Goal: Task Accomplishment & Management: Complete application form

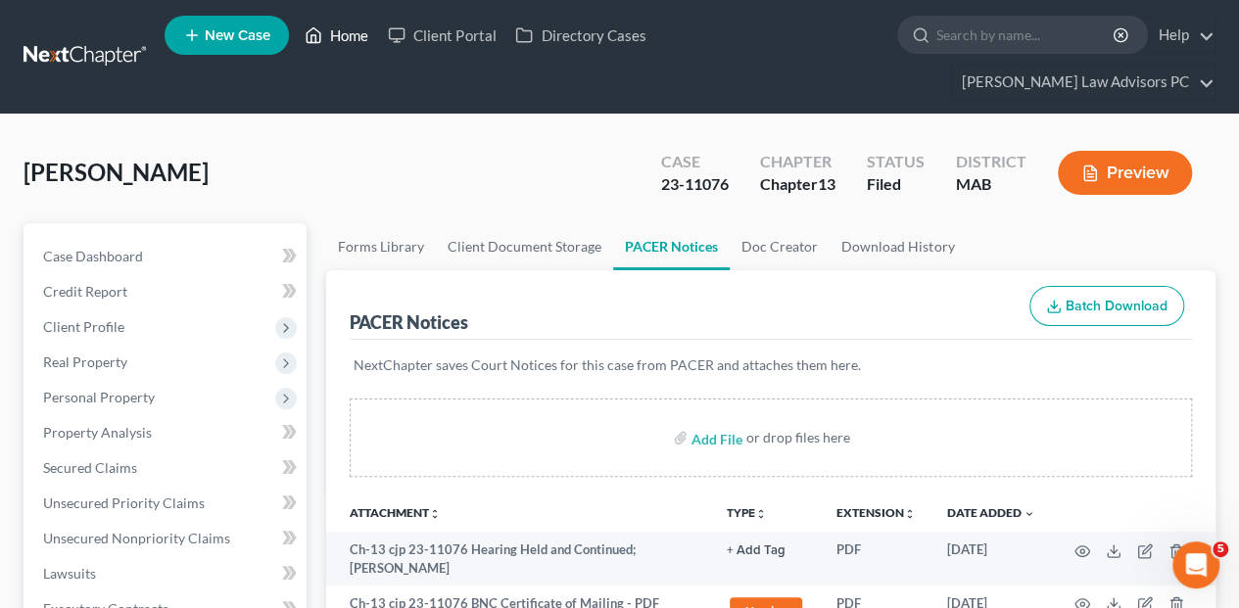
click at [341, 32] on link "Home" at bounding box center [336, 35] width 83 height 35
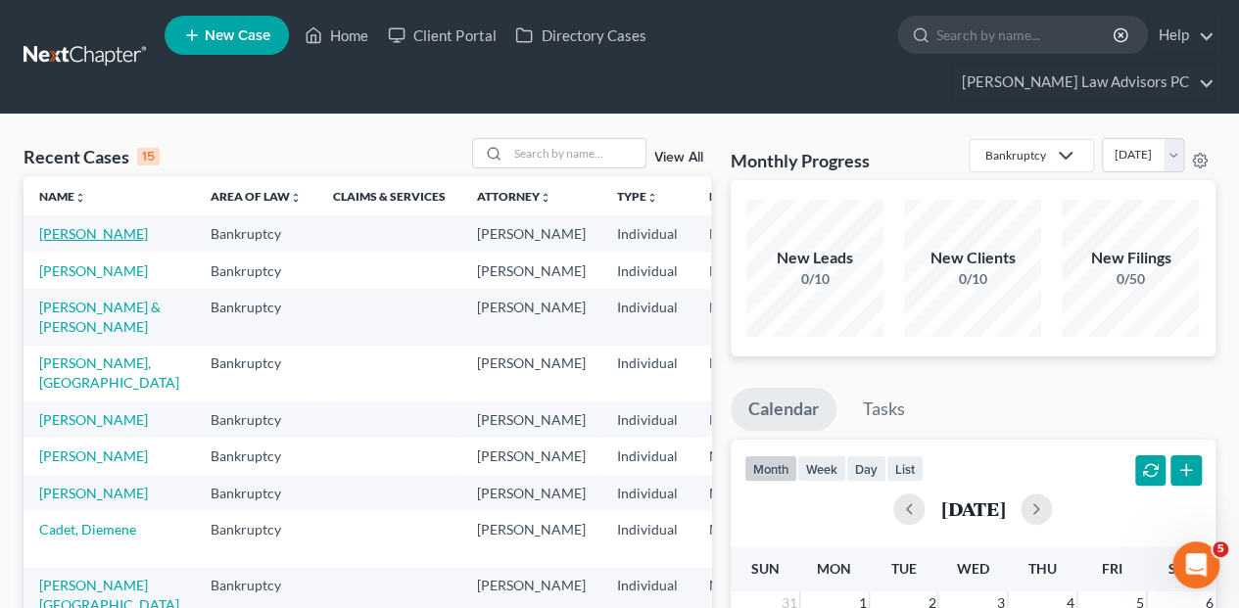
click at [70, 225] on link "[PERSON_NAME]" at bounding box center [93, 233] width 109 height 17
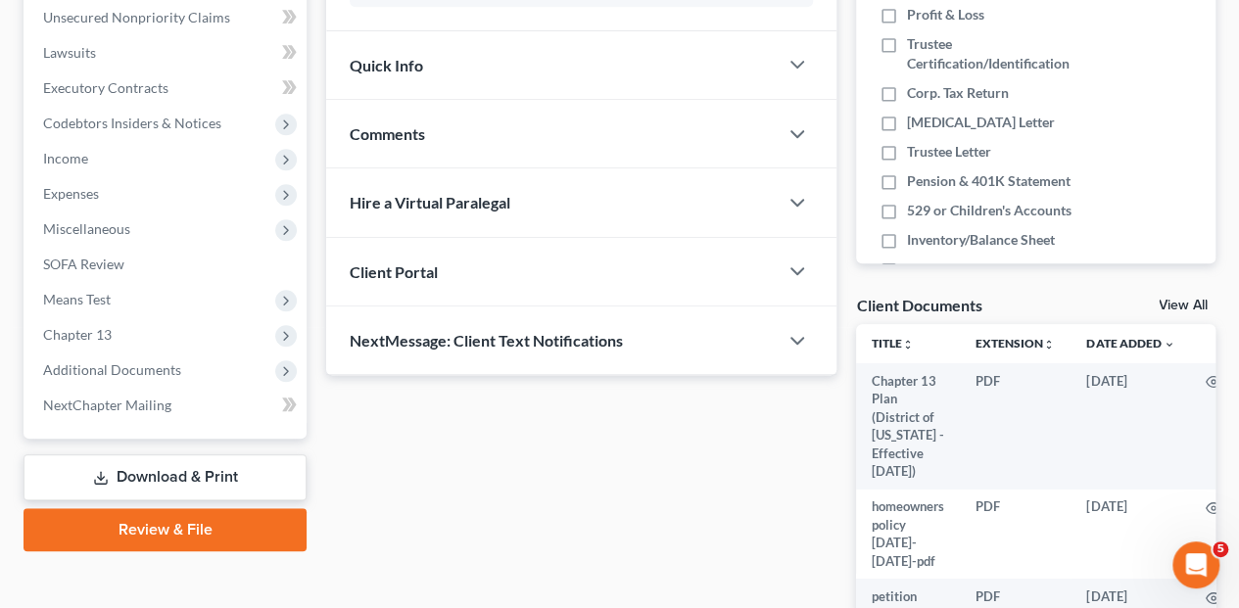
scroll to position [522, 0]
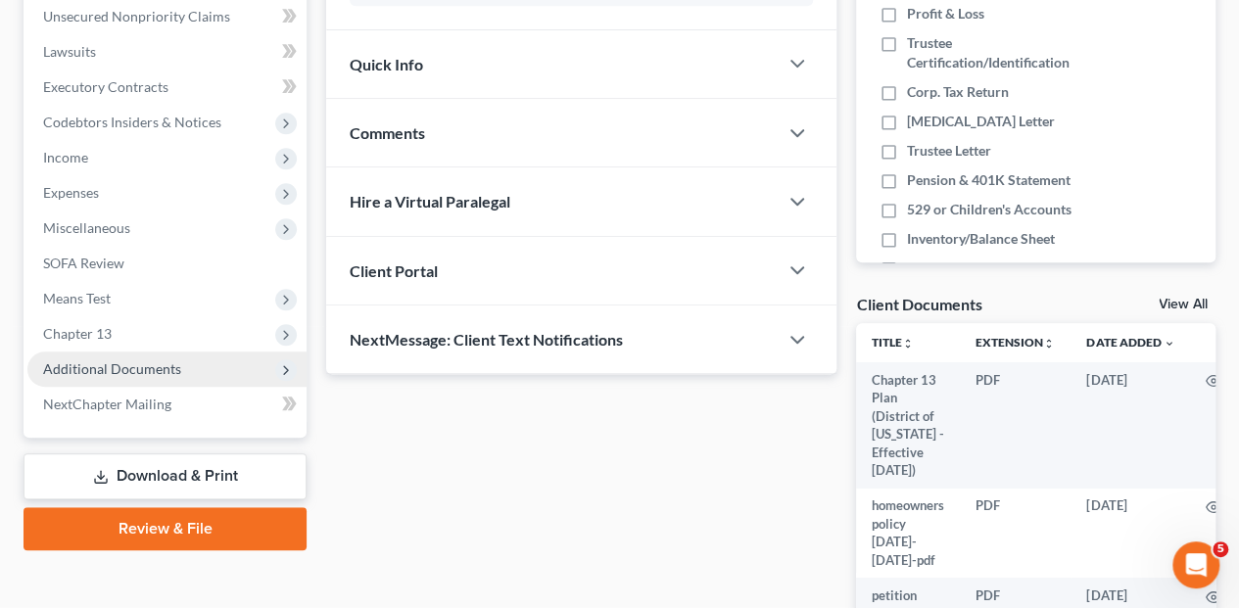
click at [119, 360] on span "Additional Documents" at bounding box center [112, 368] width 138 height 17
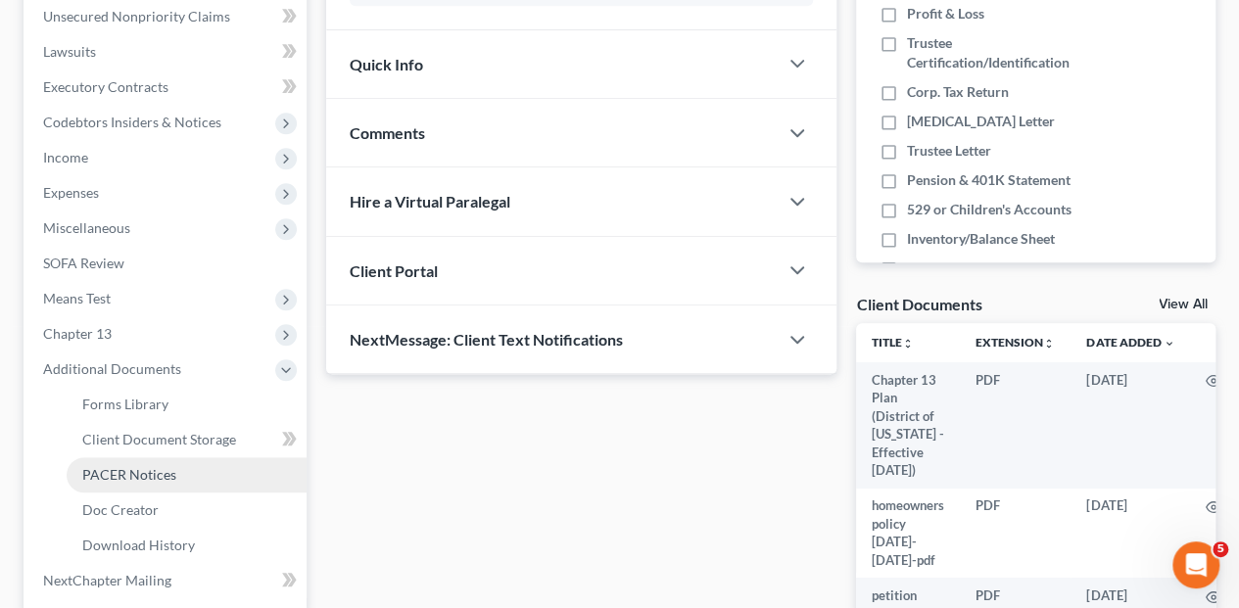
click at [124, 466] on span "PACER Notices" at bounding box center [129, 474] width 94 height 17
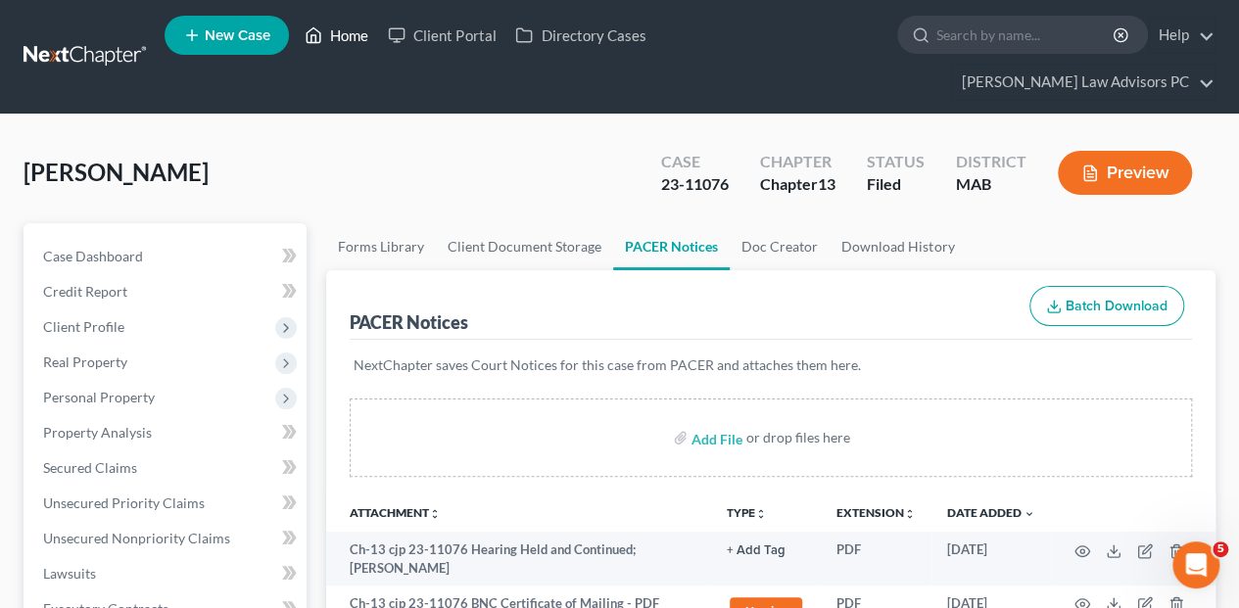
click at [356, 37] on link "Home" at bounding box center [336, 35] width 83 height 35
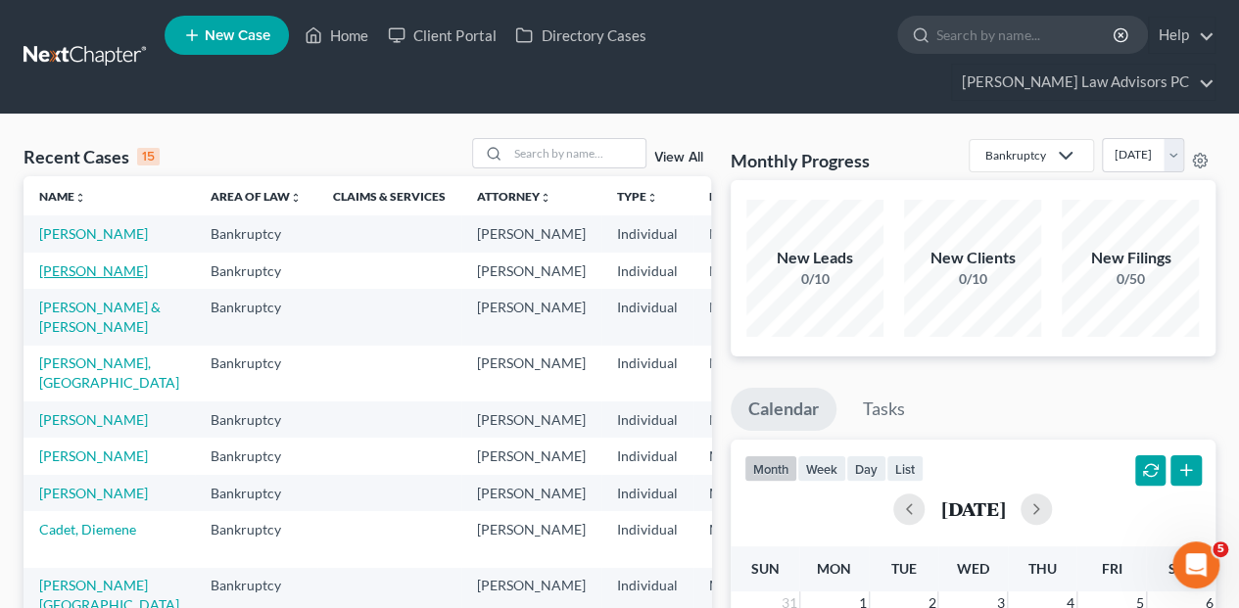
click at [63, 279] on link "[PERSON_NAME]" at bounding box center [93, 270] width 109 height 17
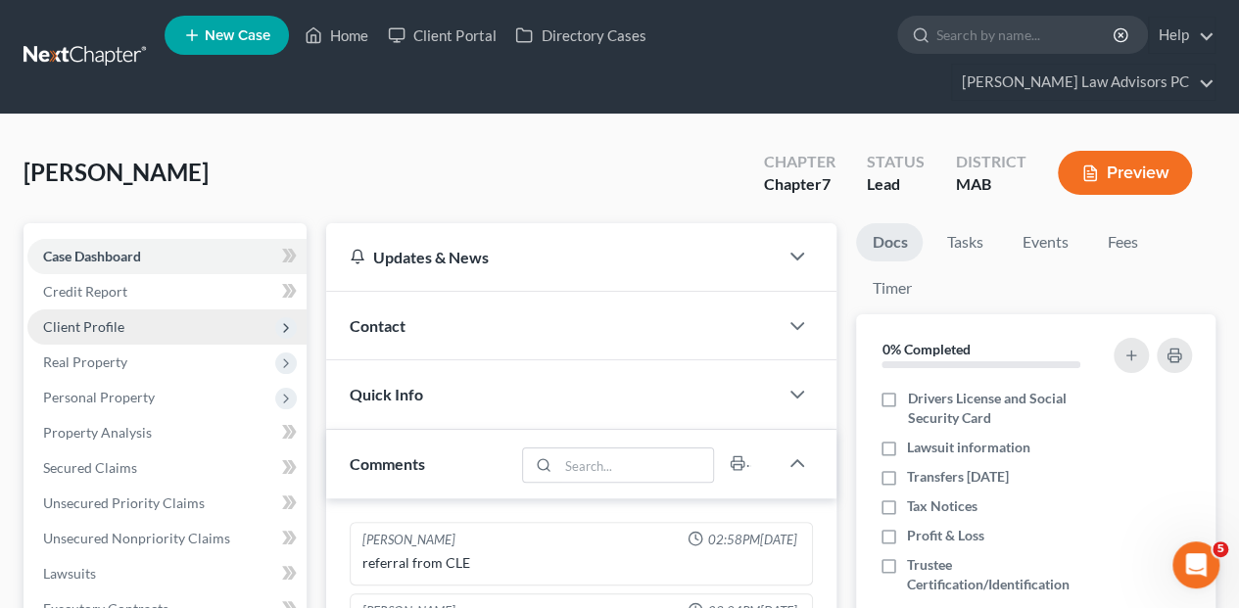
click at [98, 318] on span "Client Profile" at bounding box center [83, 326] width 81 height 17
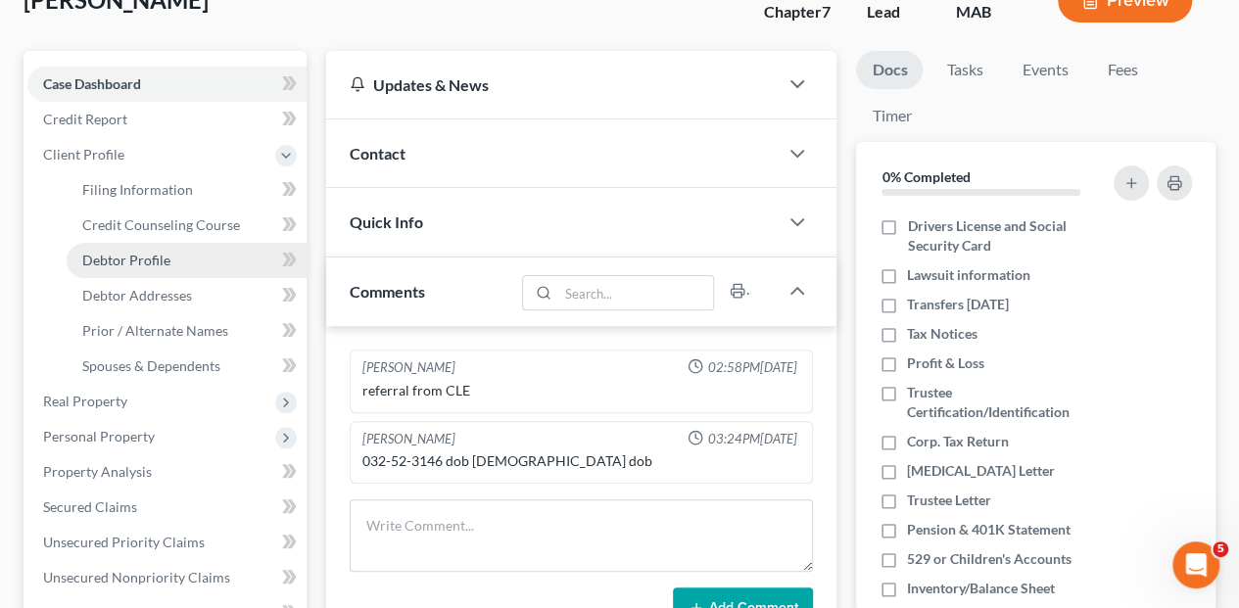
scroll to position [196, 0]
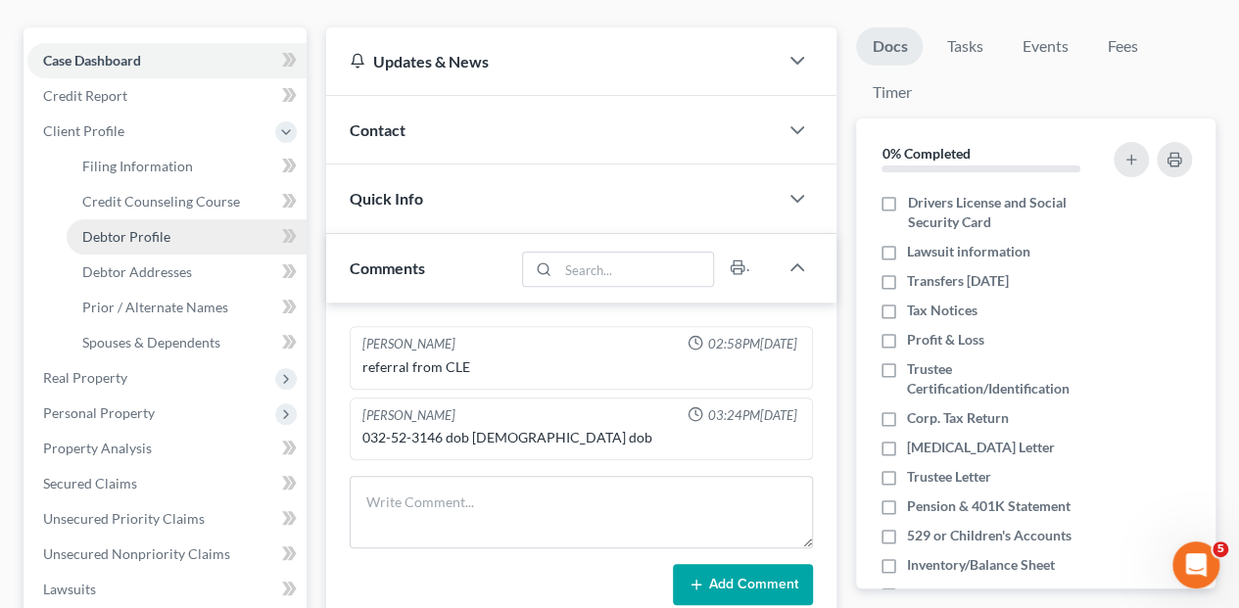
click at [146, 228] on span "Debtor Profile" at bounding box center [126, 236] width 88 height 17
select select "3"
select select "0"
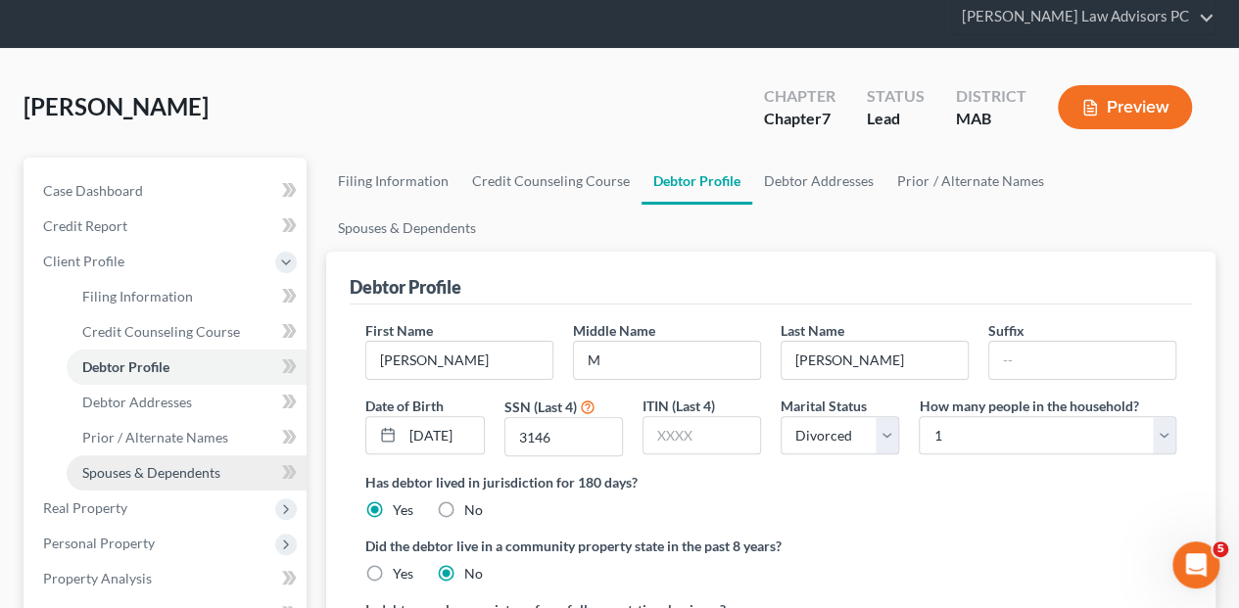
scroll to position [65, 0]
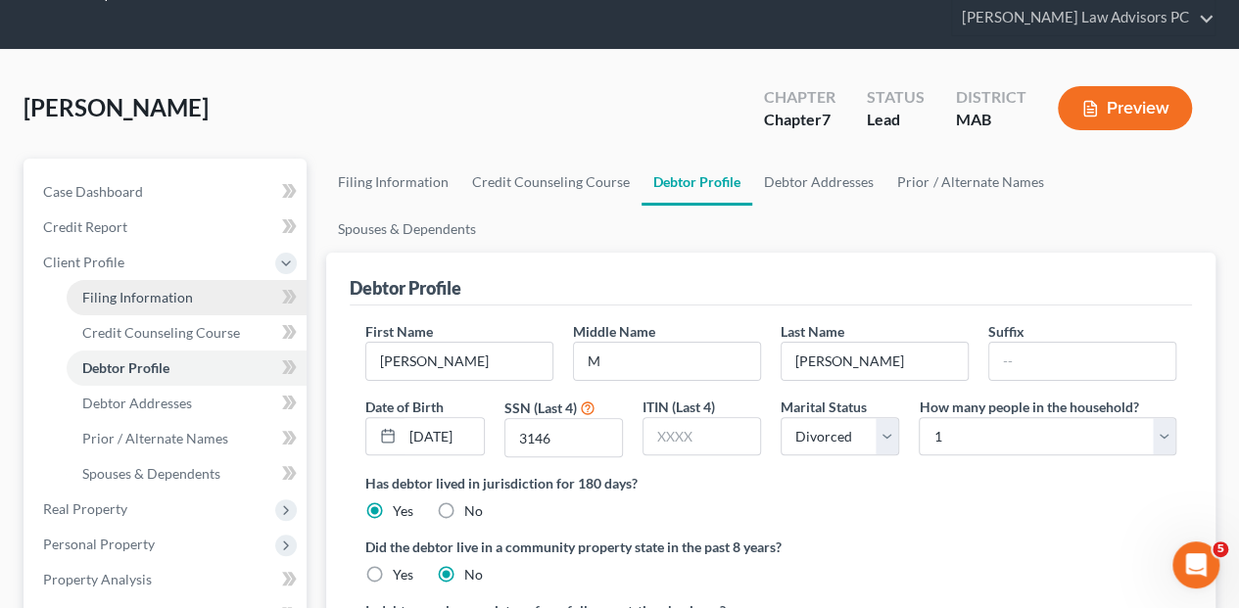
click at [161, 289] on span "Filing Information" at bounding box center [137, 297] width 111 height 17
select select "1"
select select "0"
select select "22"
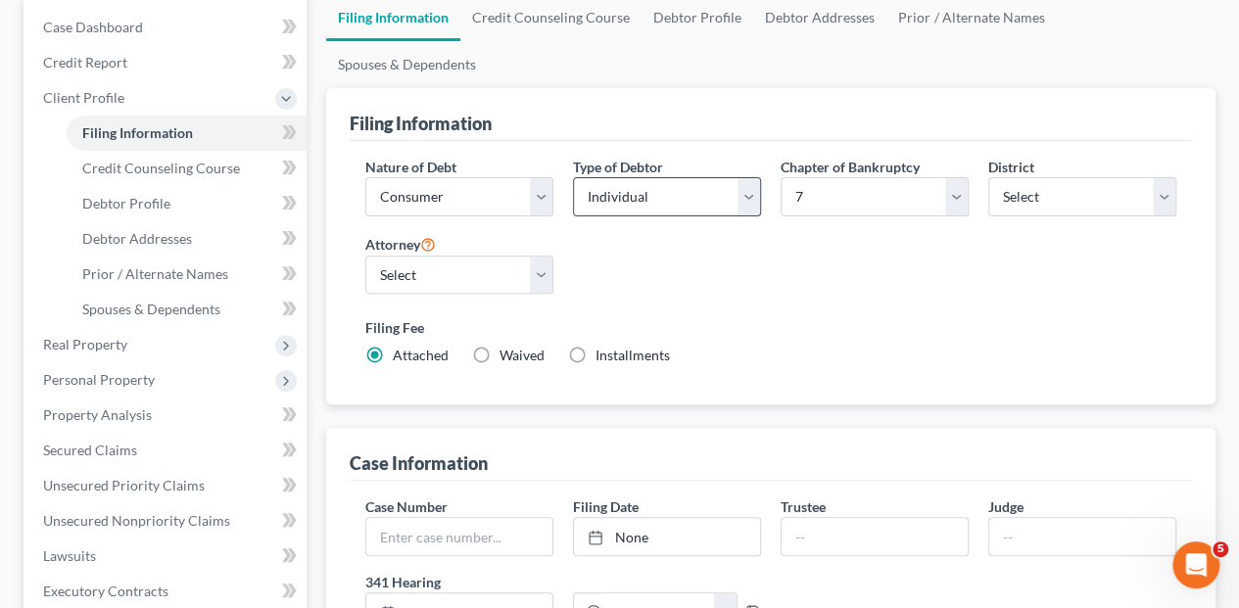
scroll to position [260, 0]
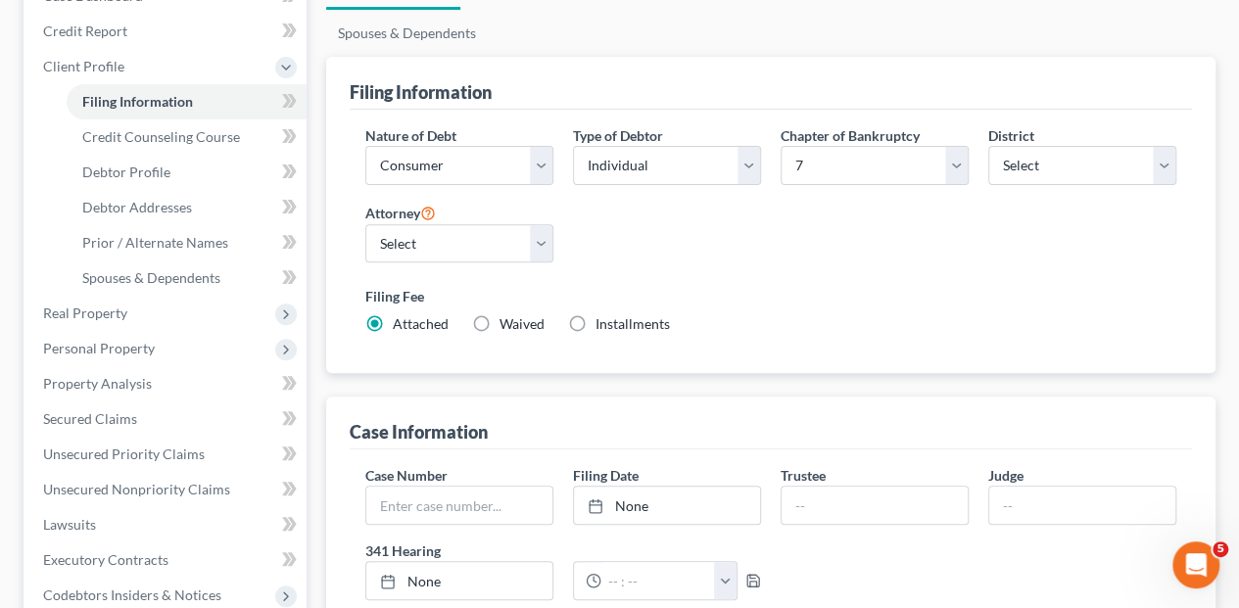
click at [499, 314] on label "Waived Waived" at bounding box center [521, 324] width 45 height 20
click at [507, 314] on input "Waived Waived" at bounding box center [513, 320] width 13 height 13
radio input "true"
radio input "false"
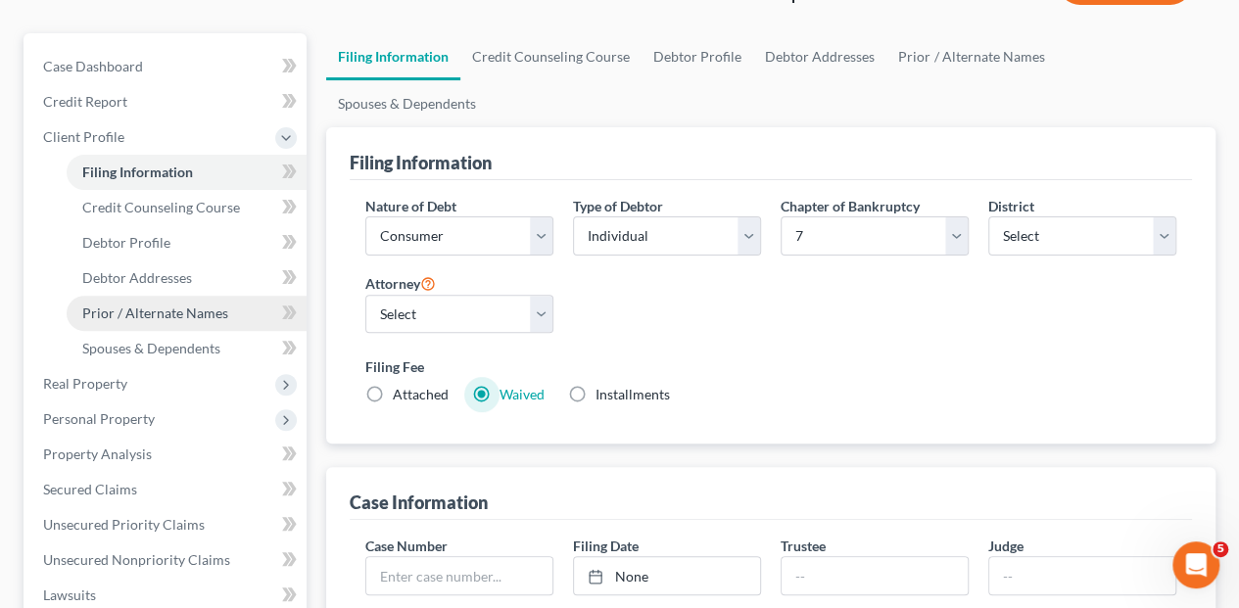
scroll to position [189, 0]
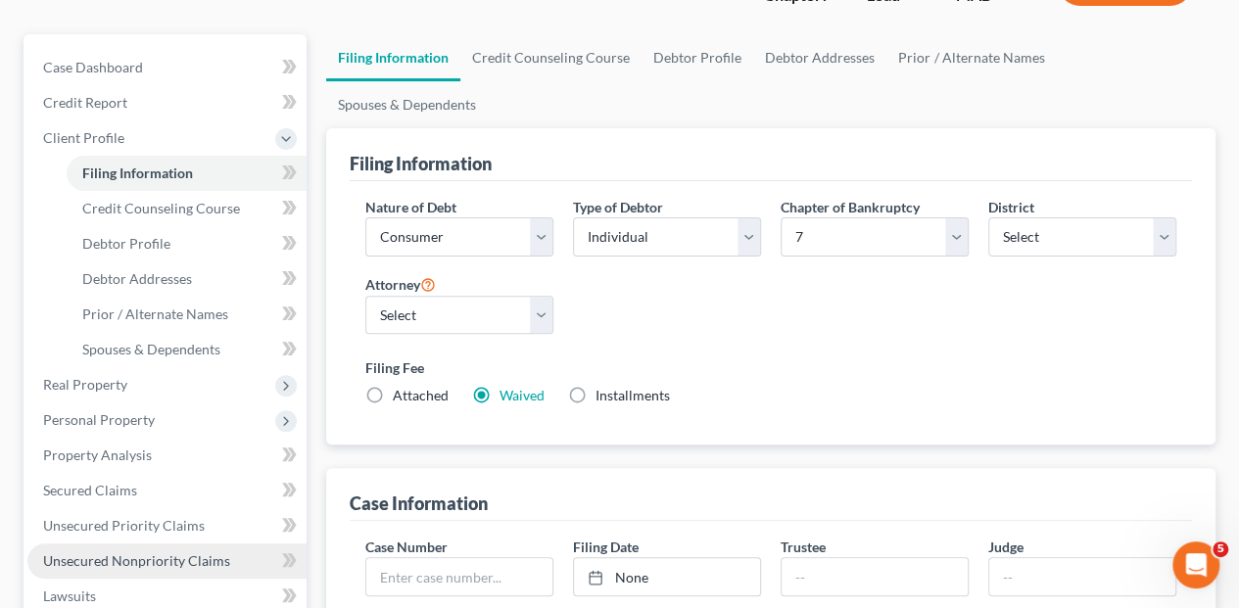
click at [124, 552] on span "Unsecured Nonpriority Claims" at bounding box center [136, 560] width 187 height 17
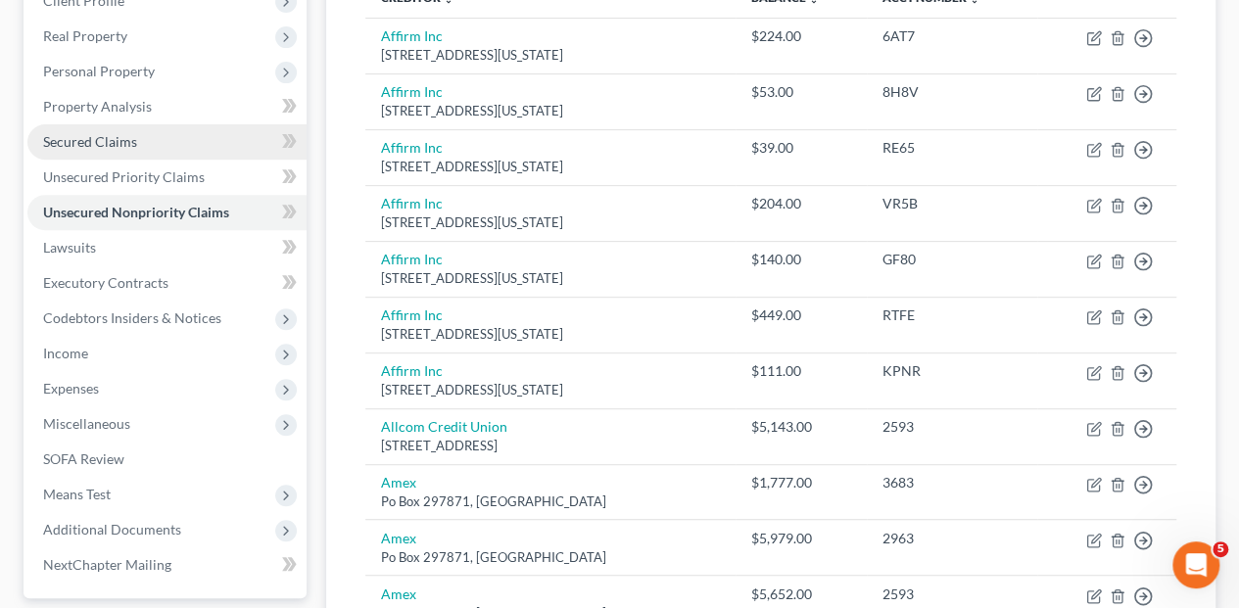
scroll to position [392, 0]
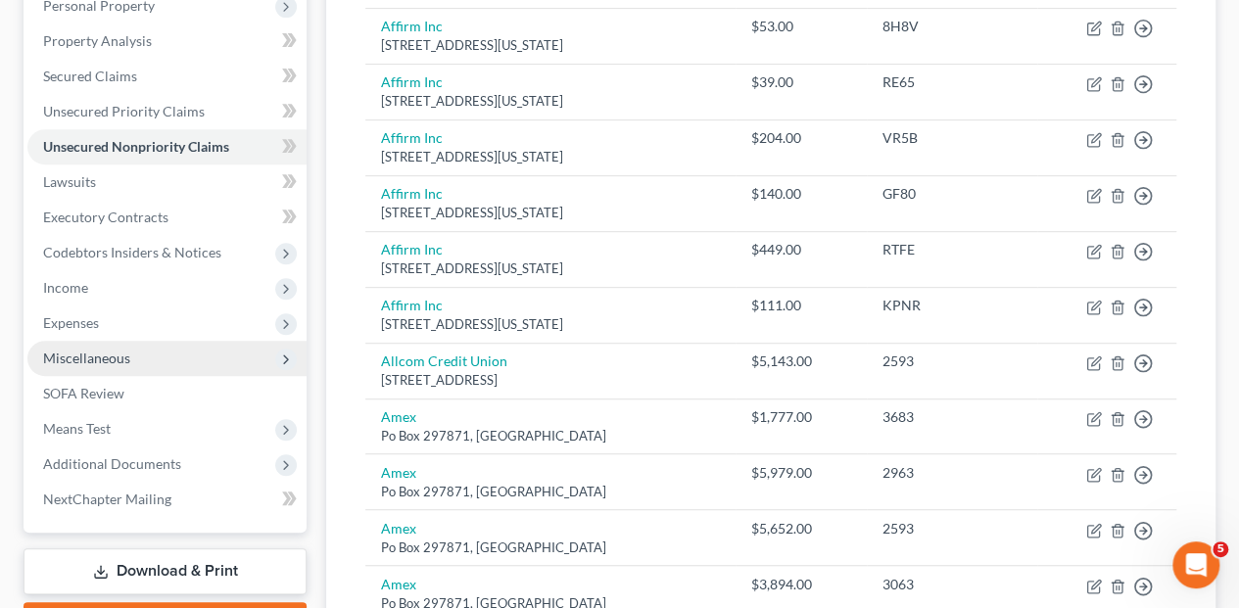
click at [123, 350] on span "Miscellaneous" at bounding box center [86, 358] width 87 height 17
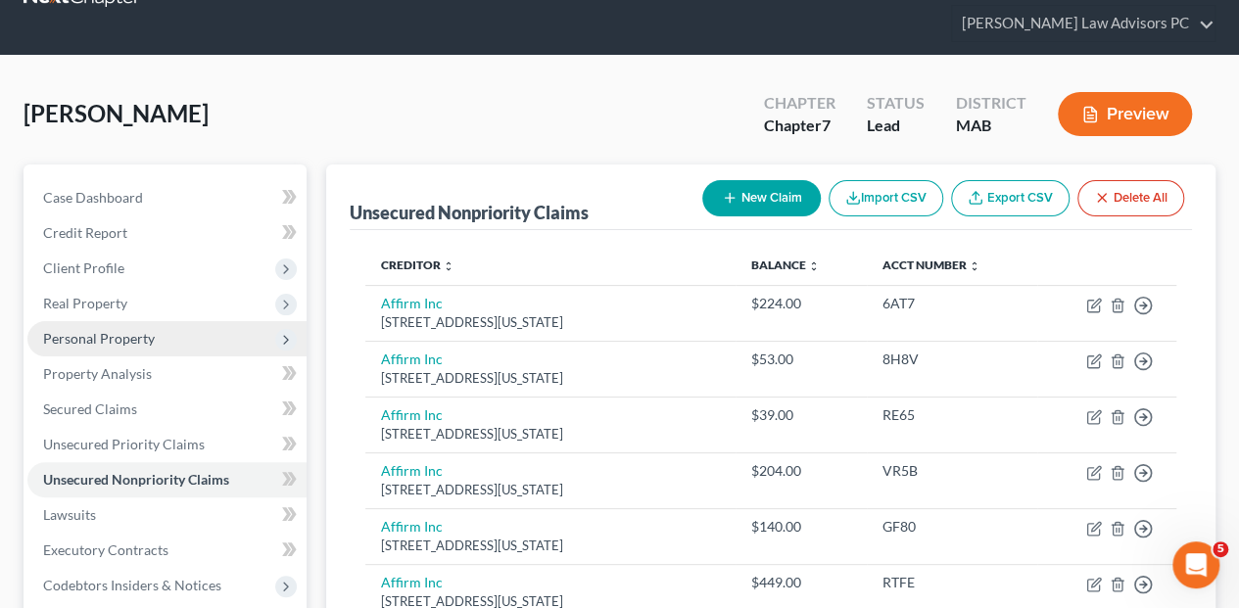
scroll to position [0, 0]
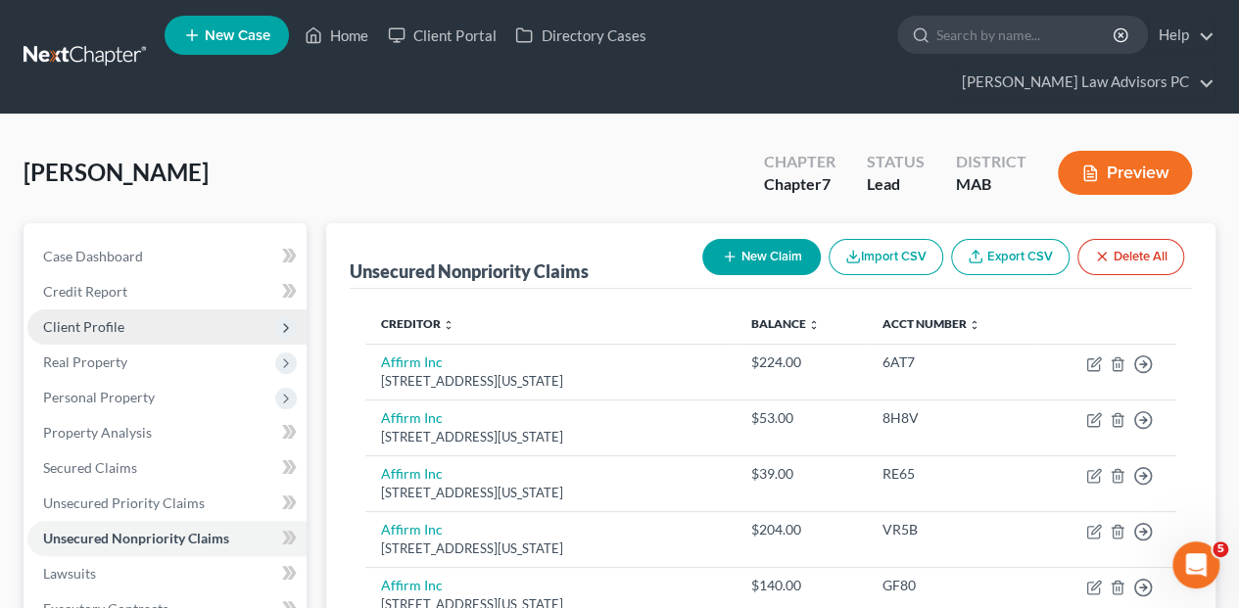
click at [100, 318] on span "Client Profile" at bounding box center [83, 326] width 81 height 17
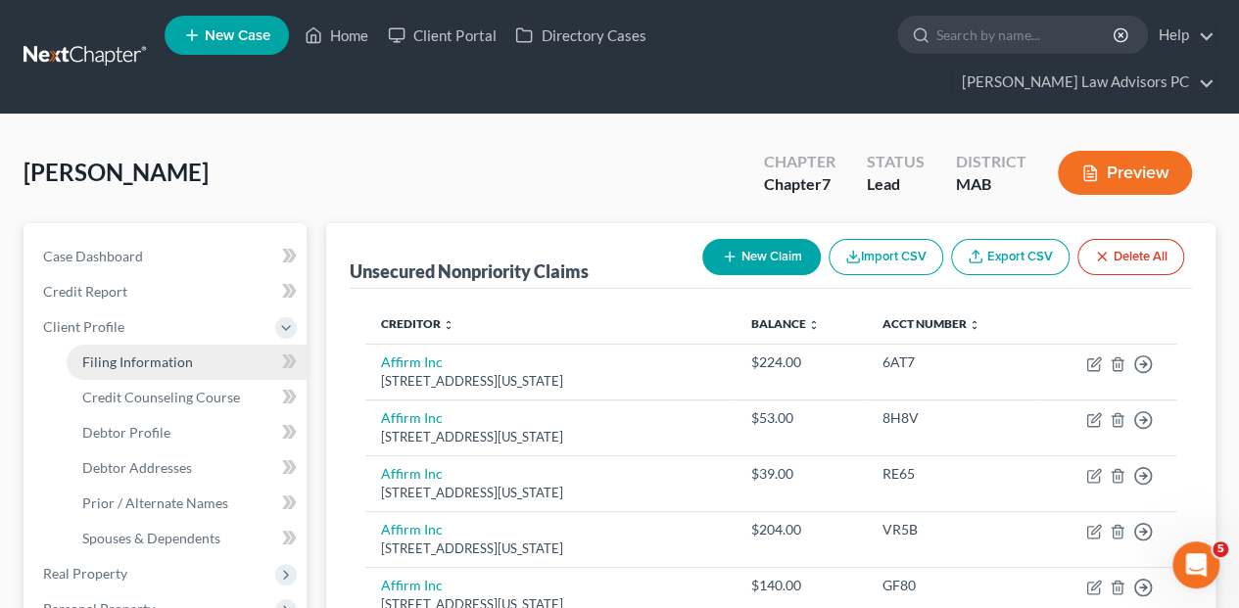
click at [119, 353] on span "Filing Information" at bounding box center [137, 361] width 111 height 17
select select "1"
select select "0"
select select "39"
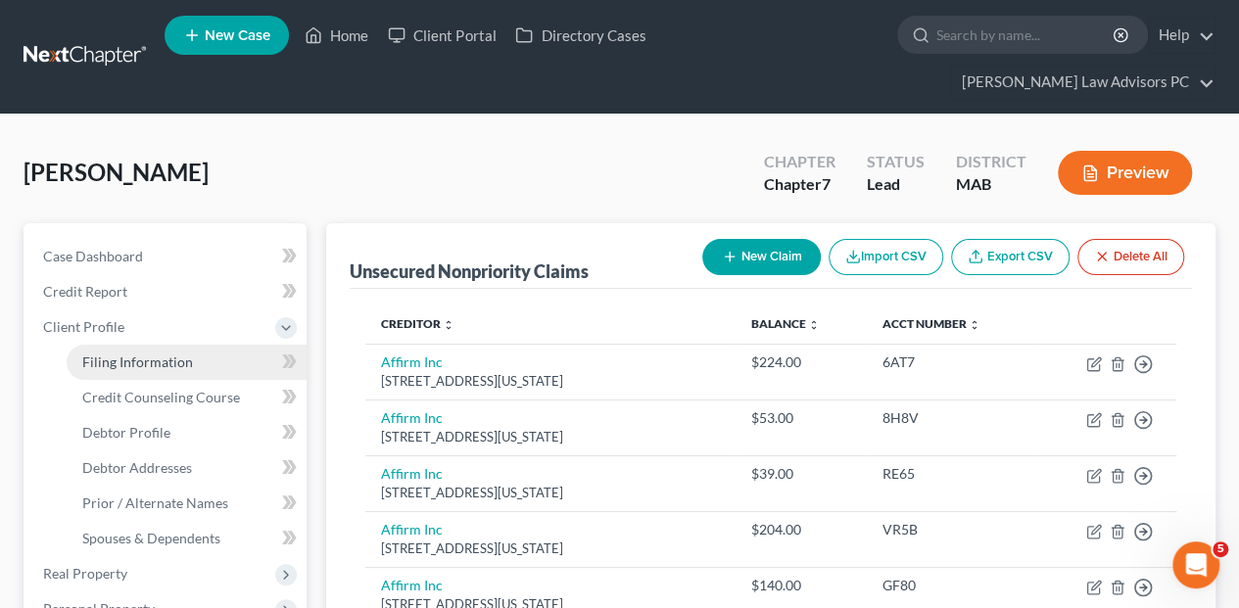
select select "0"
select select "22"
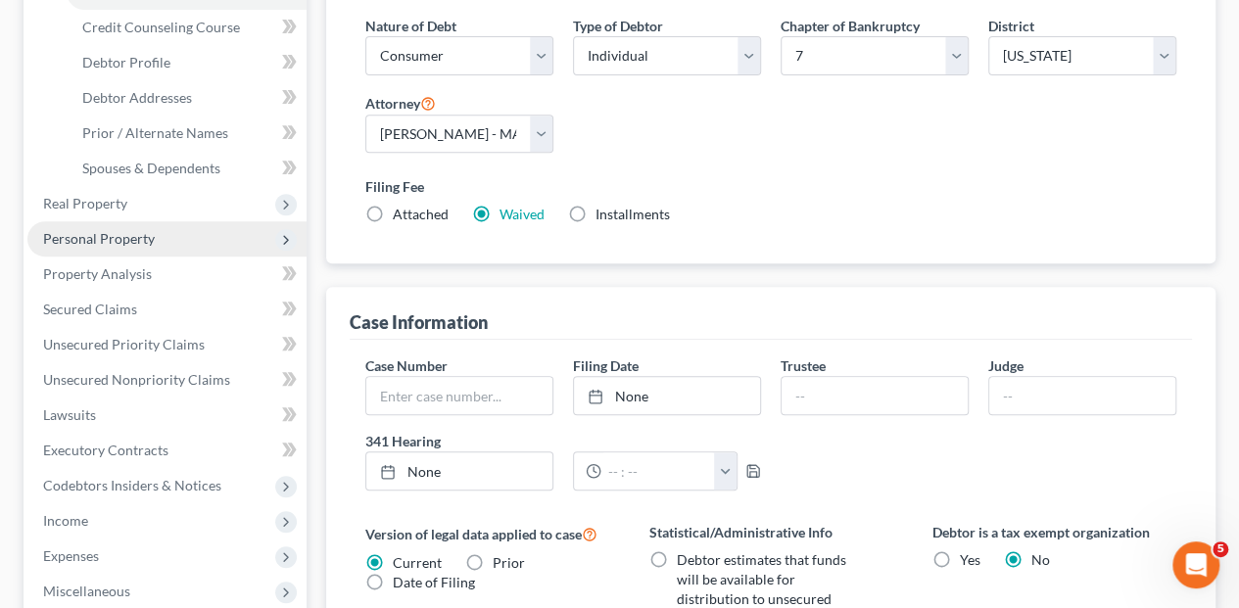
scroll to position [385, 0]
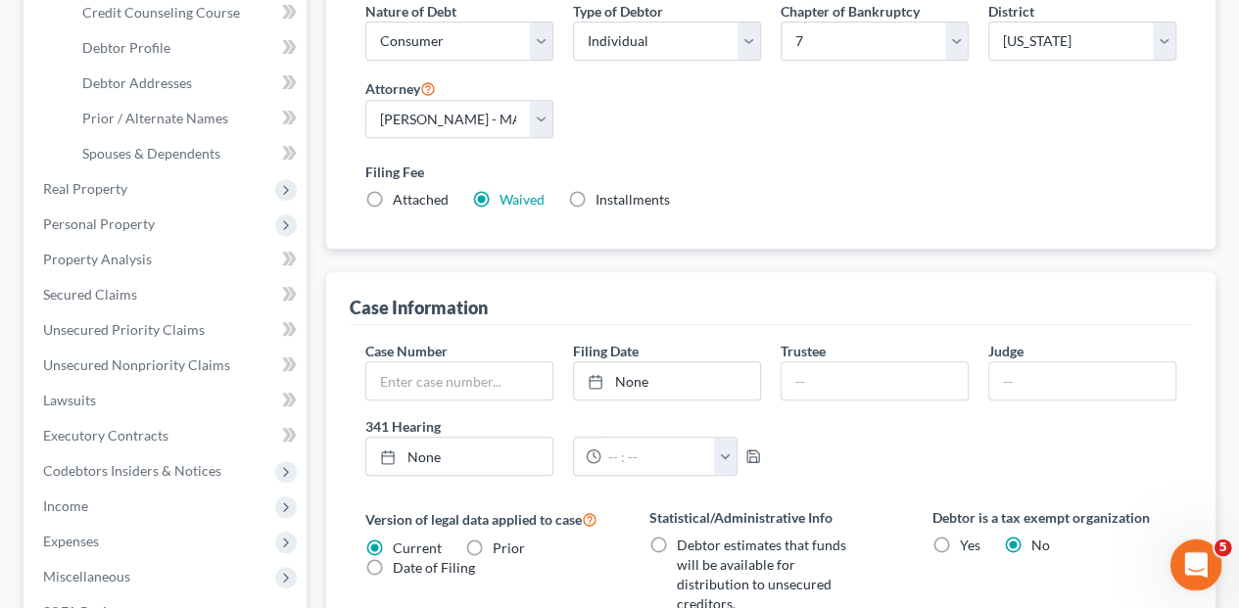
click at [1182, 542] on div "Open Intercom Messenger" at bounding box center [1192, 562] width 65 height 65
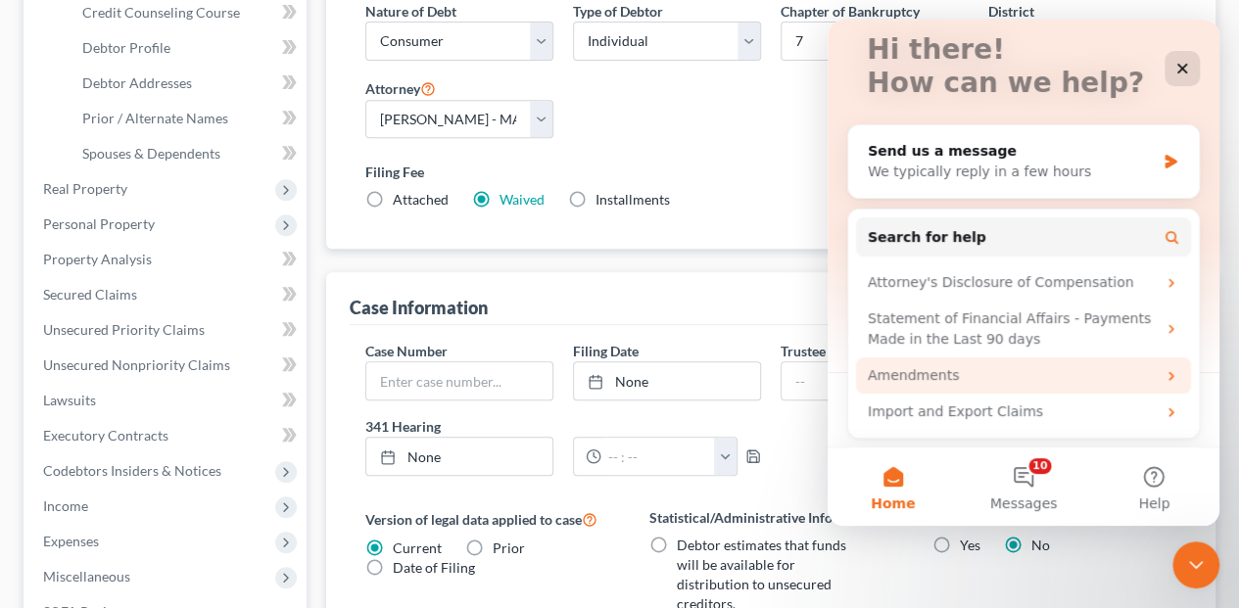
scroll to position [0, 0]
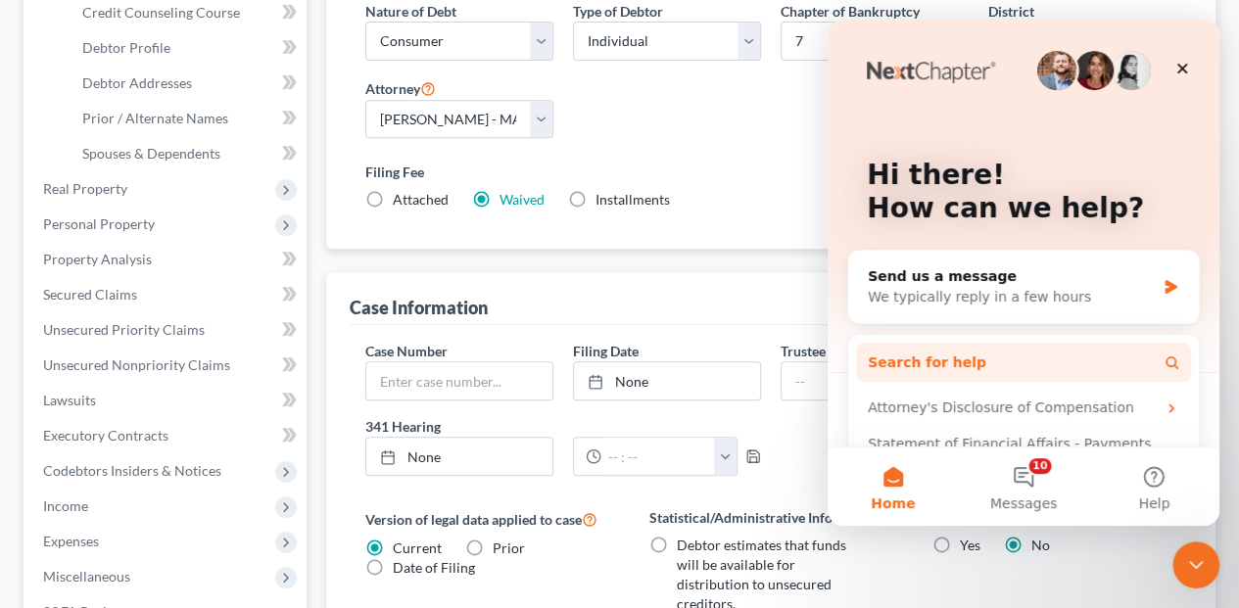
click at [923, 376] on button "Search for help" at bounding box center [1023, 362] width 335 height 39
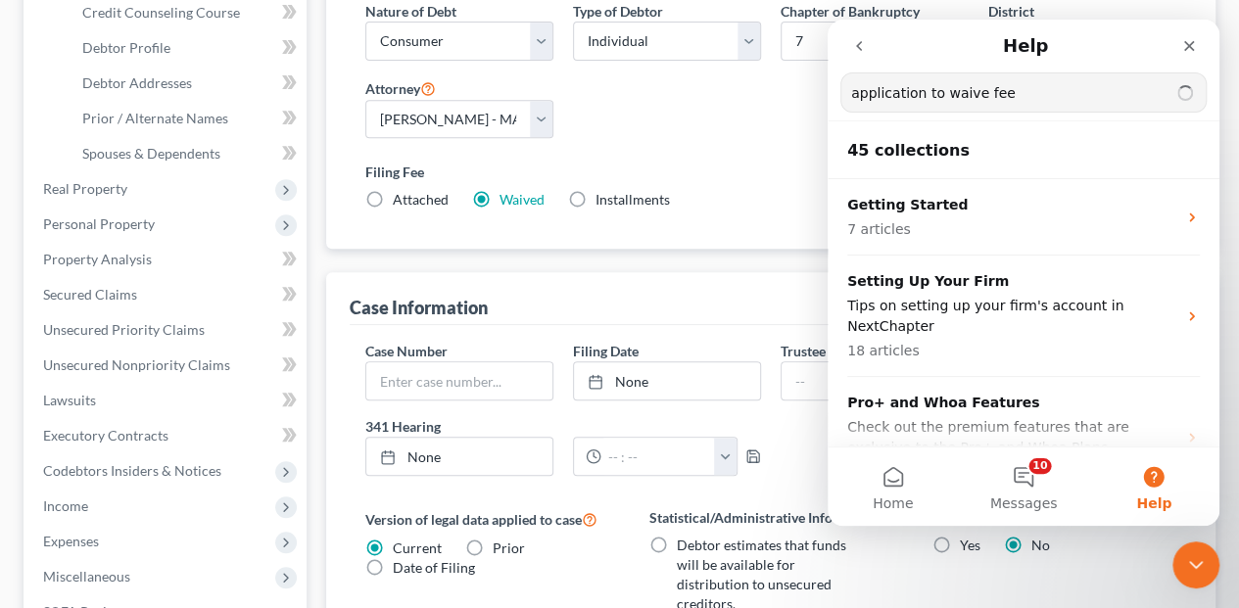
type input "application to waive fee"
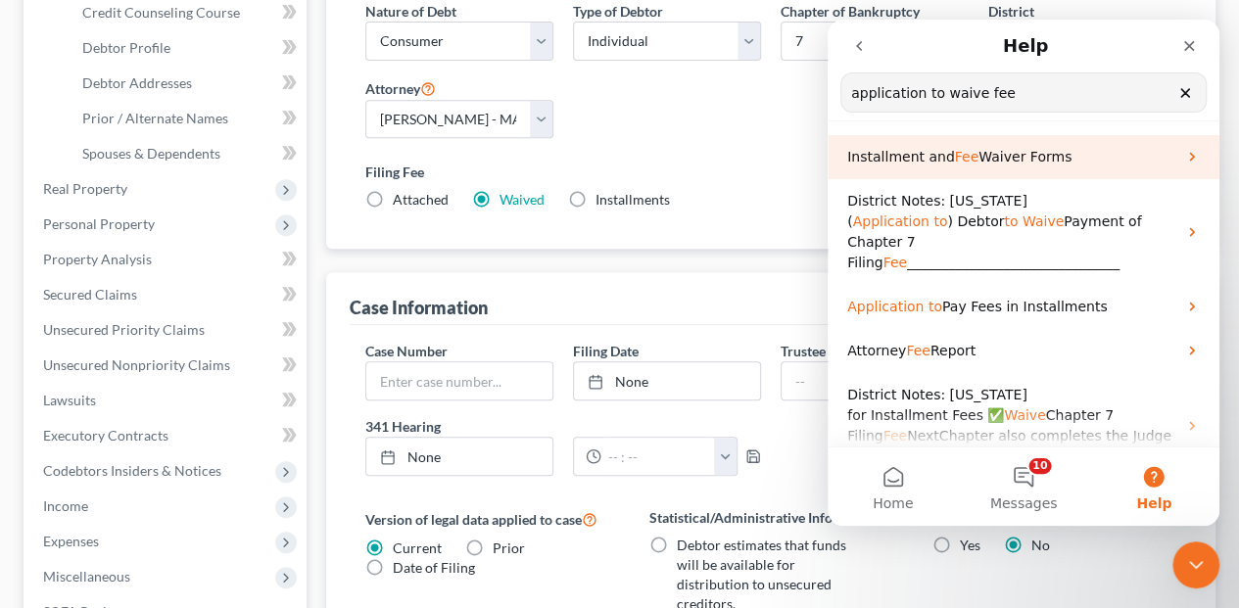
click at [955, 158] on span "Fee" at bounding box center [967, 157] width 24 height 16
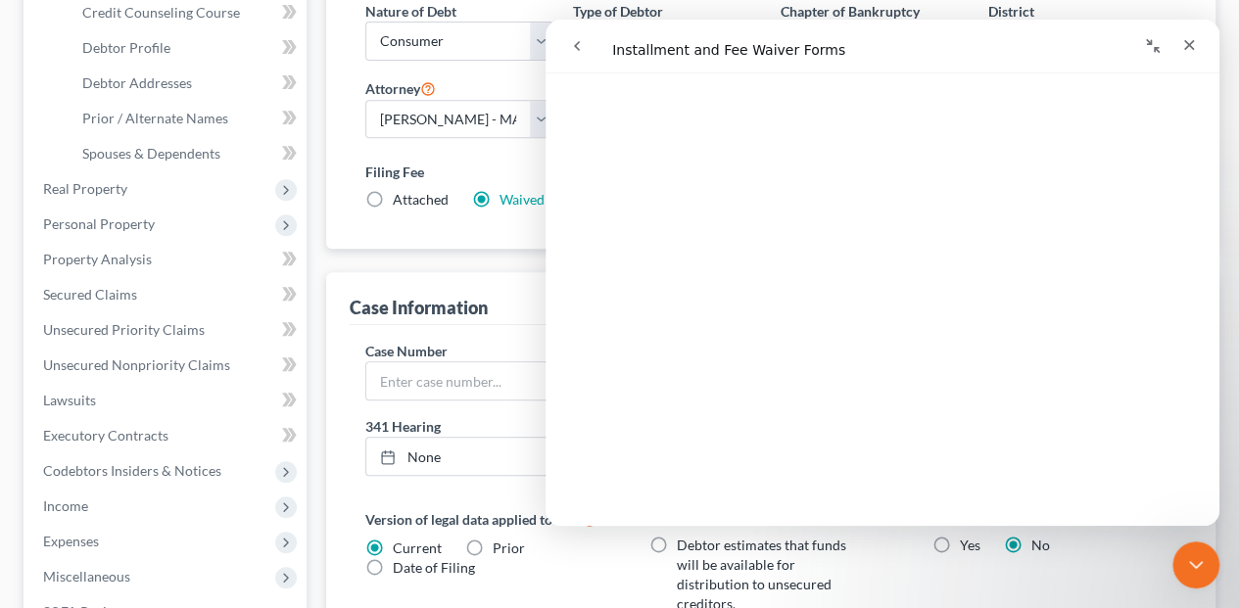
scroll to position [392, 0]
click at [1188, 42] on icon "Close" at bounding box center [1189, 45] width 16 height 16
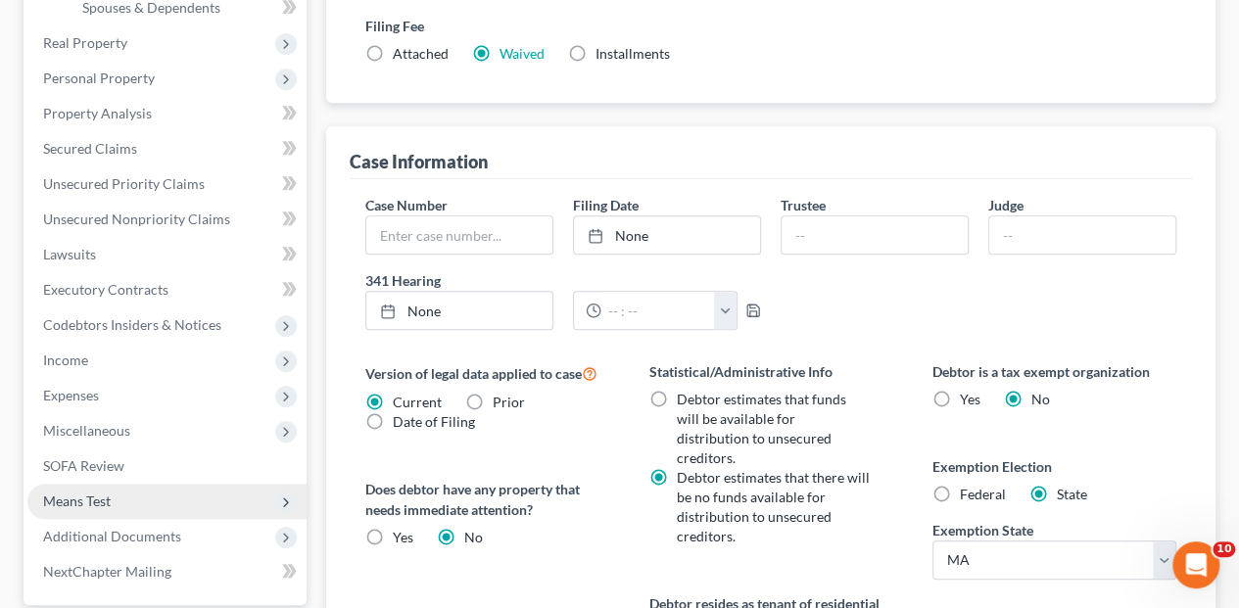
scroll to position [646, 0]
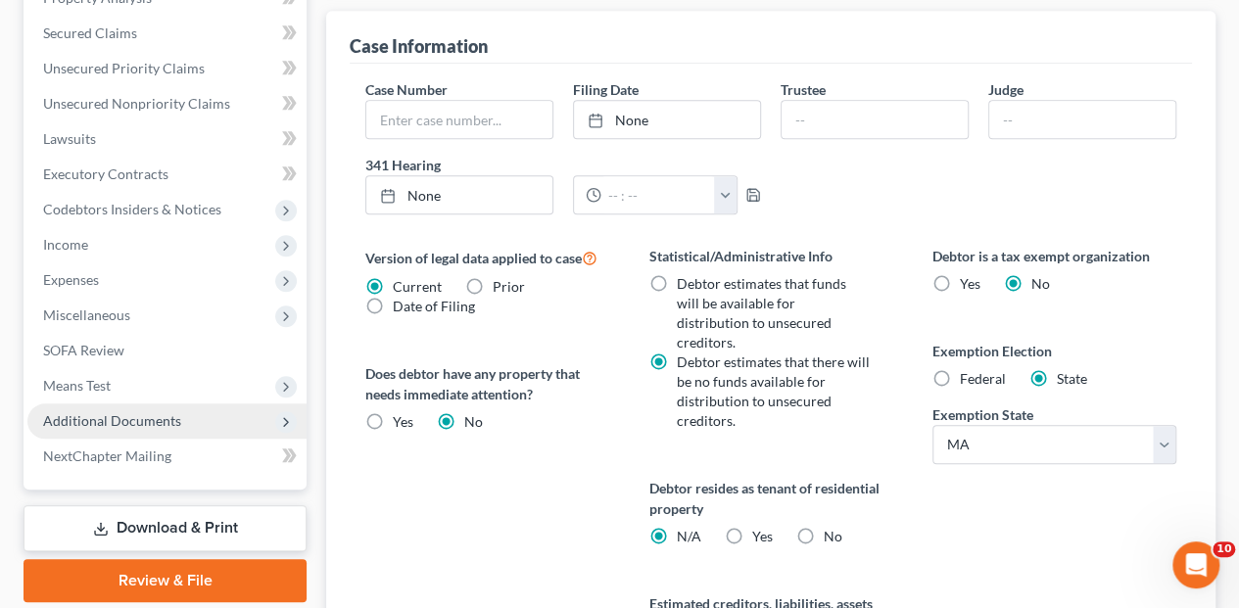
click at [131, 412] on span "Additional Documents" at bounding box center [112, 420] width 138 height 17
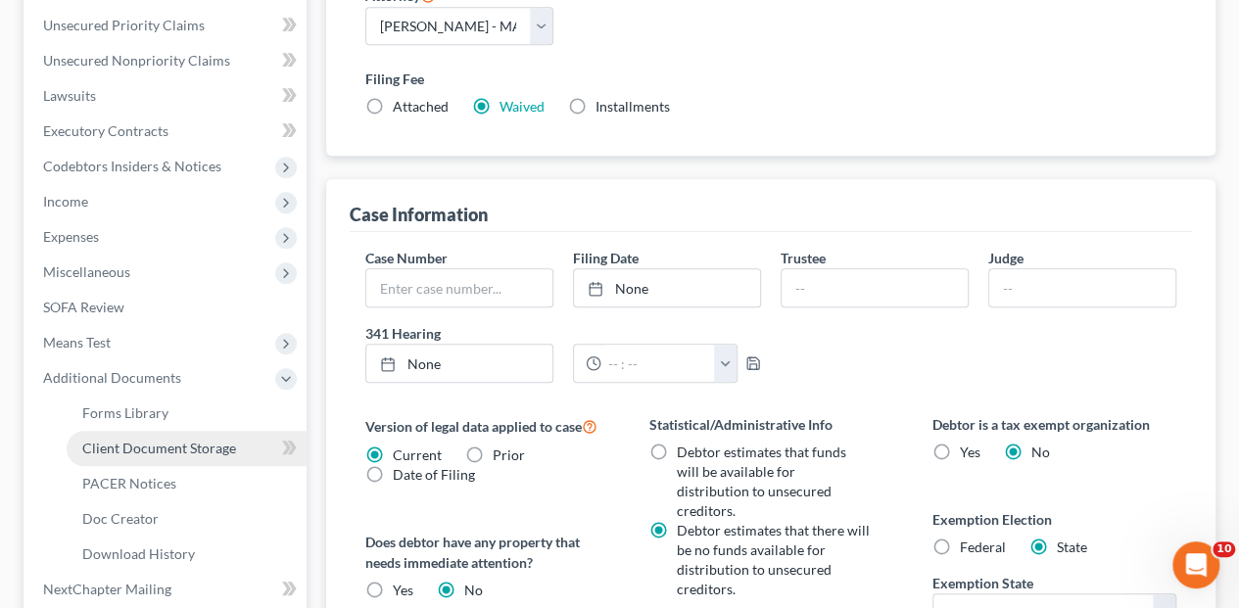
scroll to position [499, 0]
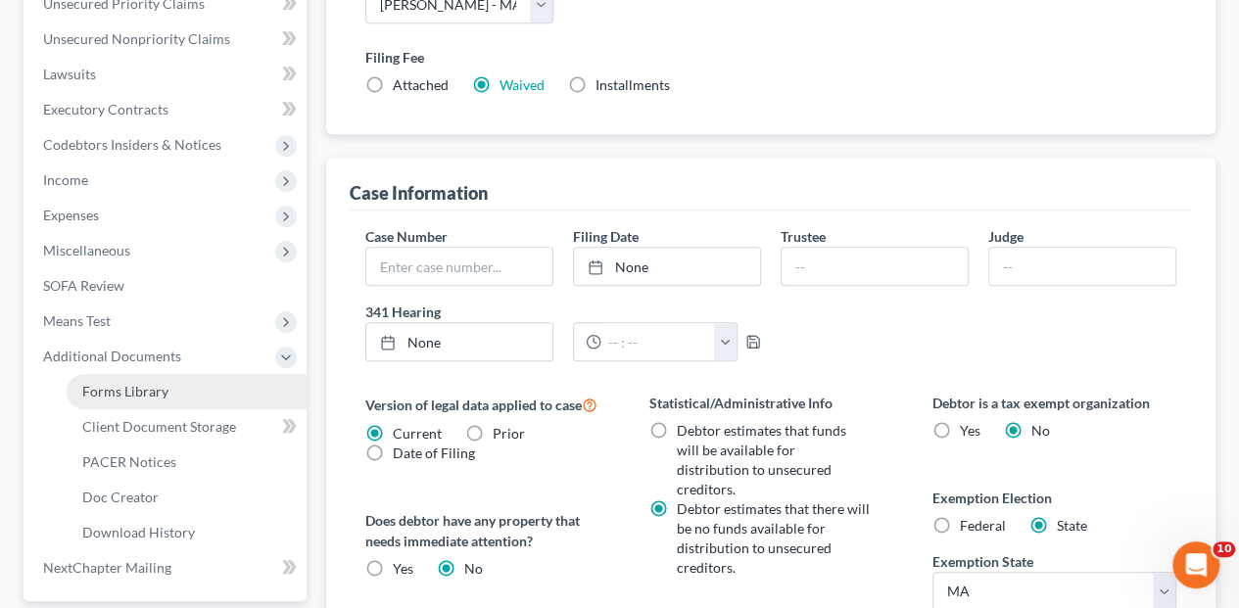
click at [133, 383] on span "Forms Library" at bounding box center [125, 391] width 86 height 17
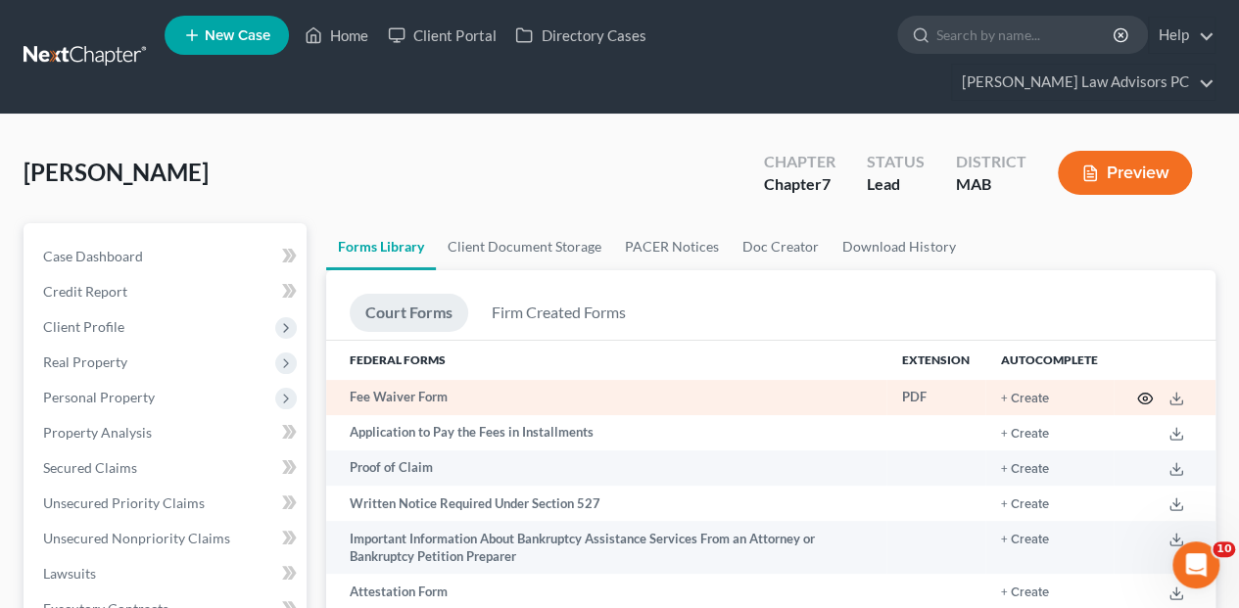
click at [1143, 391] on icon "button" at bounding box center [1145, 399] width 16 height 16
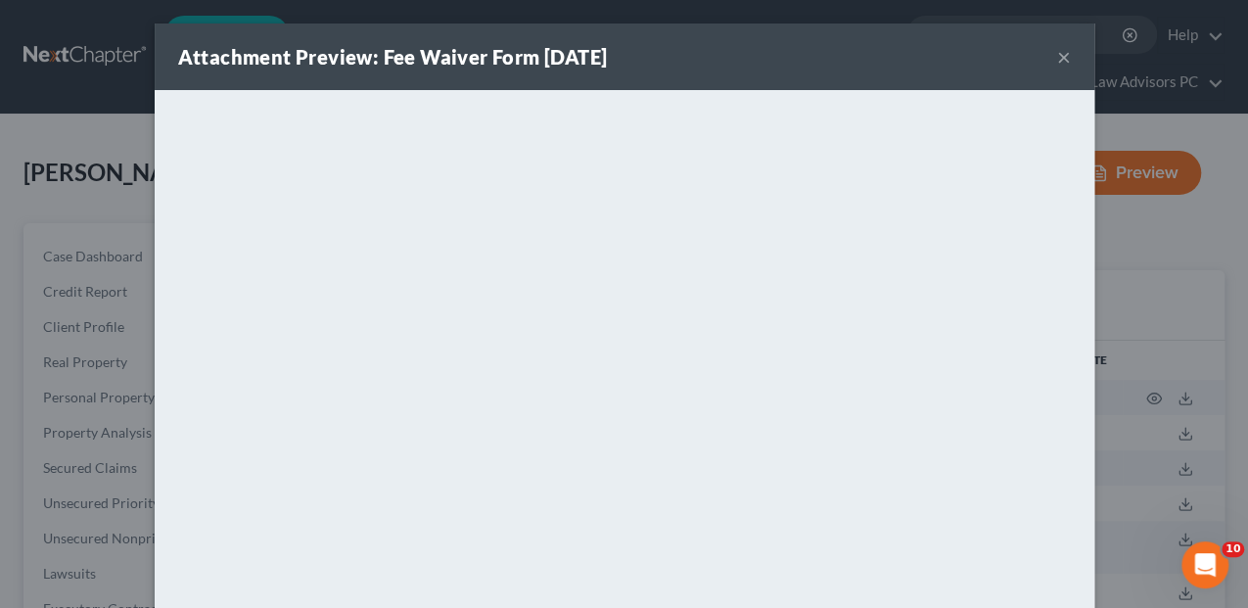
click at [1057, 59] on button "×" at bounding box center [1064, 56] width 14 height 23
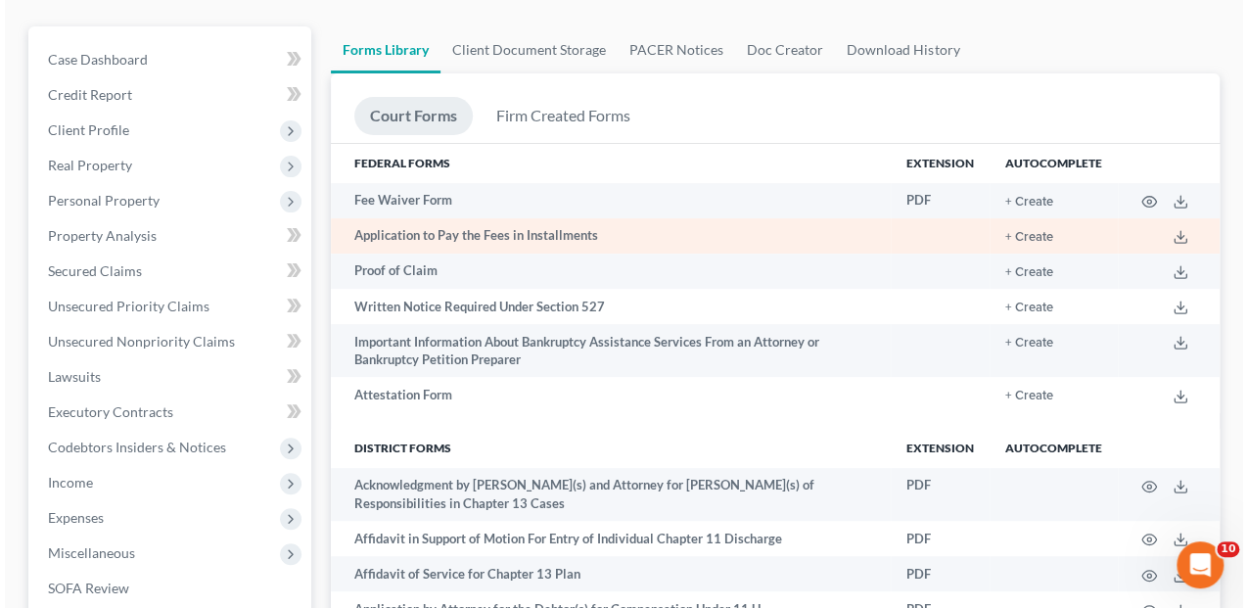
scroll to position [196, 0]
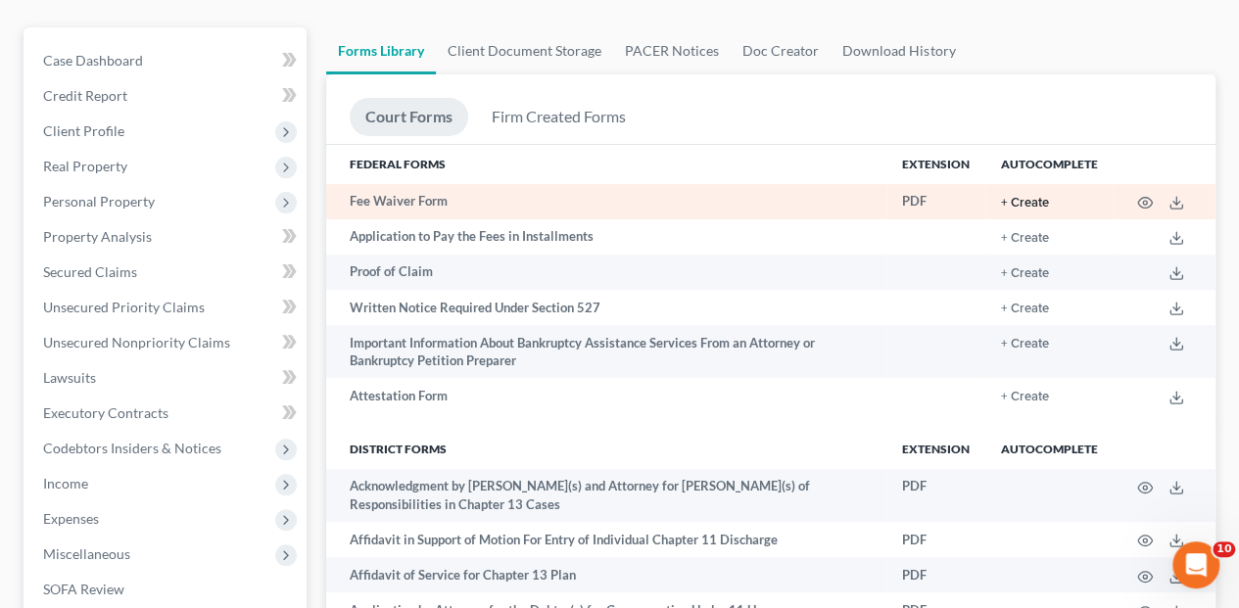
click at [1015, 197] on button "+ Create" at bounding box center [1025, 203] width 48 height 13
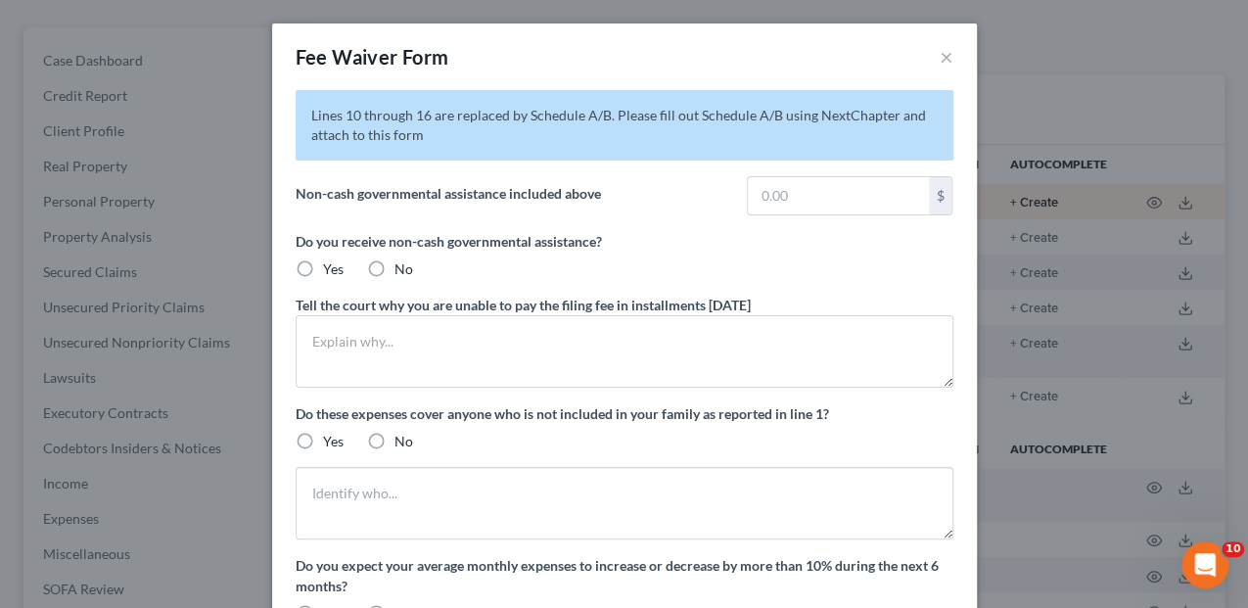
type input "228.00"
radio input "true"
type textarea "food stamps 228.00 mos fuel assistance 100.00 mos/1200 yr-stopped 2025"
type textarea "I am elderly, I have had several medical problems, I cannot fix my home to rent…"
radio input "true"
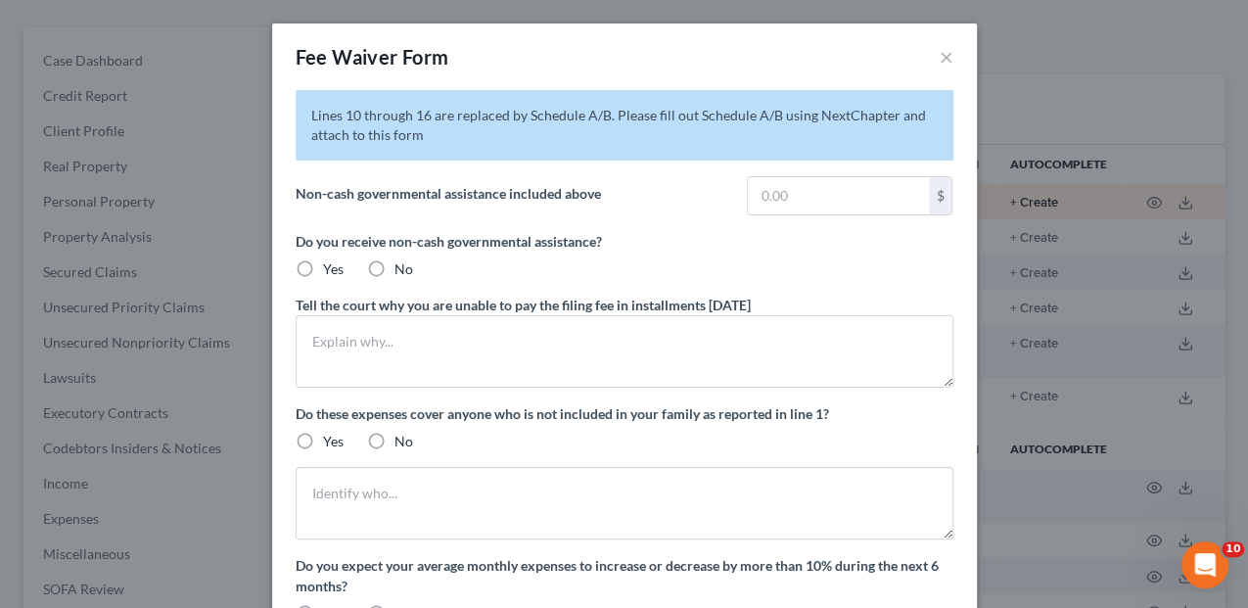
radio input "true"
type textarea "I expect that my expenses will continue to increase with no prospect for addito…"
radio input "true"
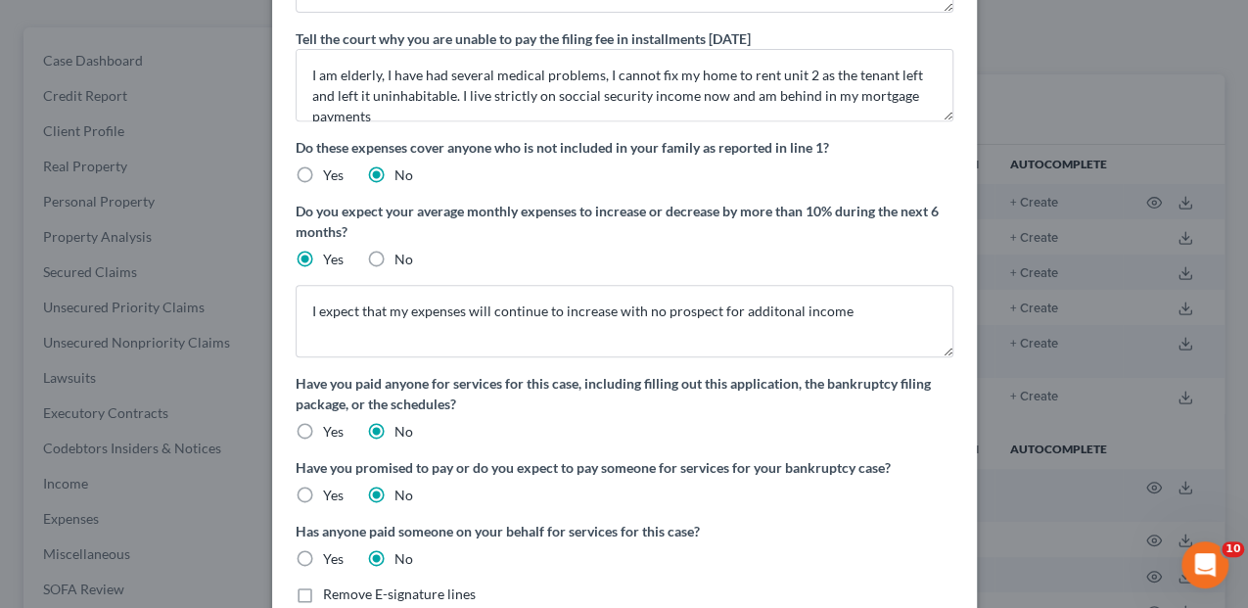
scroll to position [470, 0]
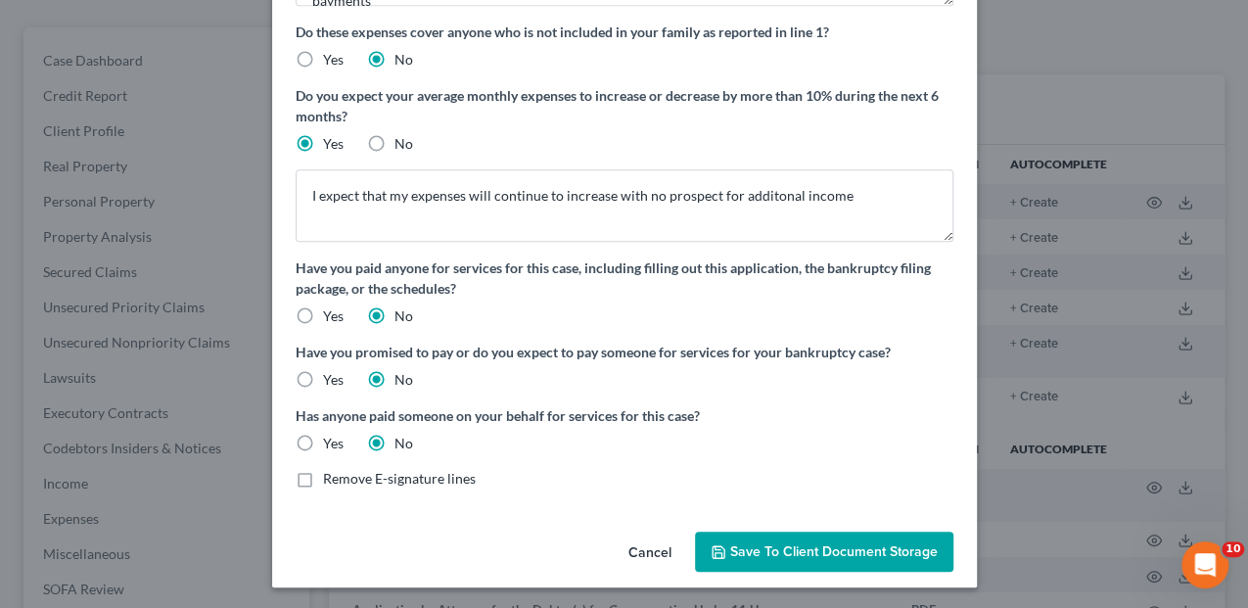
click at [816, 558] on button "Save to Client Document Storage" at bounding box center [824, 552] width 258 height 41
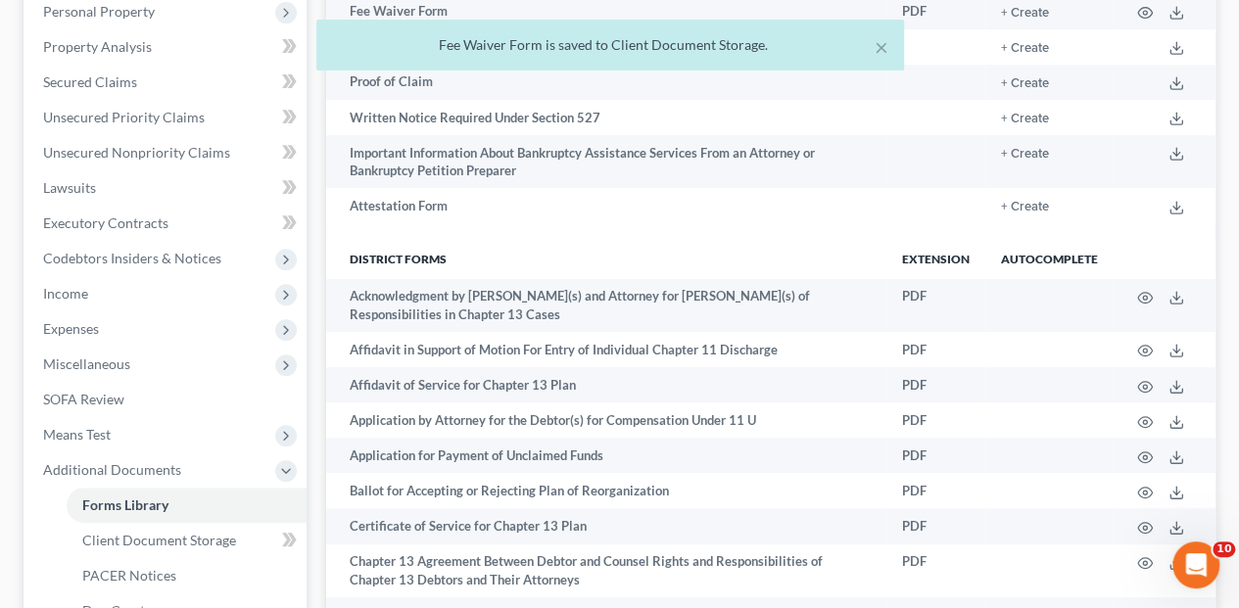
scroll to position [522, 0]
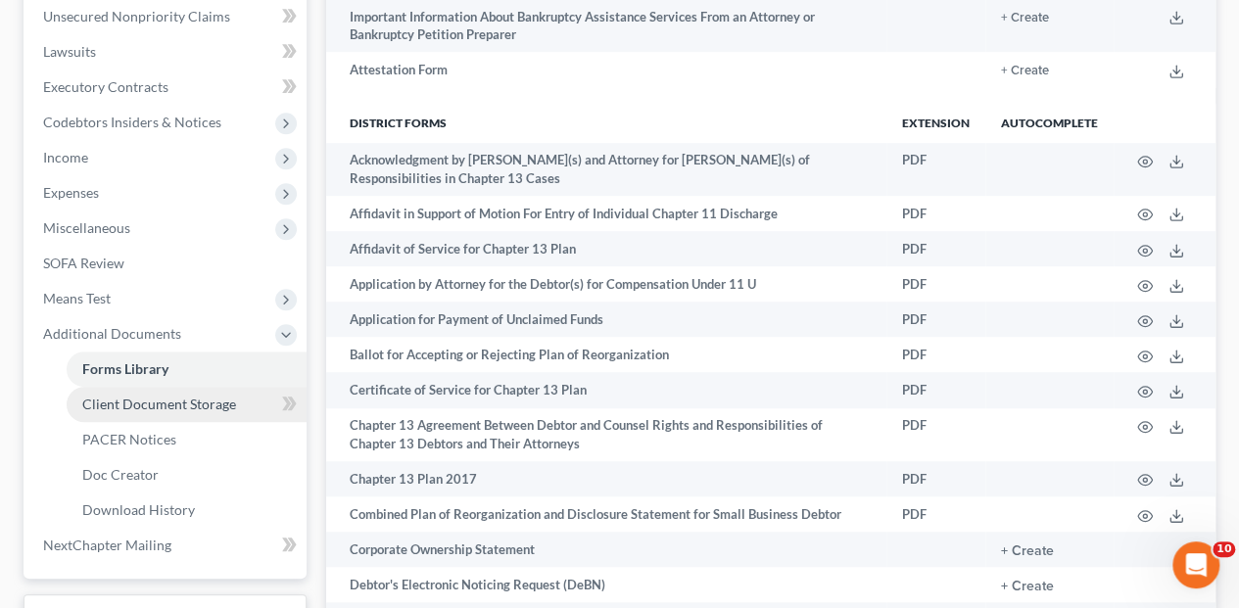
click at [164, 396] on span "Client Document Storage" at bounding box center [159, 404] width 154 height 17
select select "5"
select select "0"
select select "7"
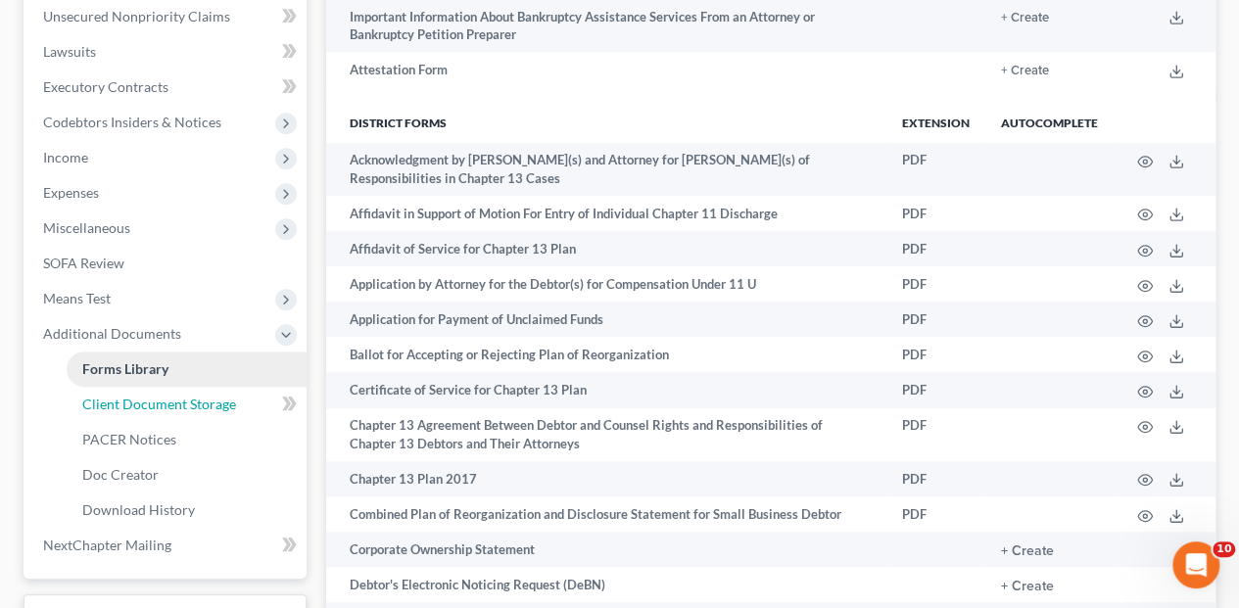
select select "7"
select select "5"
select select "7"
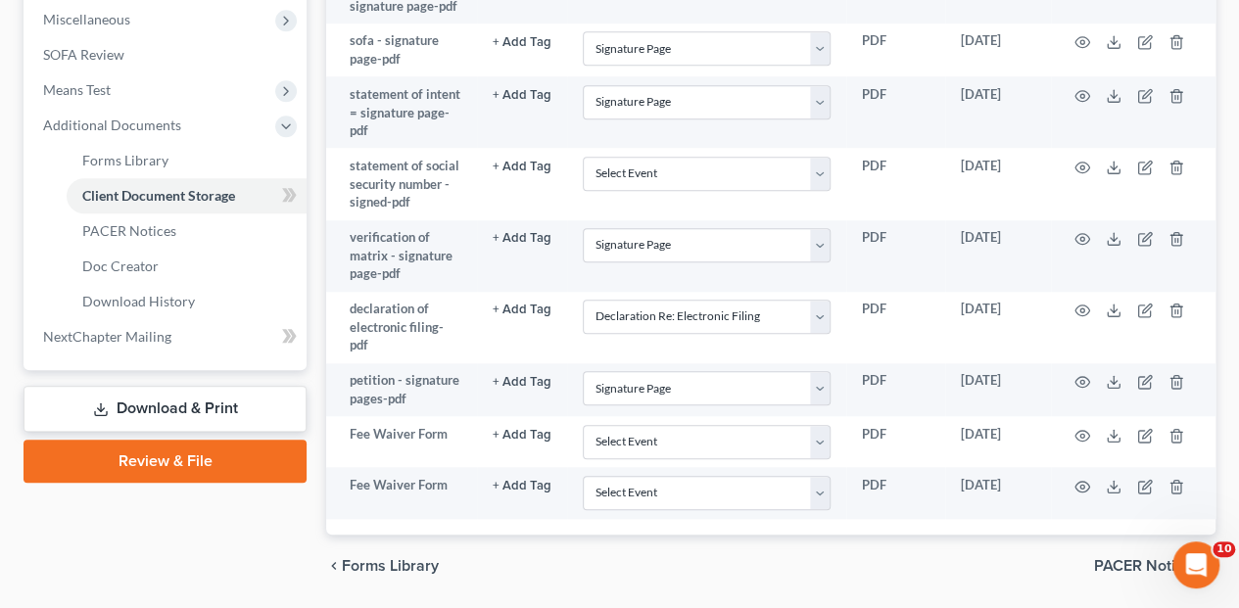
scroll to position [736, 0]
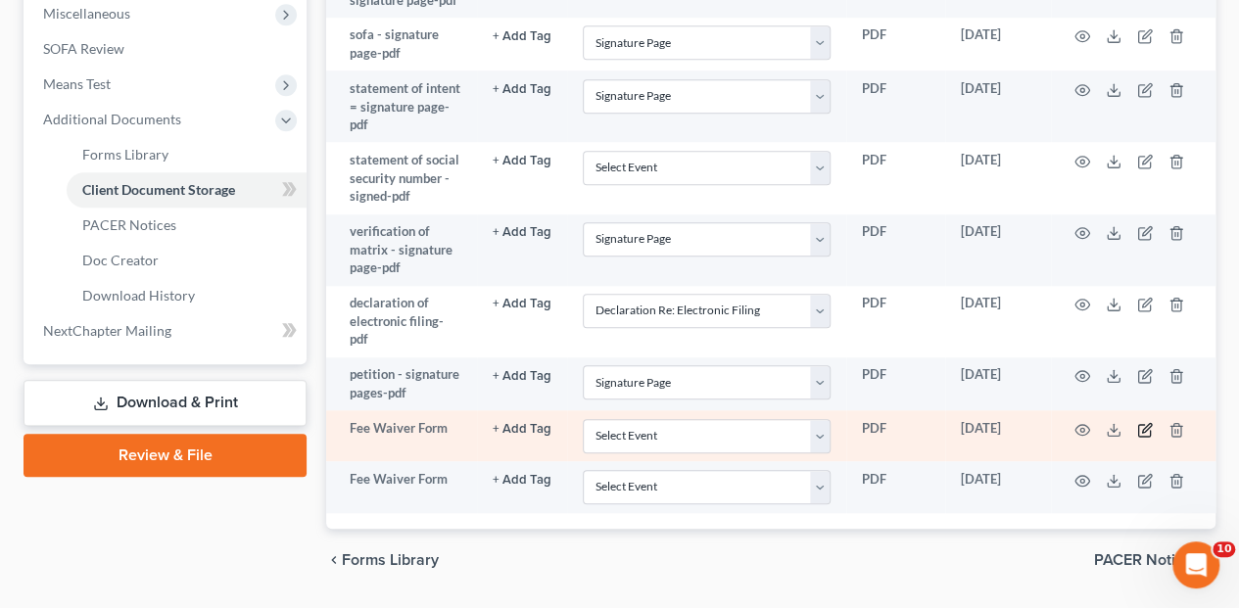
click at [1146, 423] on icon "button" at bounding box center [1146, 427] width 9 height 9
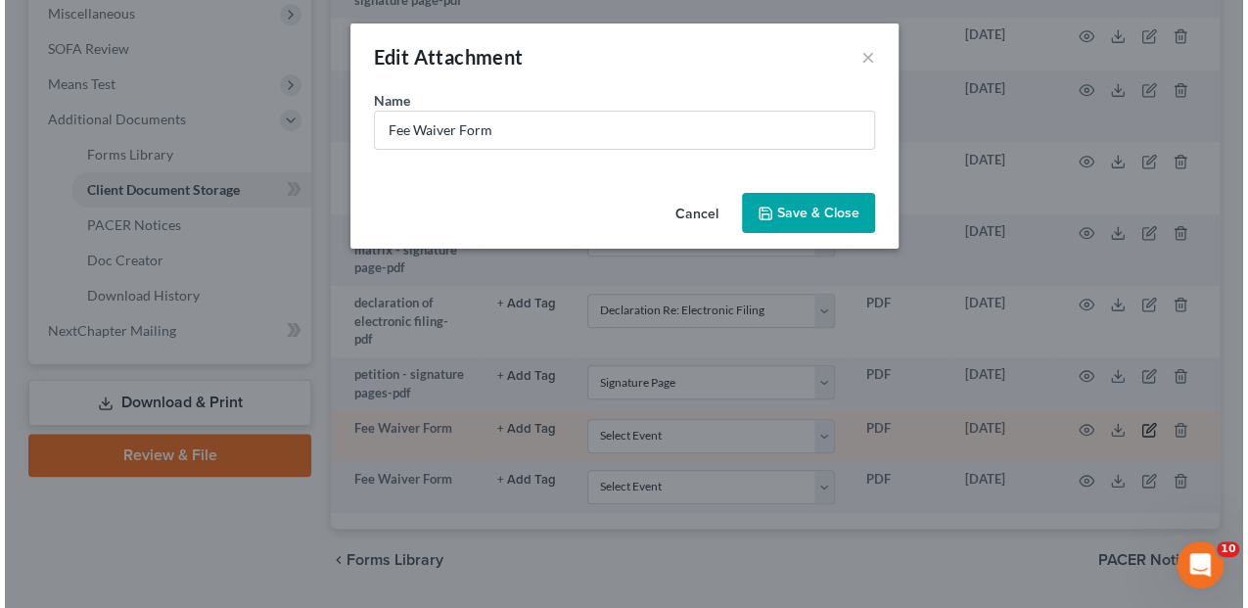
scroll to position [719, 0]
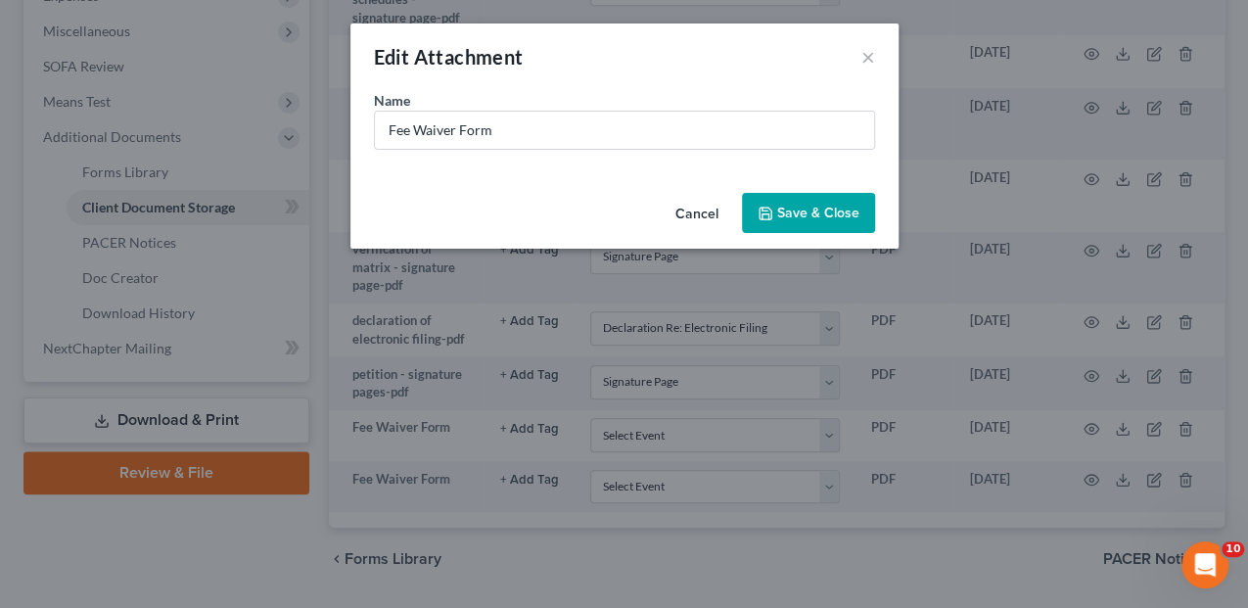
click at [775, 211] on button "Save & Close" at bounding box center [808, 213] width 133 height 41
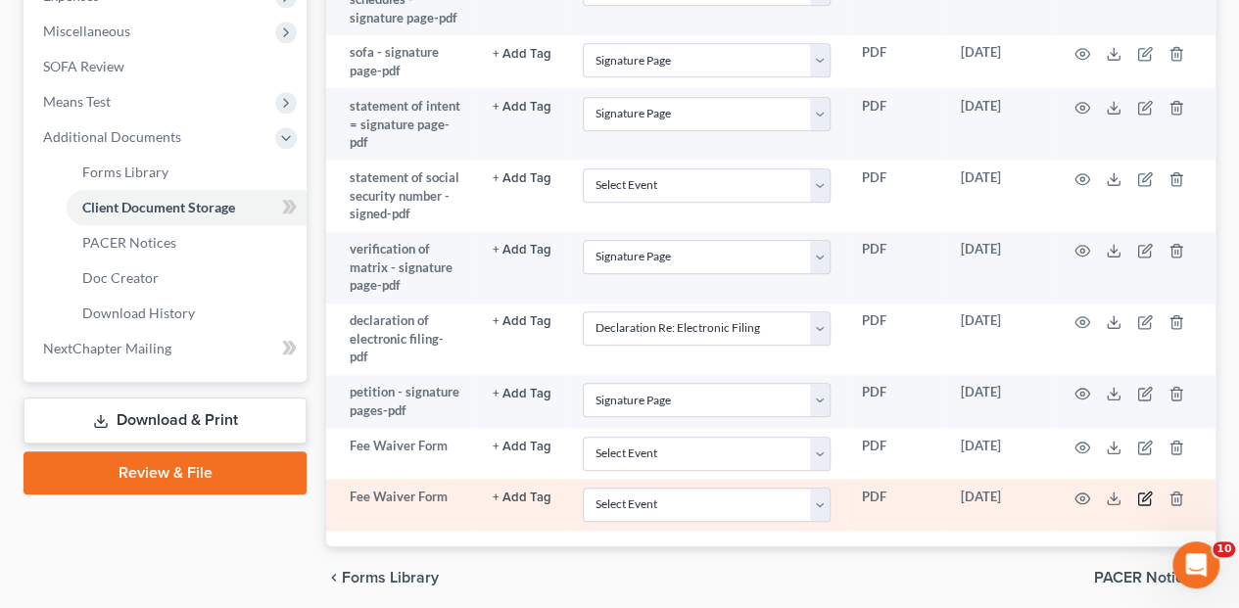
click at [1141, 491] on icon "button" at bounding box center [1145, 499] width 16 height 16
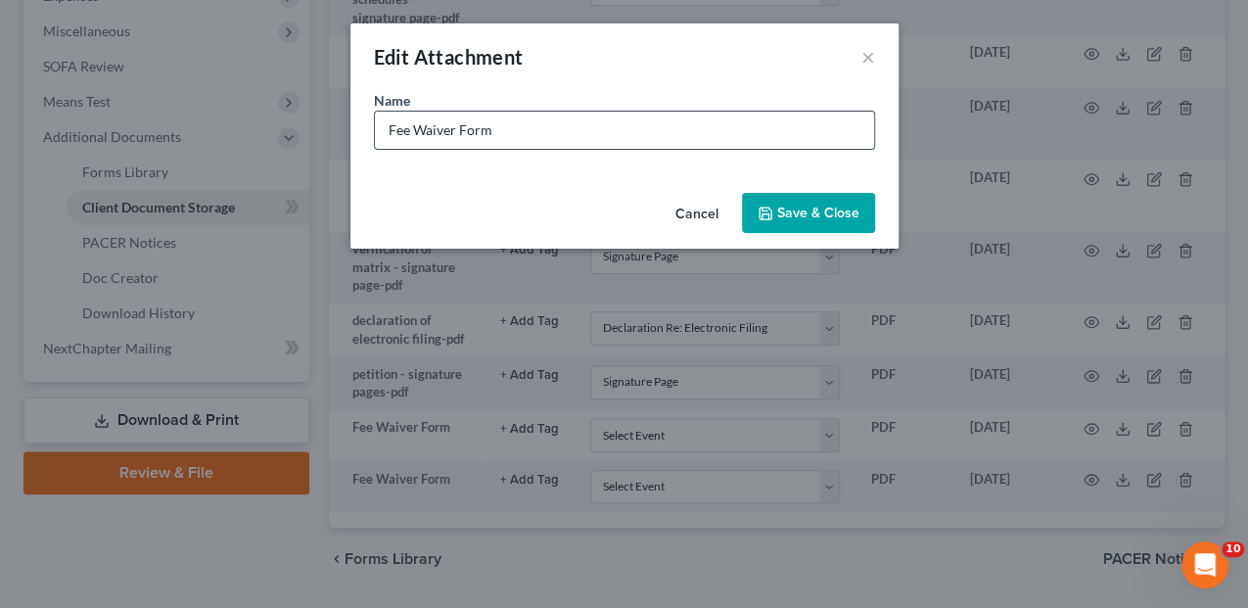
click at [472, 133] on input "Fee Waiver Form" at bounding box center [624, 130] width 499 height 37
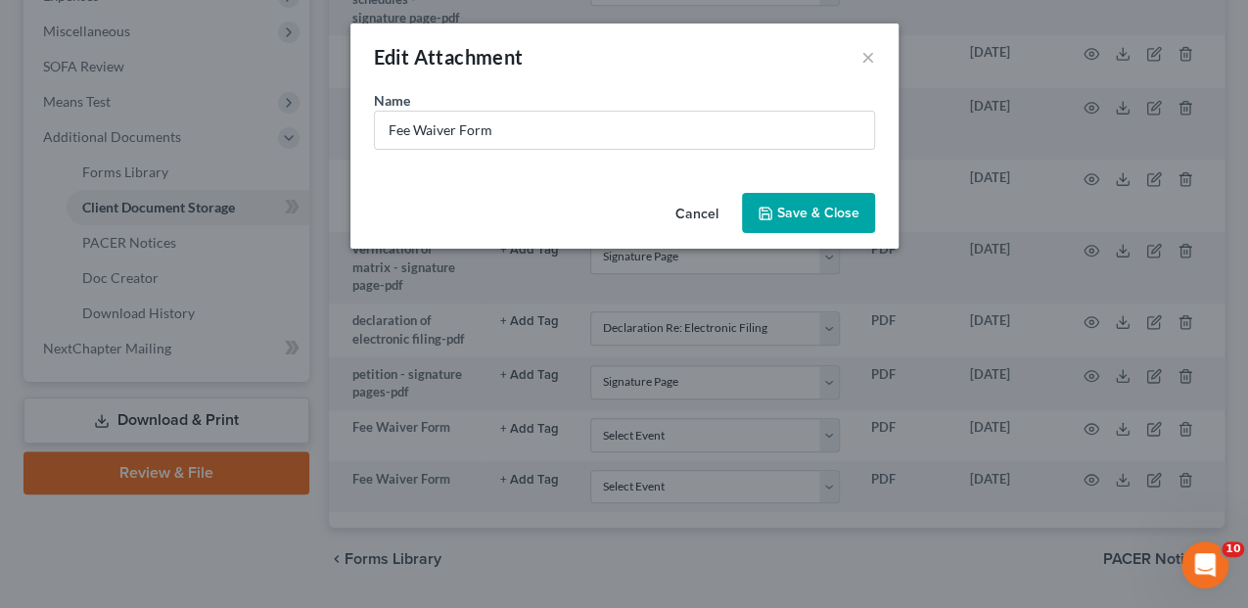
click at [703, 210] on button "Cancel" at bounding box center [697, 214] width 74 height 39
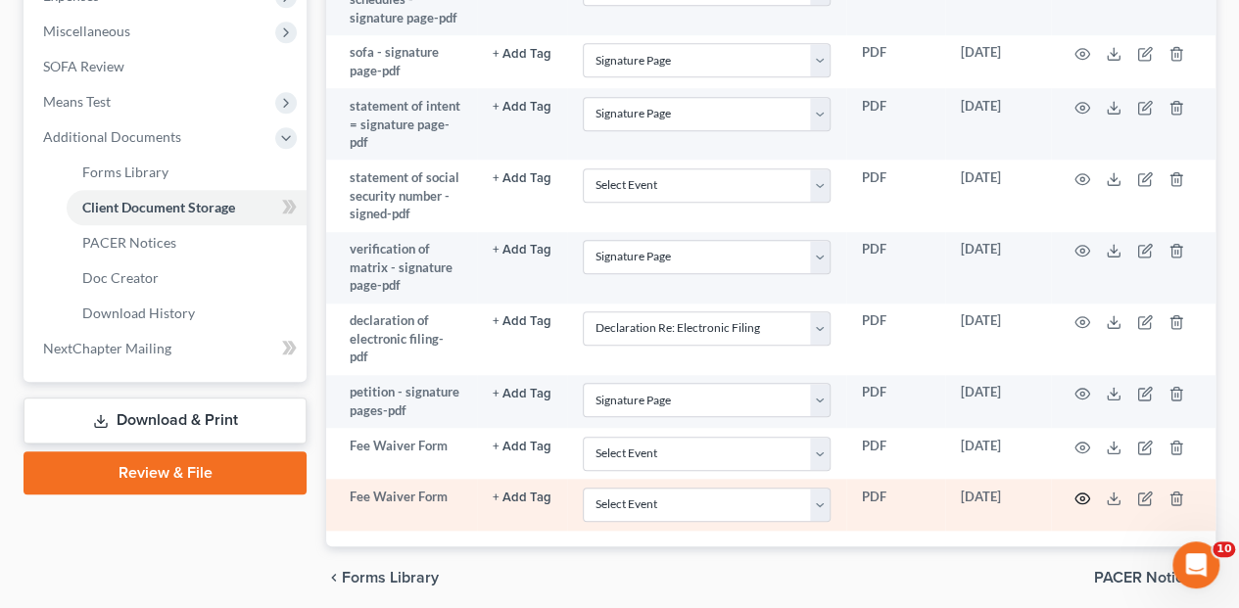
click at [1083, 491] on icon "button" at bounding box center [1082, 499] width 16 height 16
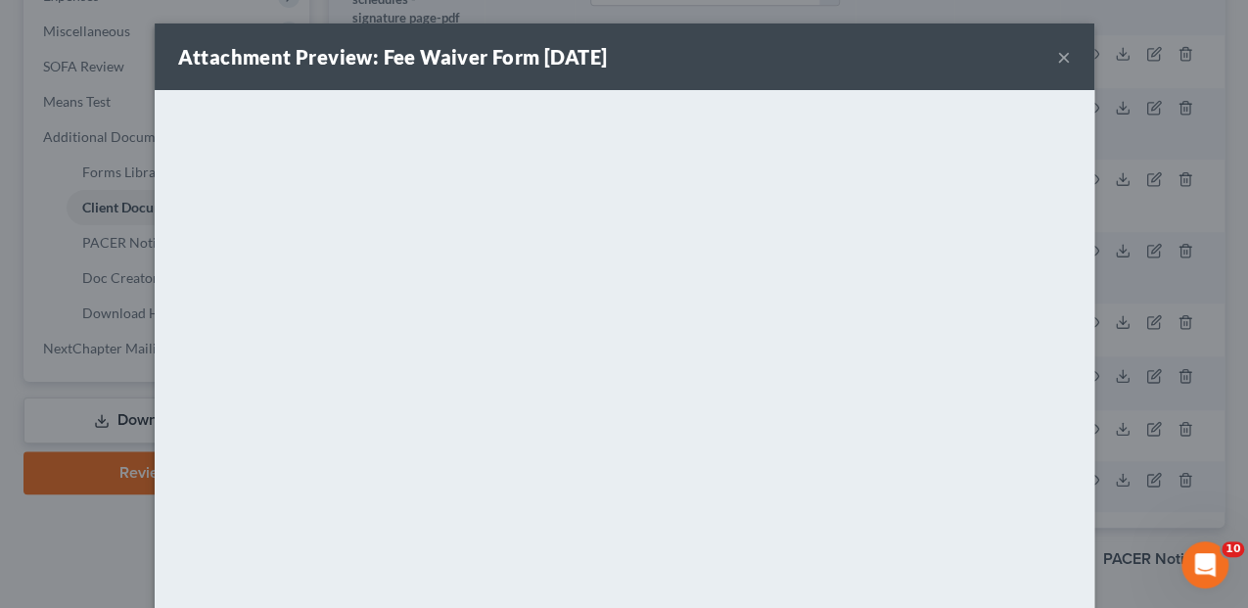
click at [1058, 61] on button "×" at bounding box center [1064, 56] width 14 height 23
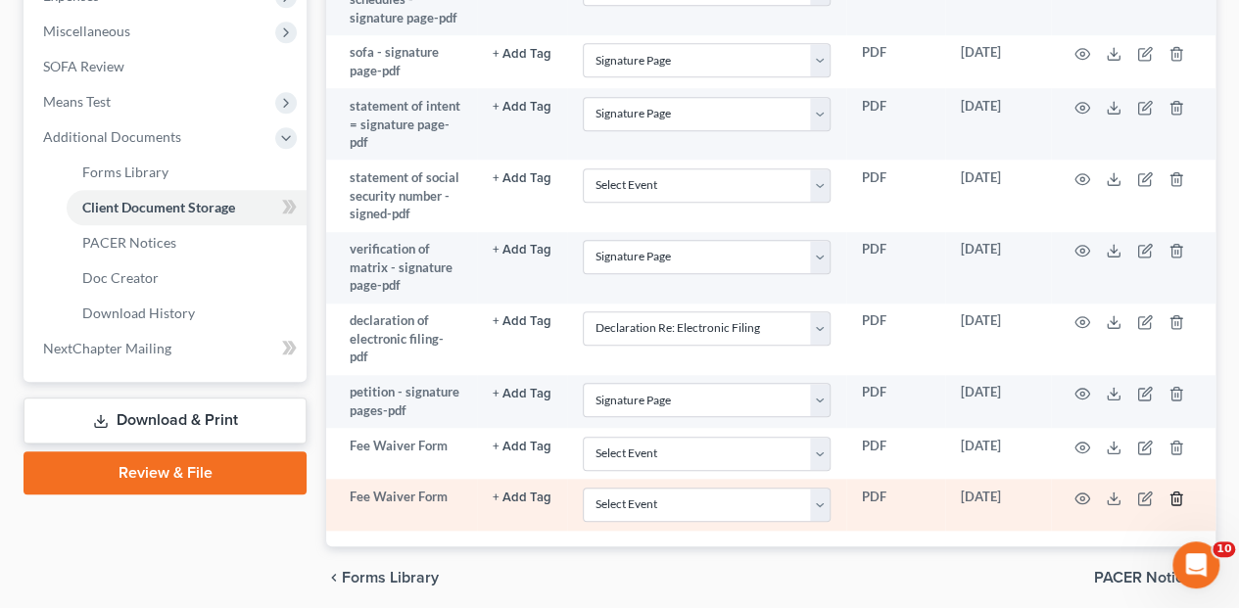
click at [1173, 491] on icon "button" at bounding box center [1176, 499] width 16 height 16
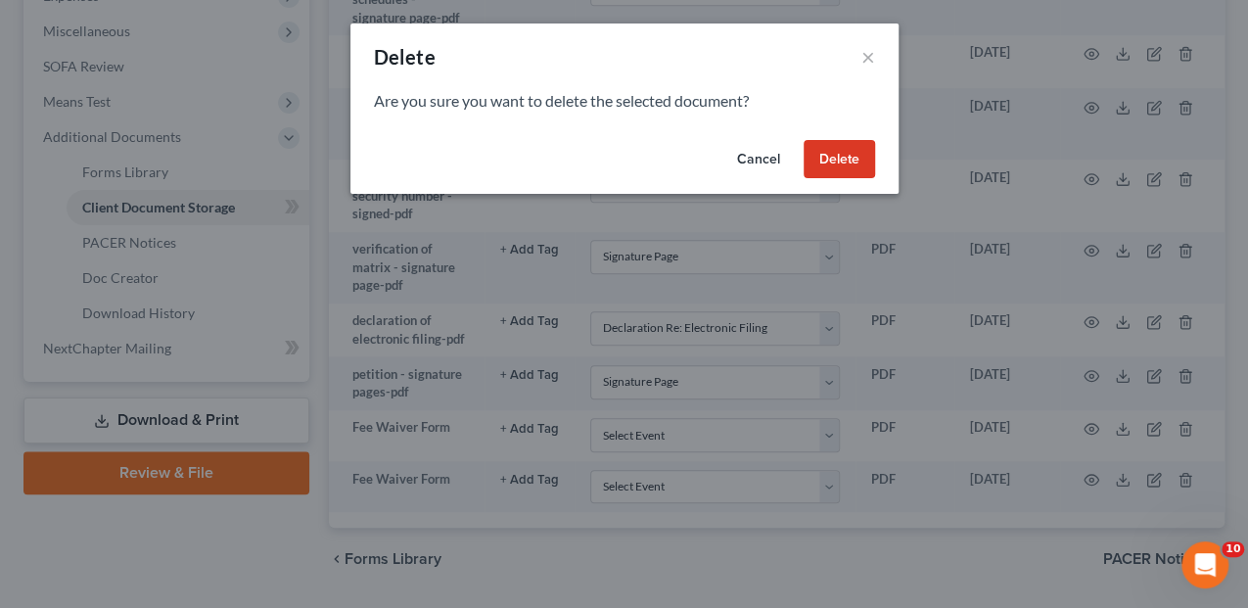
click at [857, 159] on button "Delete" at bounding box center [839, 159] width 71 height 39
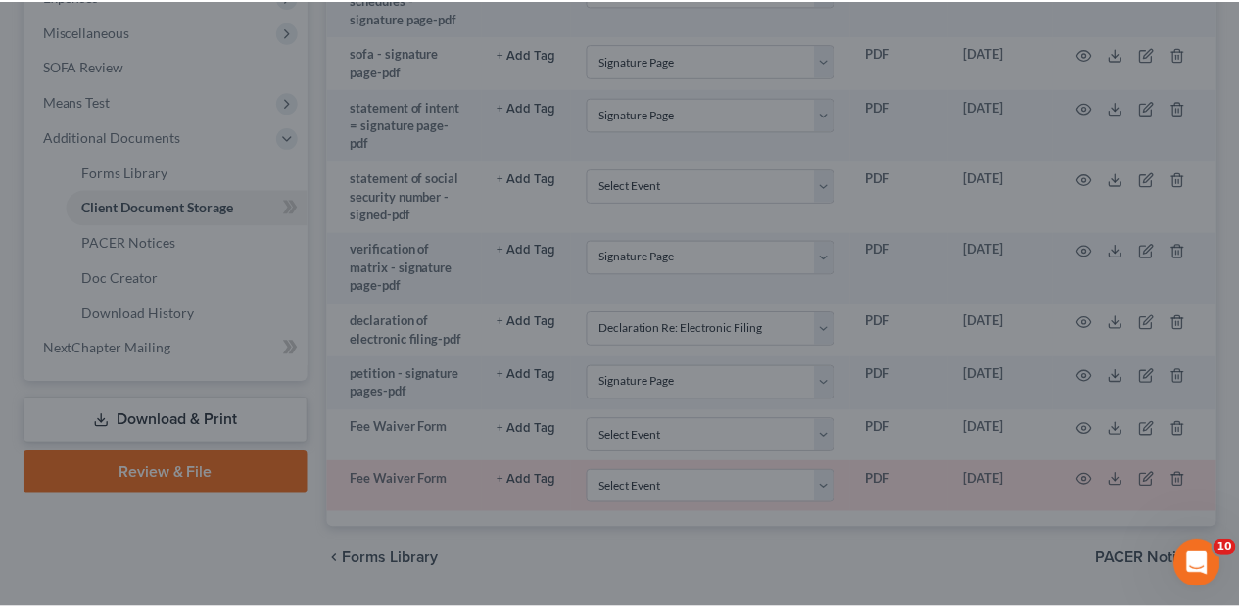
scroll to position [668, 0]
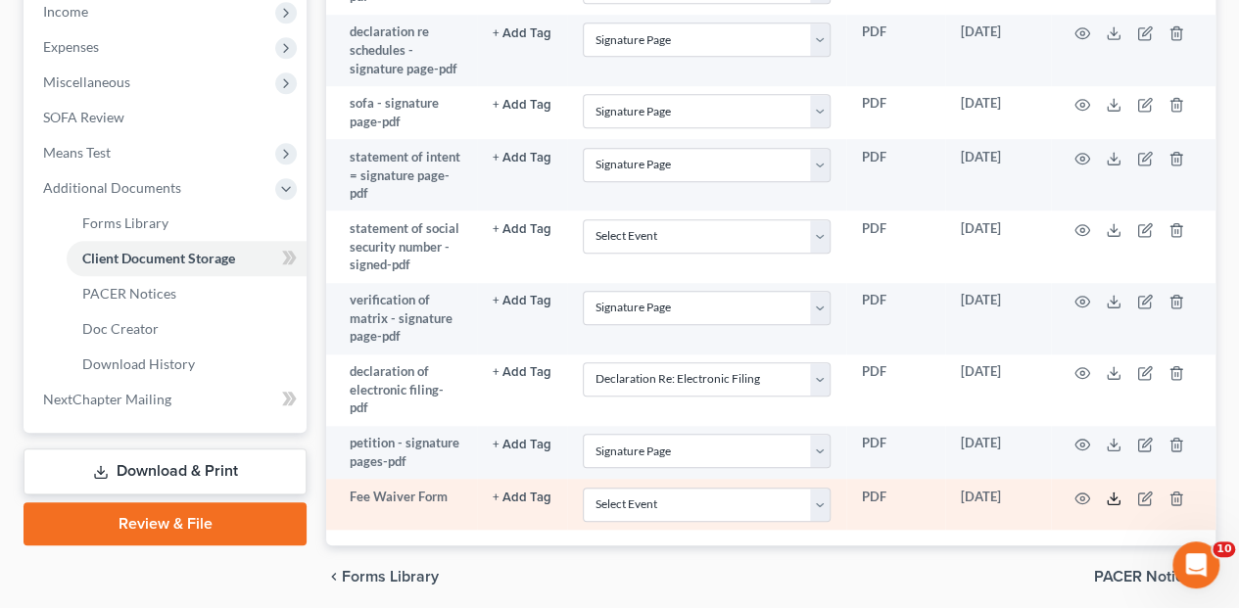
click at [1109, 491] on icon at bounding box center [1113, 499] width 16 height 16
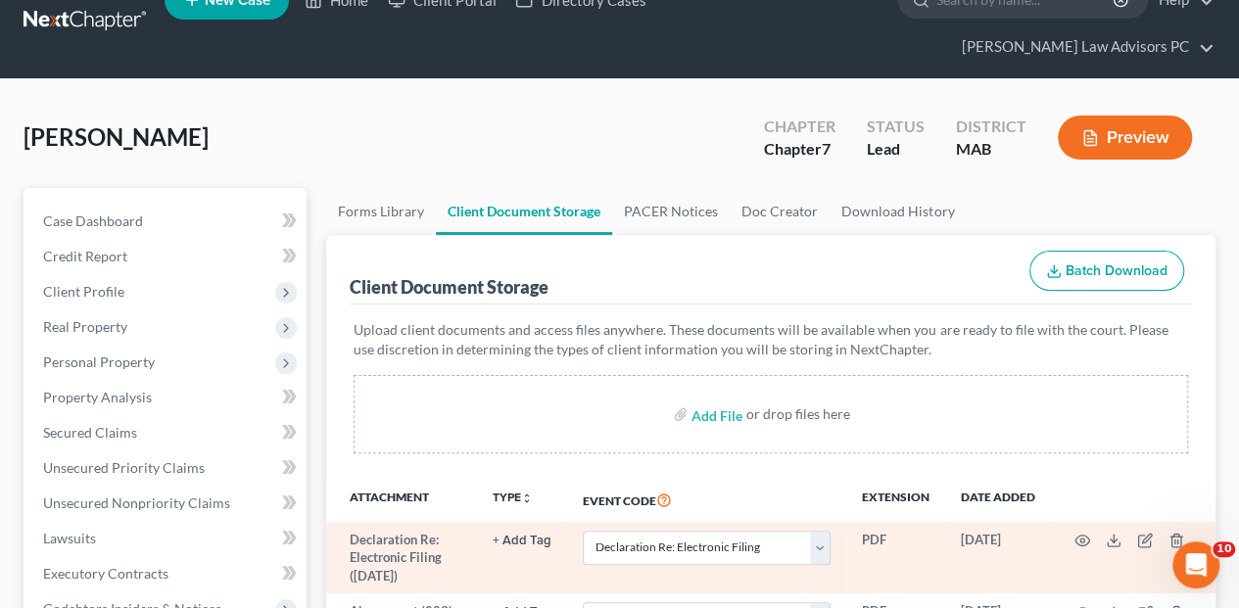
scroll to position [65, 0]
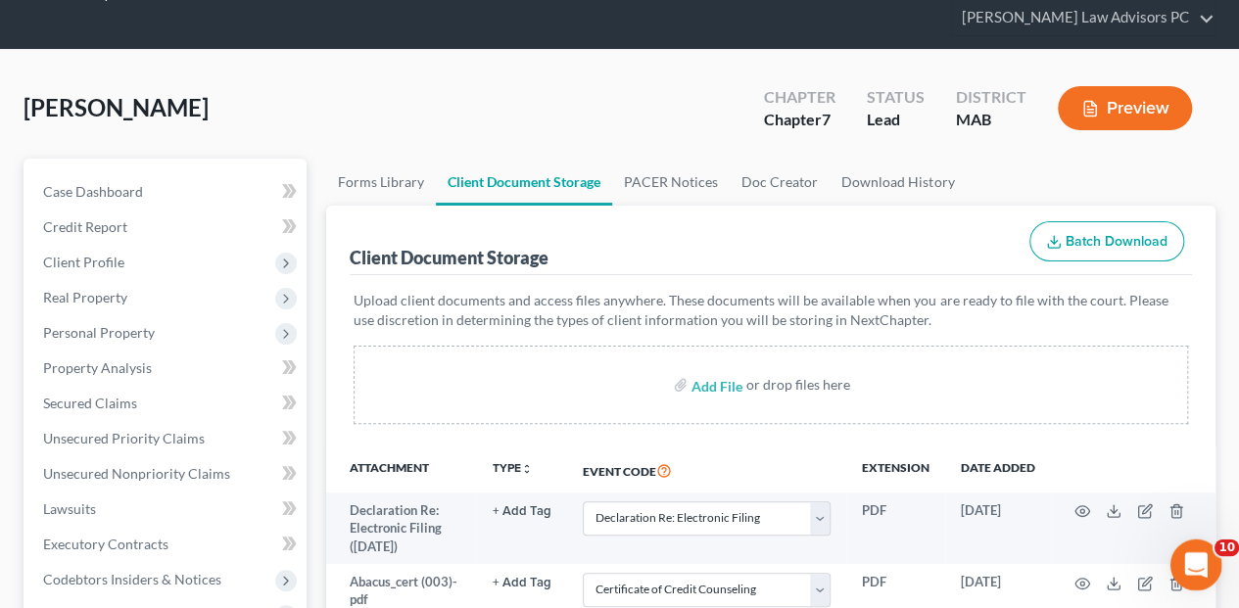
click at [1197, 548] on div "Open Intercom Messenger" at bounding box center [1192, 562] width 65 height 65
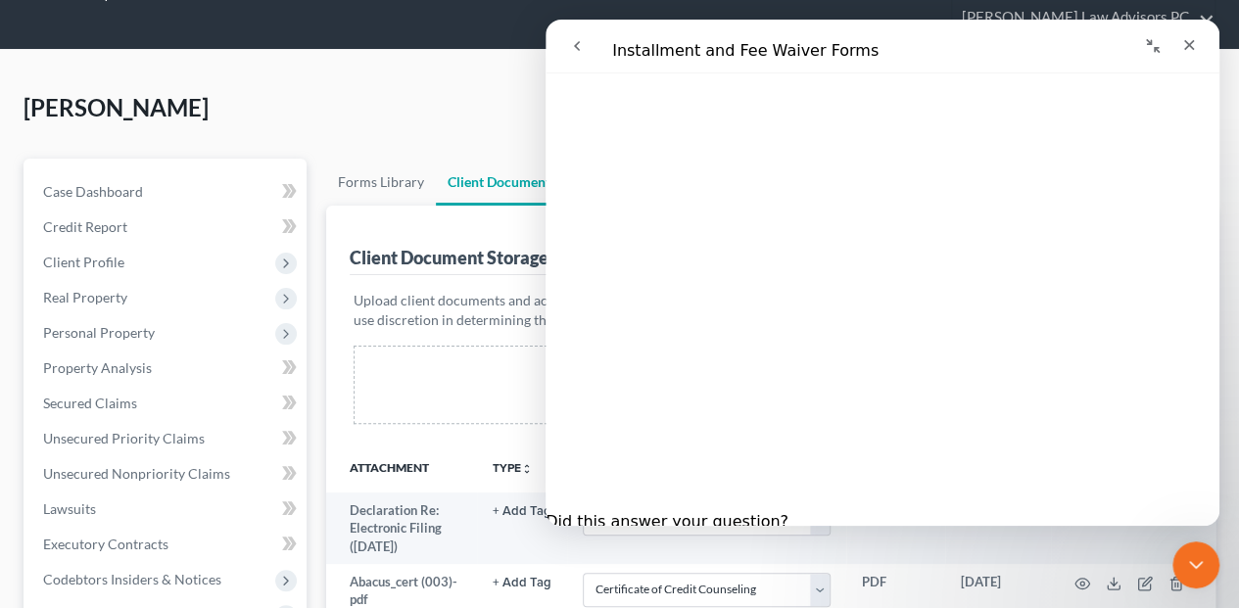
scroll to position [842, 0]
click at [1182, 45] on icon "Close" at bounding box center [1189, 45] width 16 height 16
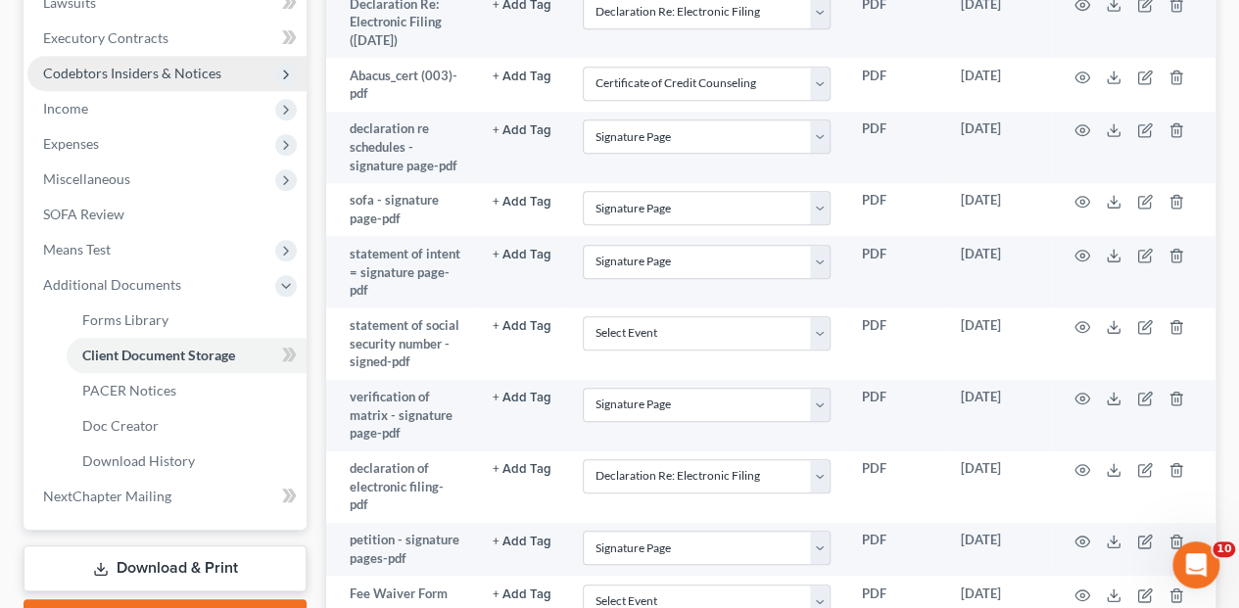
scroll to position [587, 0]
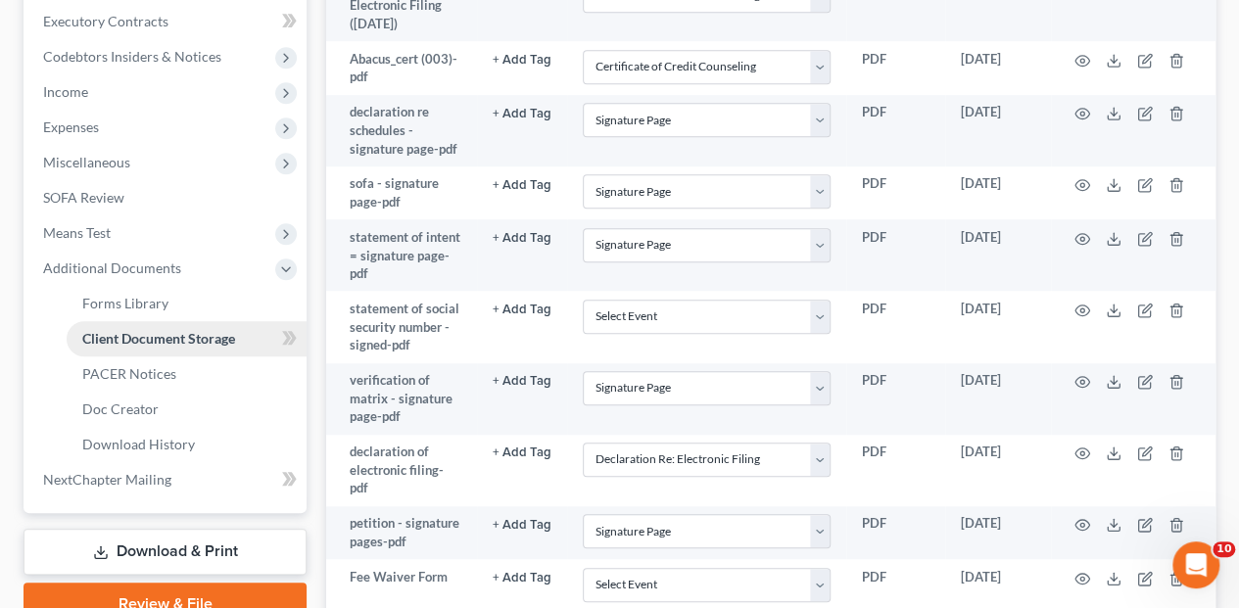
click at [197, 330] on span "Client Document Storage" at bounding box center [158, 338] width 153 height 17
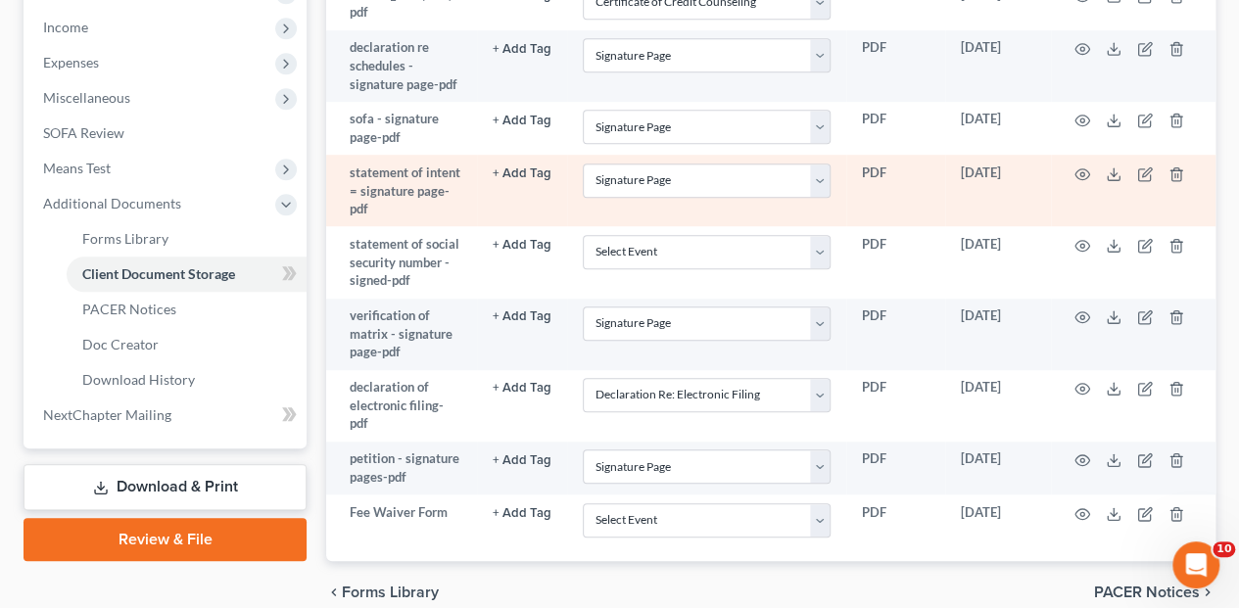
scroll to position [652, 0]
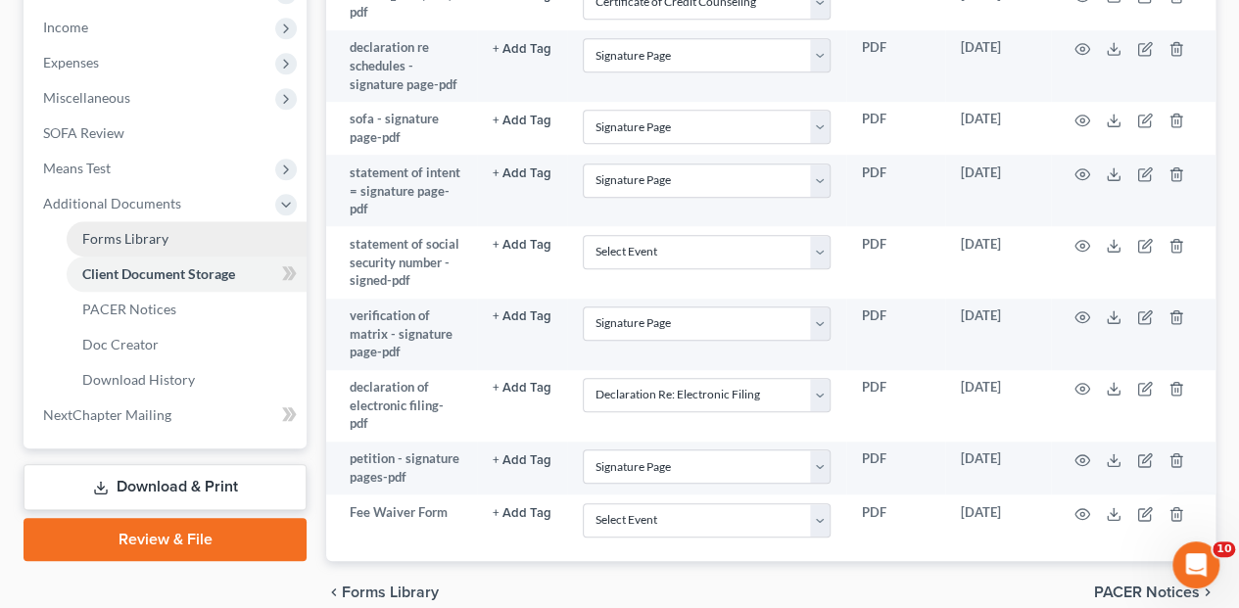
click at [145, 221] on link "Forms Library" at bounding box center [187, 238] width 240 height 35
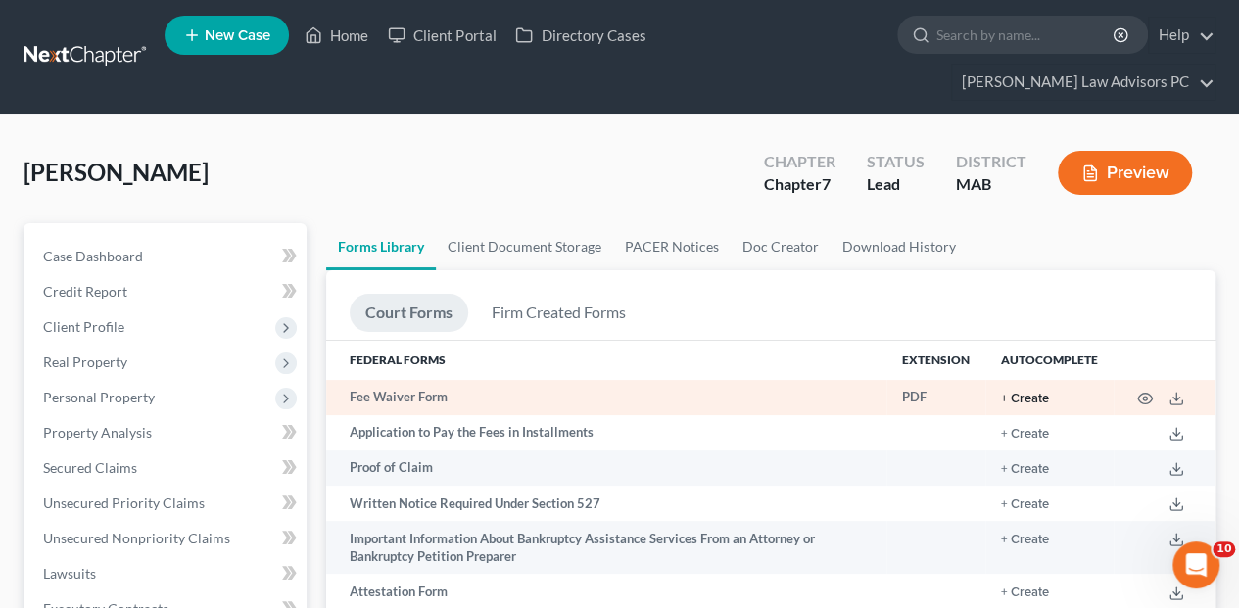
click at [1028, 393] on button "+ Create" at bounding box center [1025, 399] width 48 height 13
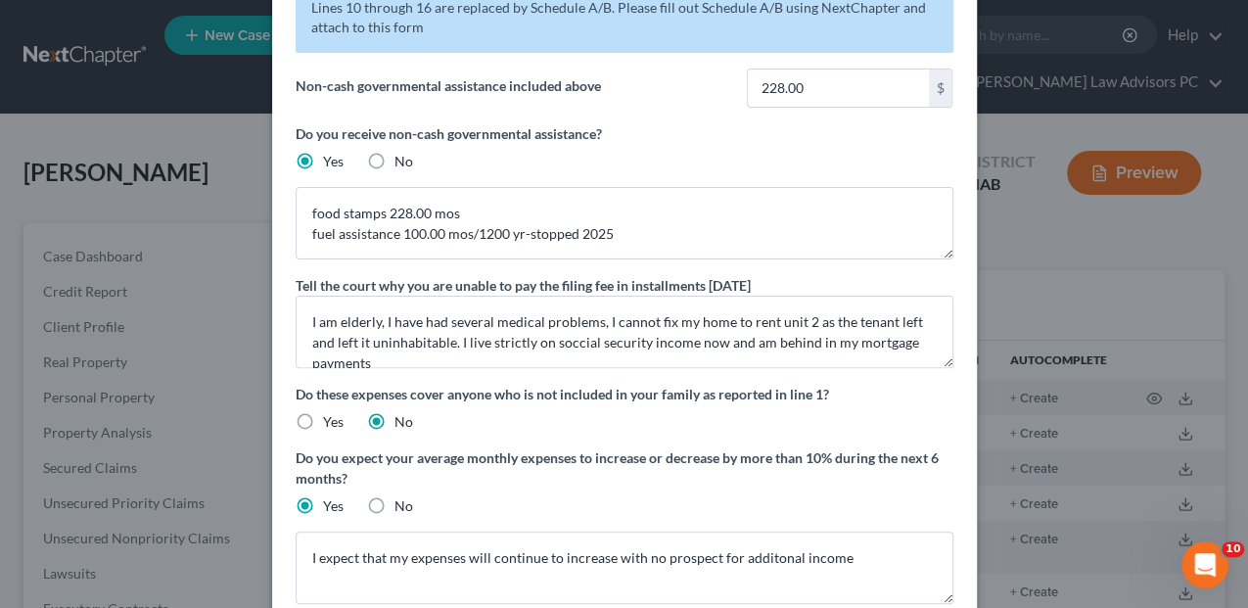
scroll to position [130, 0]
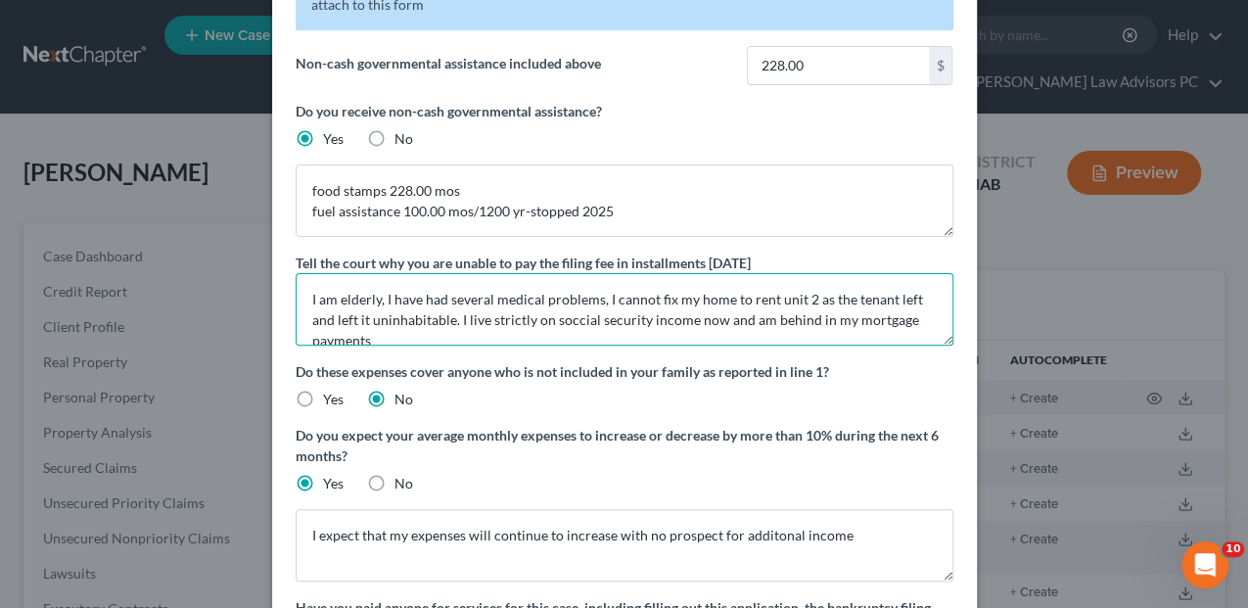
click at [560, 323] on textarea "I am elderly, I have had several medical problems, I cannot fix my home to rent…" at bounding box center [625, 309] width 658 height 72
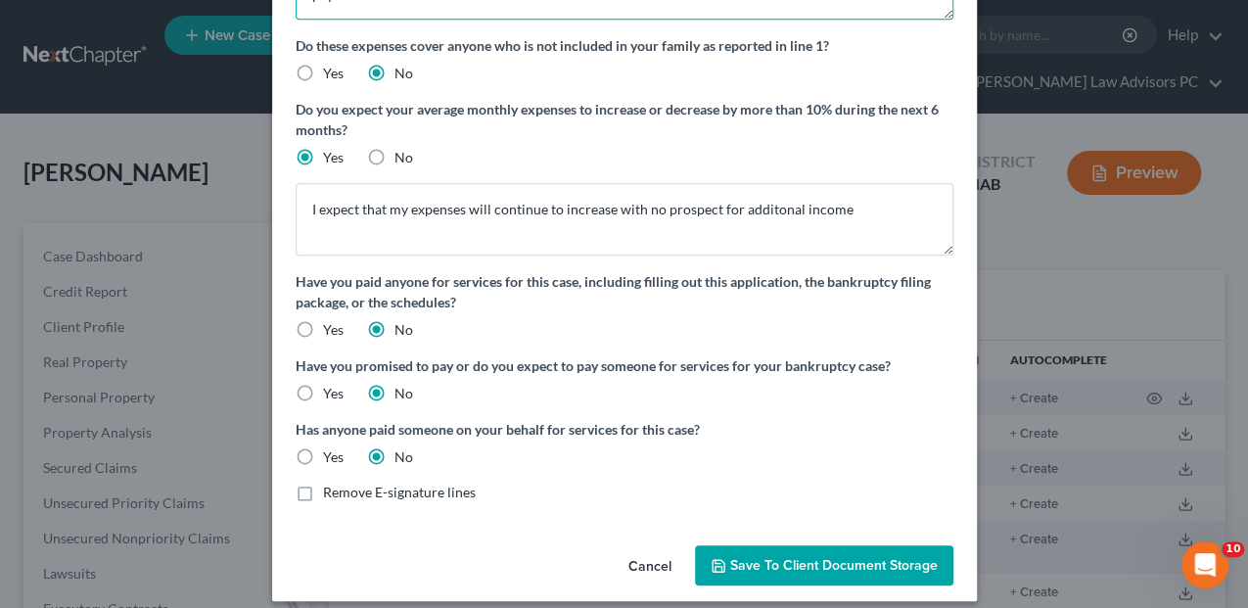
scroll to position [470, 0]
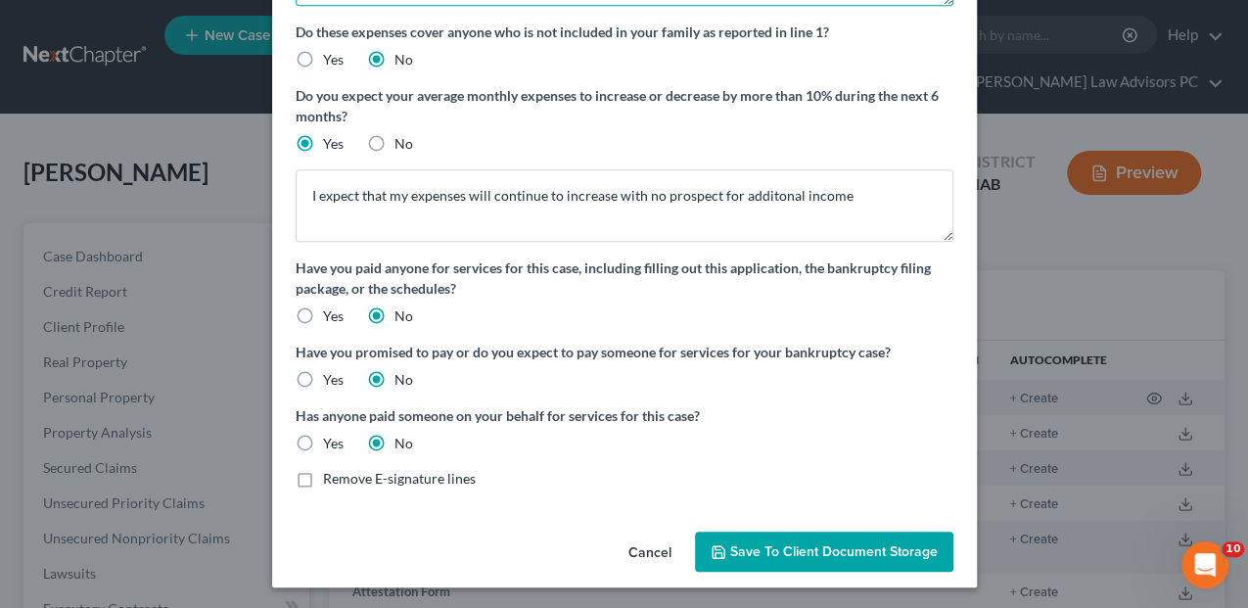
type textarea "I am elderly, I have had several medical problems, I cannot fix my home to rent…"
click at [789, 546] on span "Save to Client Document Storage" at bounding box center [834, 551] width 208 height 17
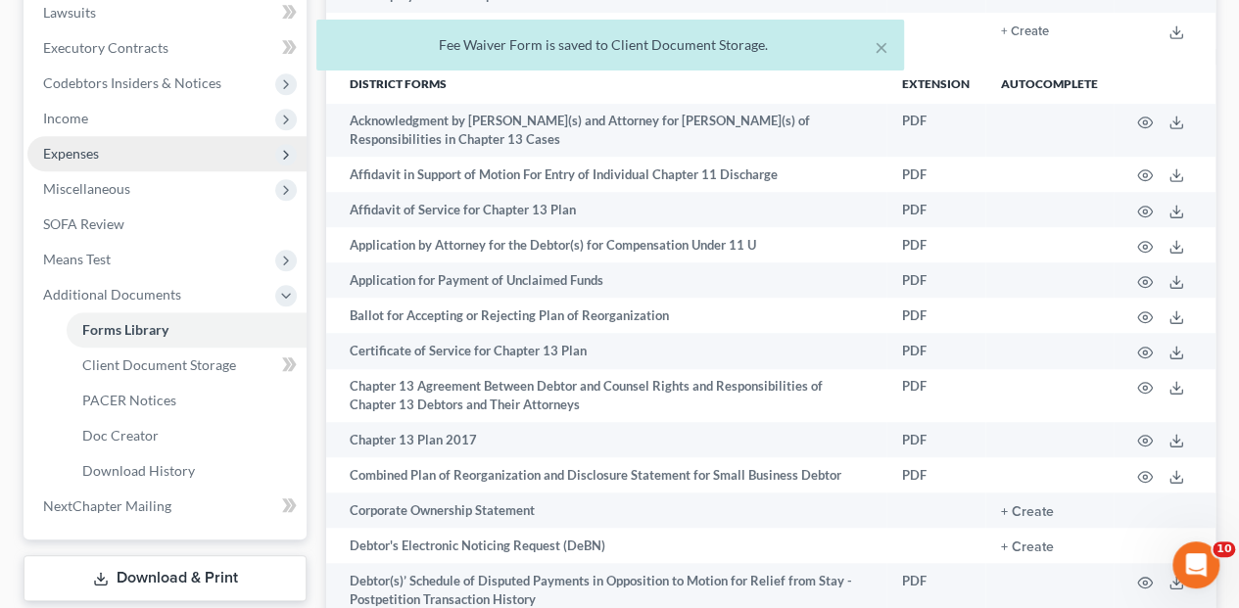
scroll to position [587, 0]
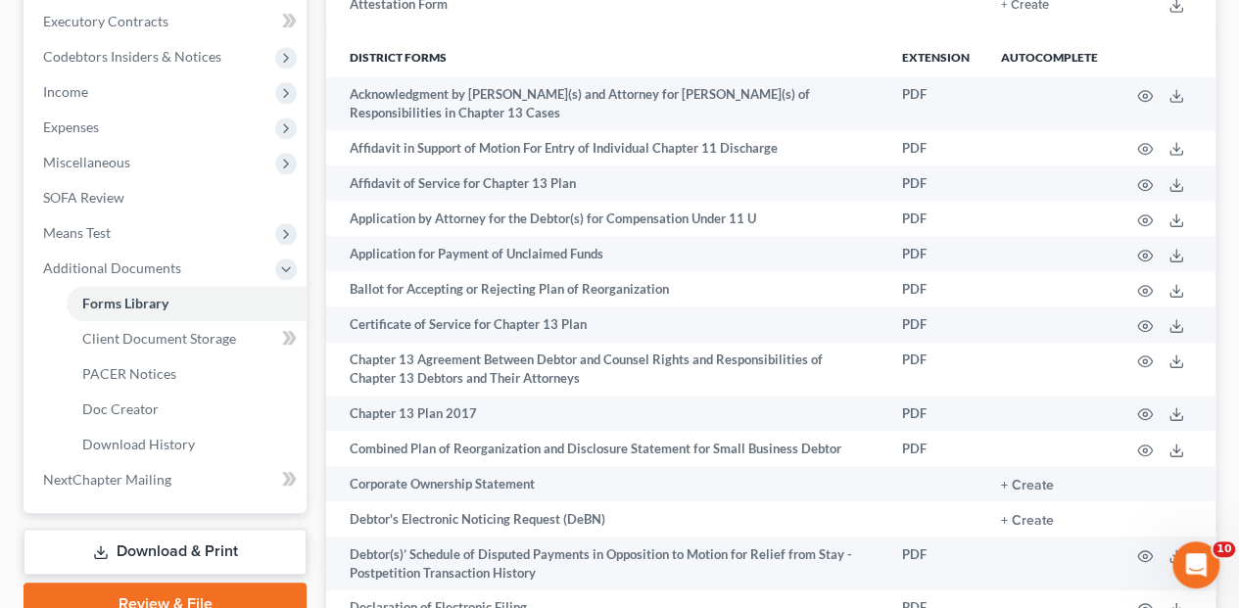
click at [186, 529] on link "Download & Print" at bounding box center [164, 552] width 283 height 46
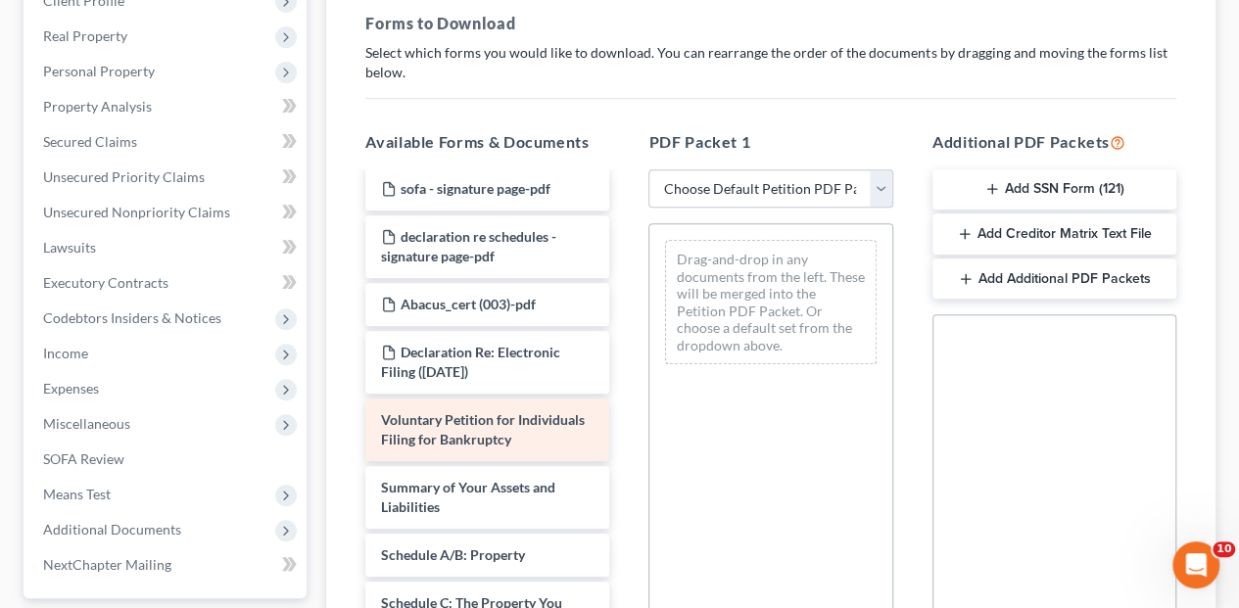
scroll to position [456, 0]
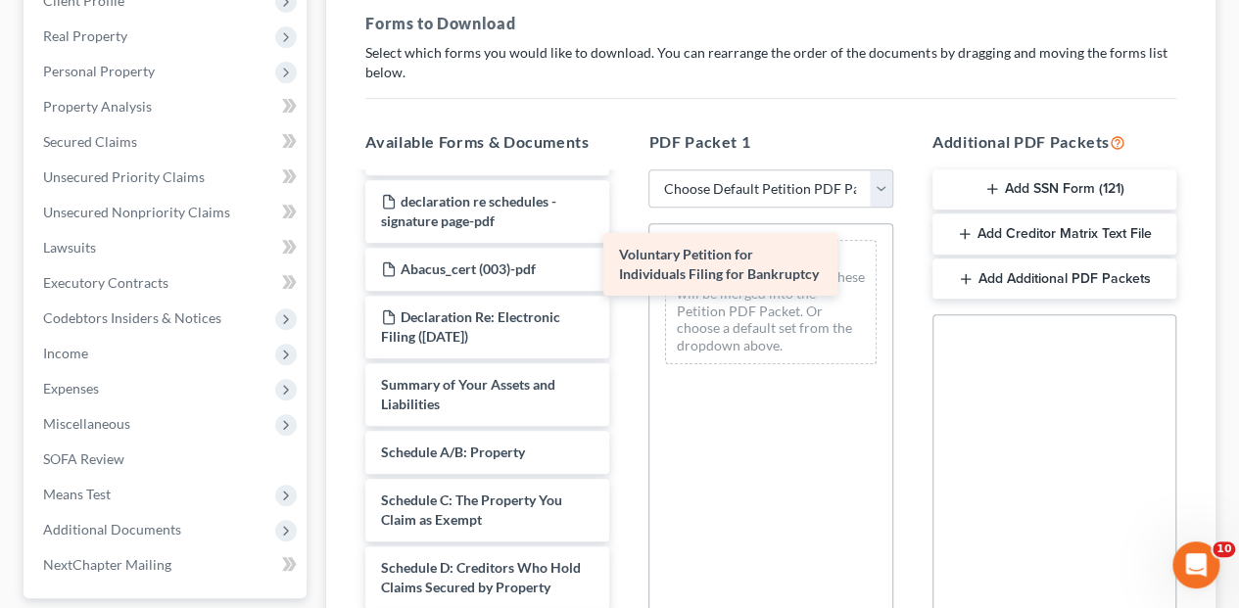
drag, startPoint x: 515, startPoint y: 352, endPoint x: 765, endPoint y: 250, distance: 270.0
click at [625, 255] on div "Voluntary Petition for Individuals Filing for Bankruptcy Fee Waiver Form Fee Wa…" at bounding box center [487, 583] width 275 height 1730
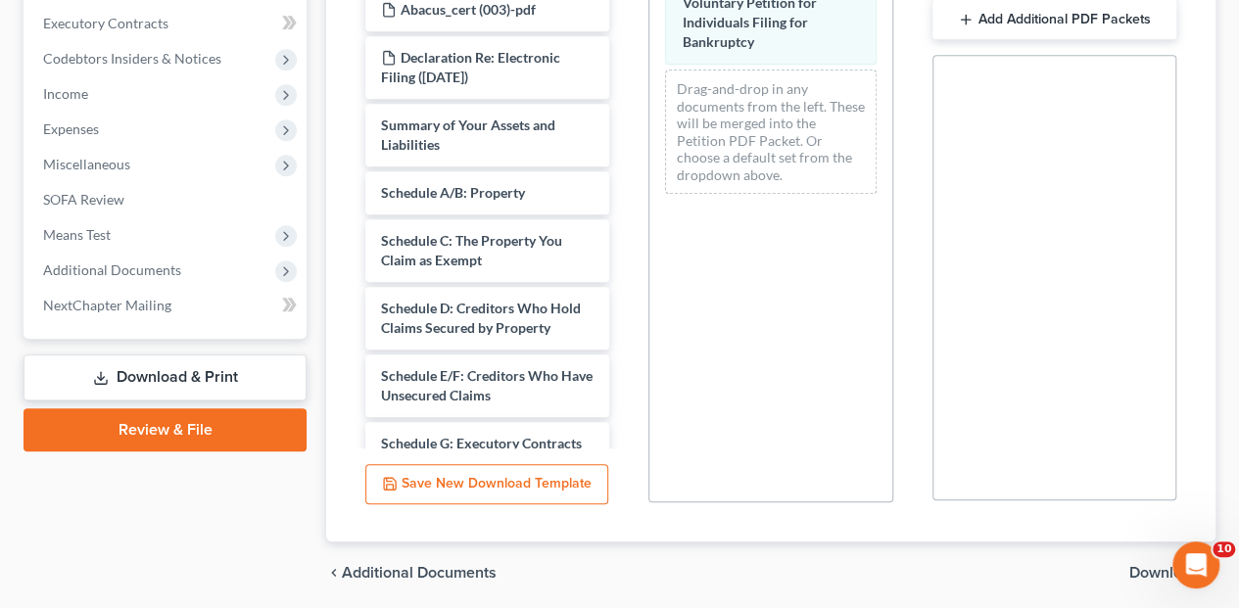
scroll to position [587, 0]
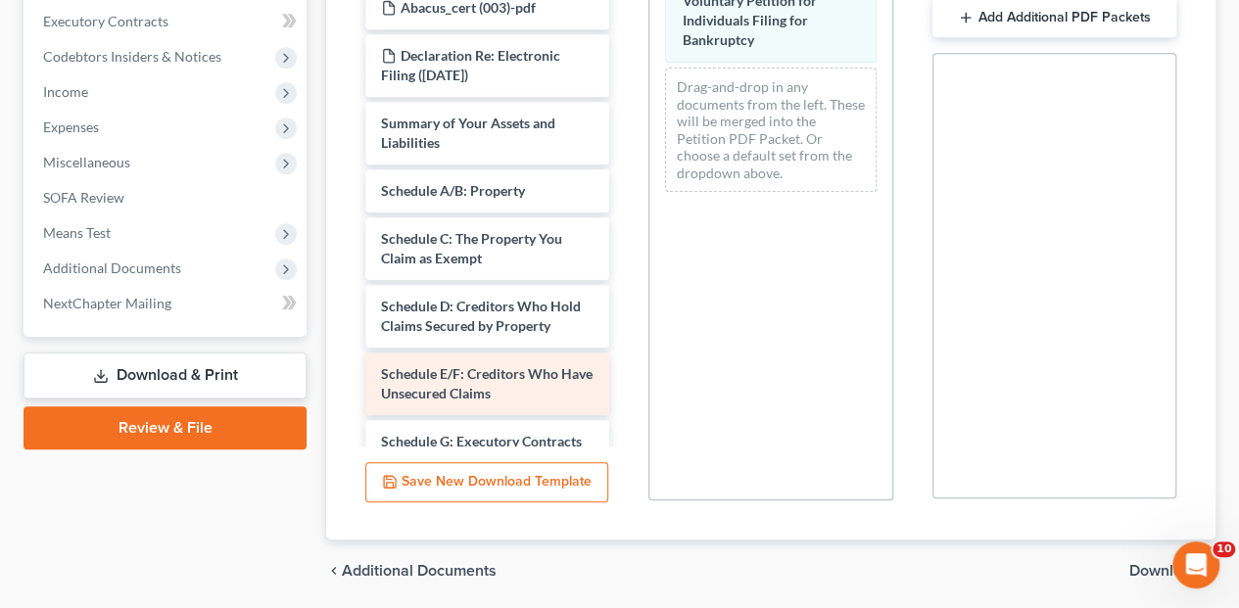
click at [523, 365] on span "Schedule E/F: Creditors Who Have Unsecured Claims" at bounding box center [486, 383] width 211 height 36
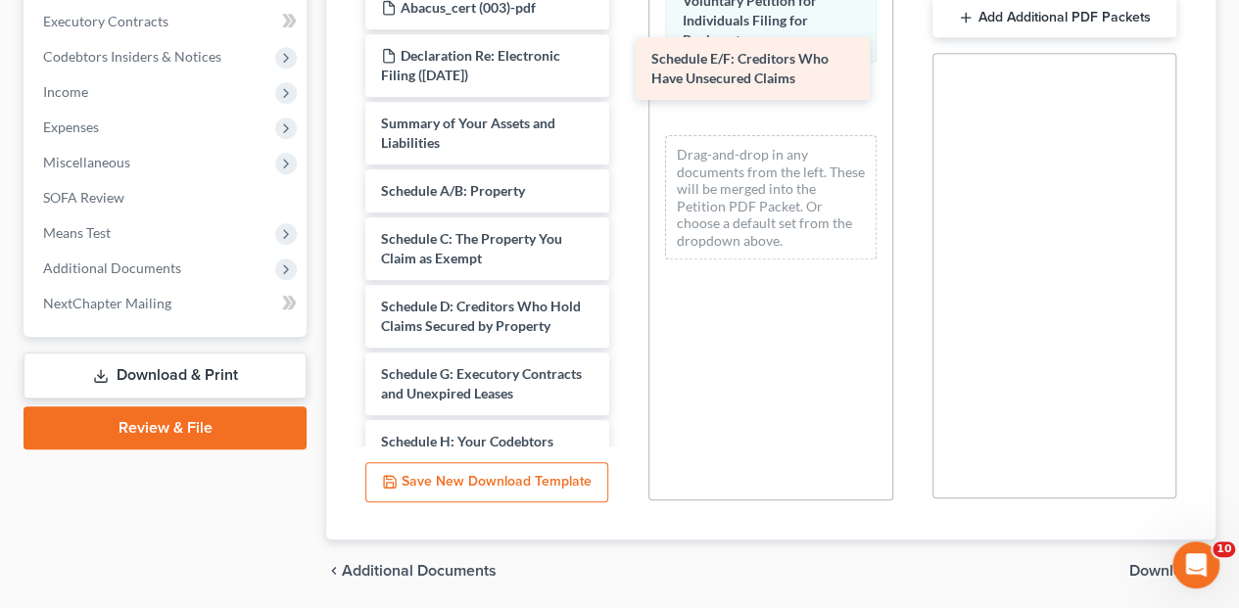
drag, startPoint x: 521, startPoint y: 341, endPoint x: 791, endPoint y: 63, distance: 387.7
click at [625, 63] on div "Schedule E/F: Creditors Who Have Unsecured Claims Fee Waiver Form Fee Waiver Fo…" at bounding box center [487, 288] width 275 height 1662
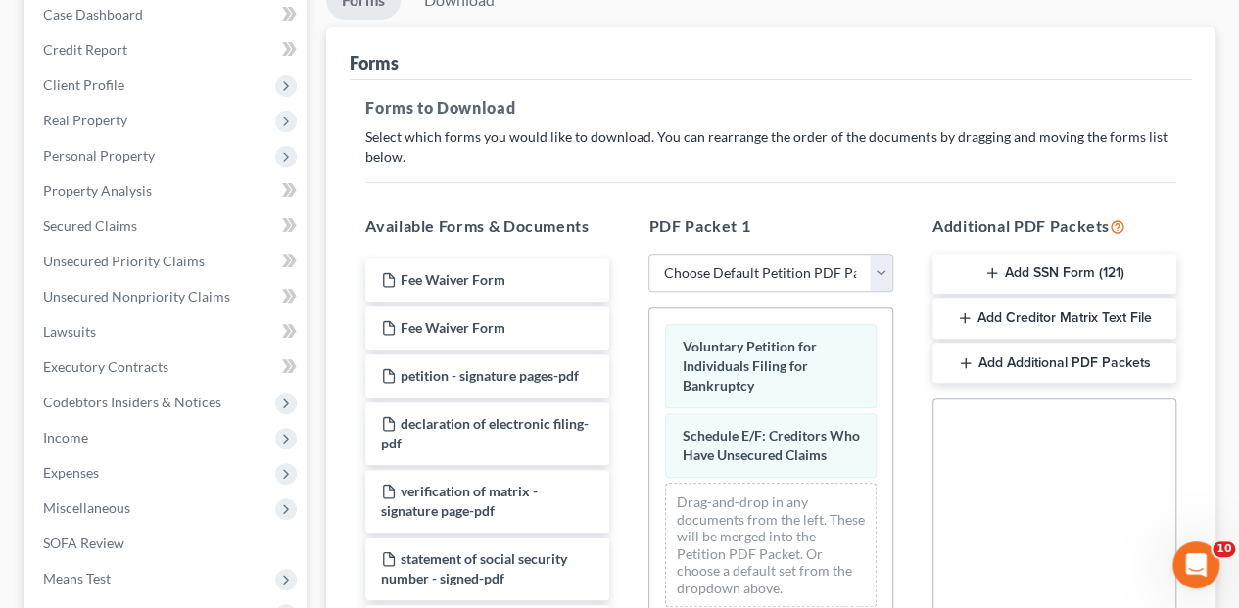
scroll to position [96, 0]
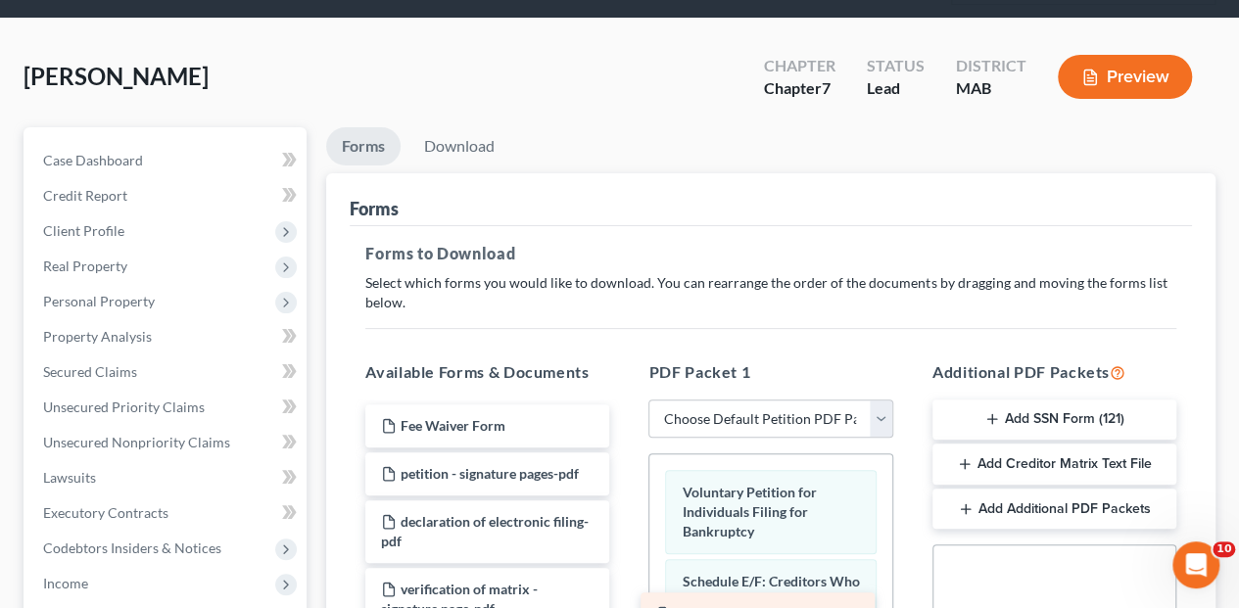
drag, startPoint x: 546, startPoint y: 384, endPoint x: 817, endPoint y: 596, distance: 343.7
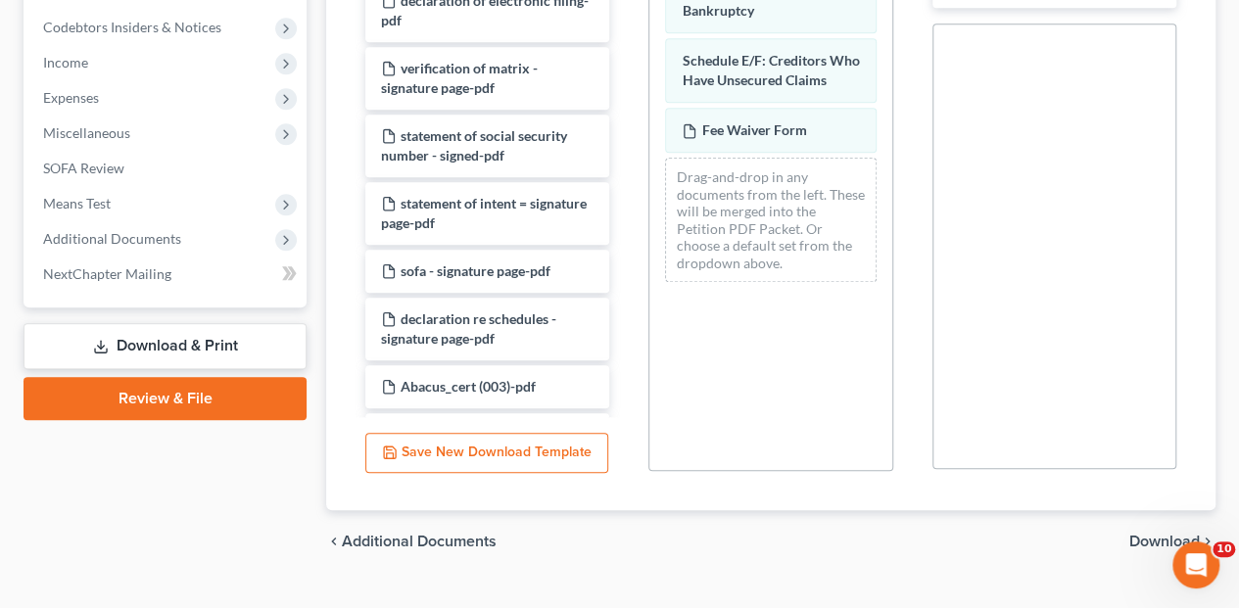
scroll to position [619, 0]
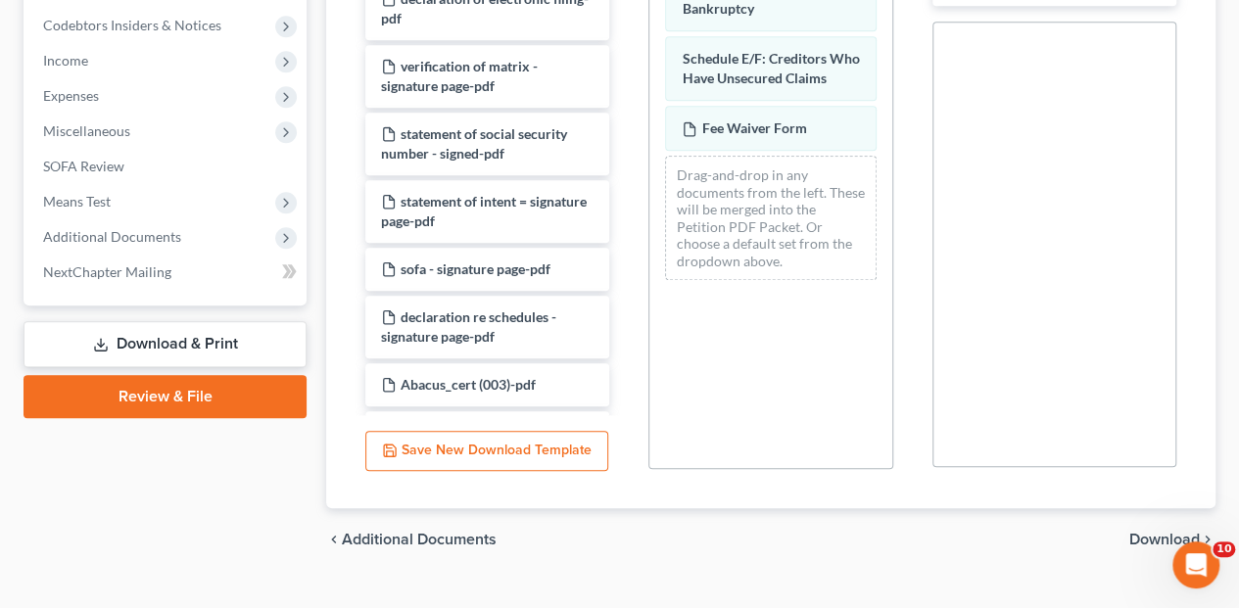
click at [1165, 532] on span "Download" at bounding box center [1164, 540] width 70 height 16
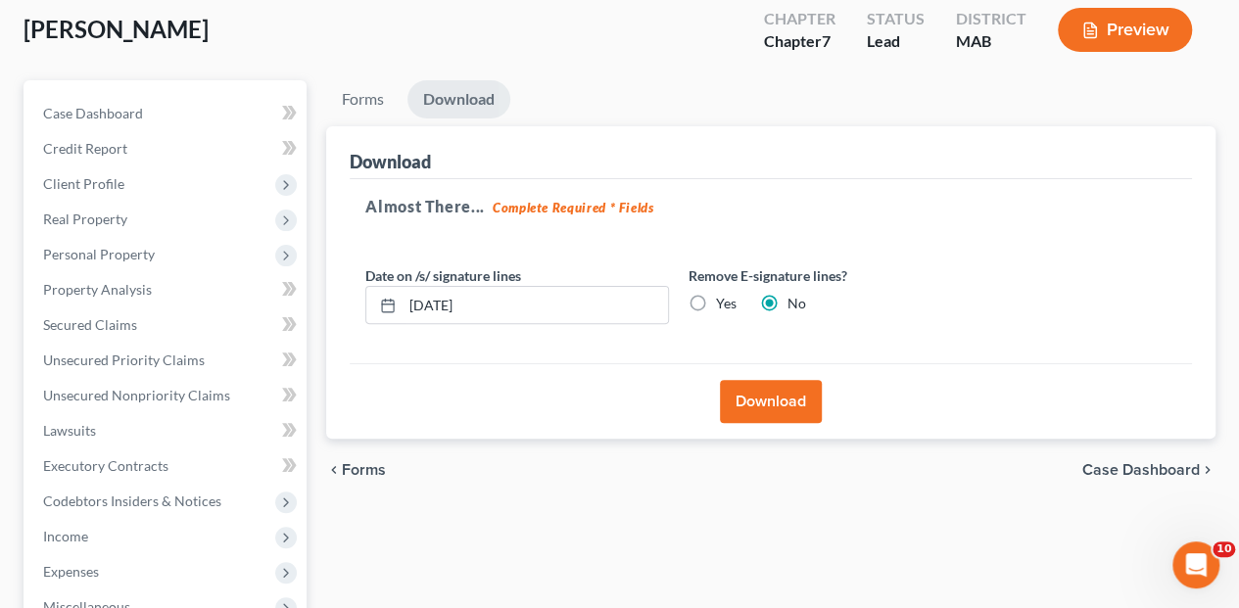
scroll to position [139, 0]
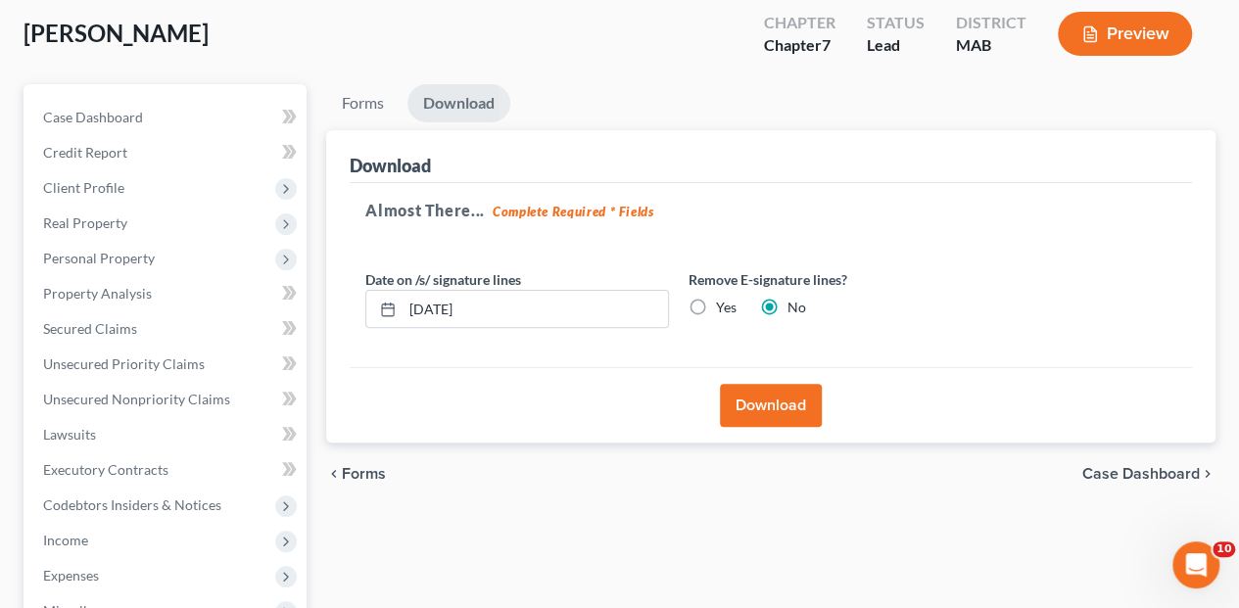
click at [797, 384] on button "Download" at bounding box center [771, 405] width 102 height 43
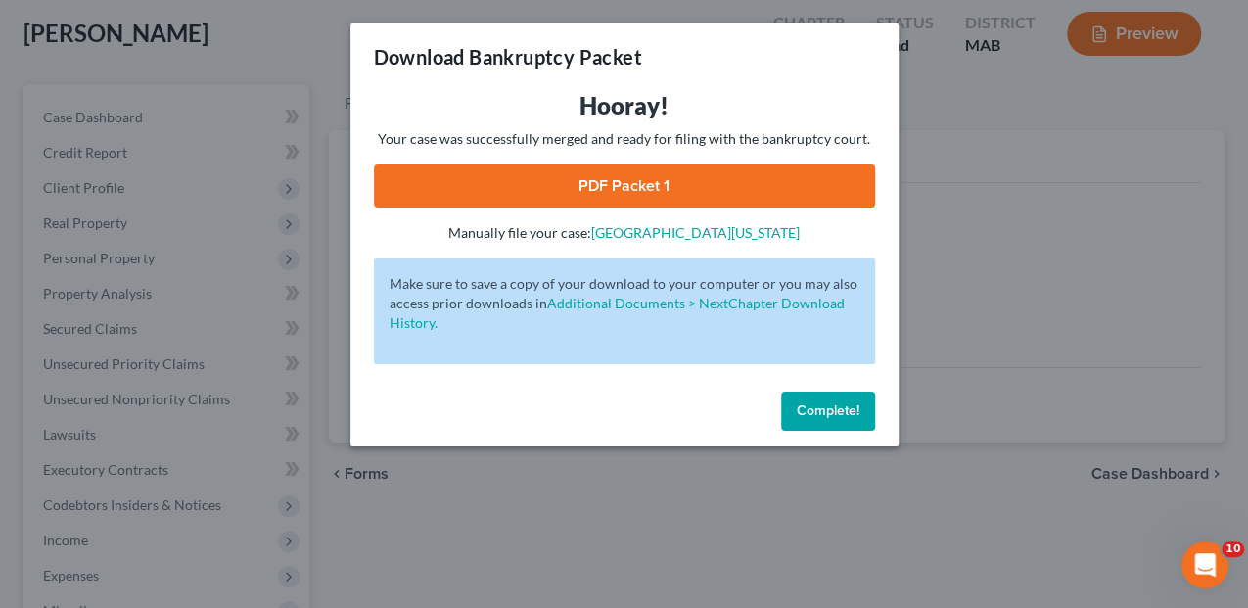
click at [632, 186] on link "PDF Packet 1" at bounding box center [624, 185] width 501 height 43
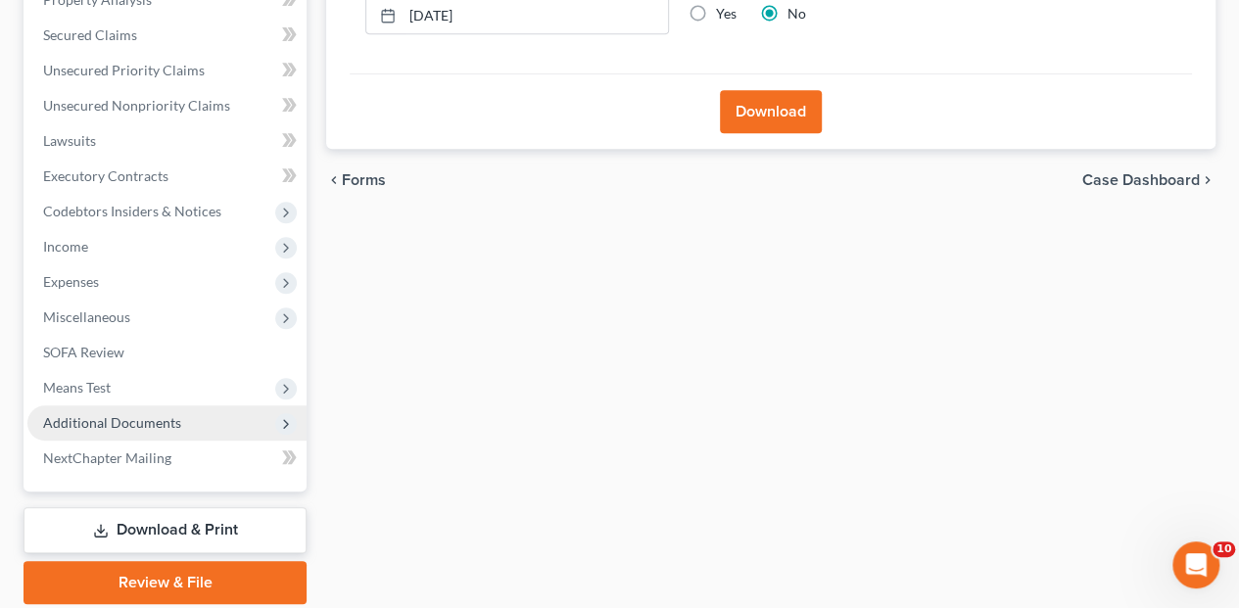
scroll to position [465, 0]
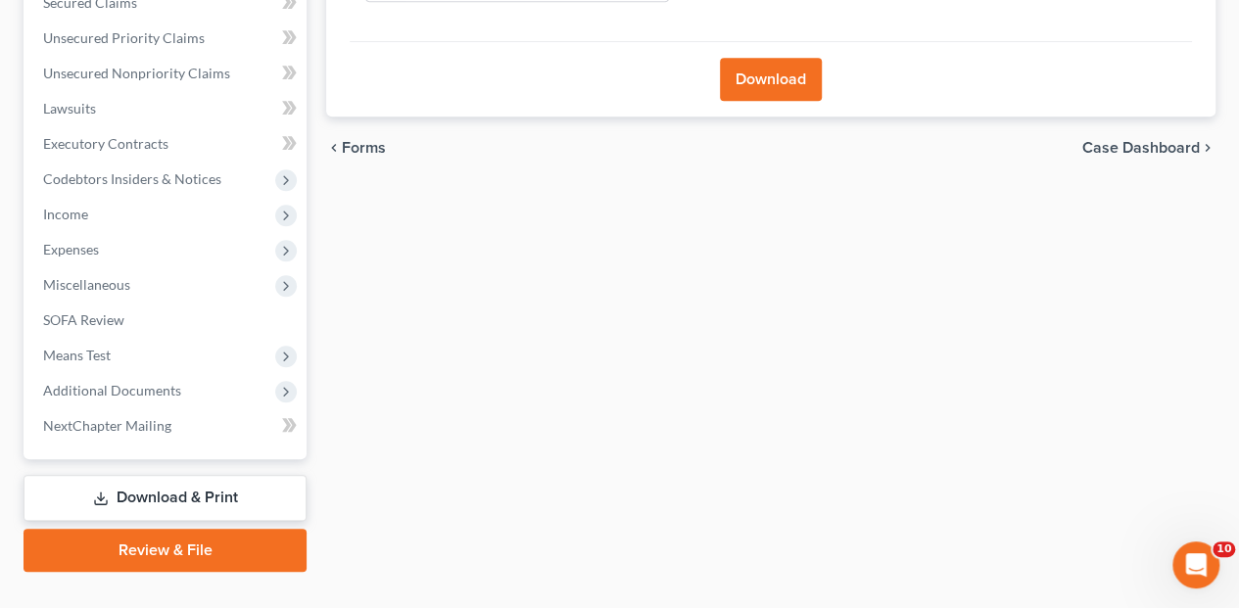
click at [129, 475] on link "Download & Print" at bounding box center [164, 498] width 283 height 46
click at [208, 475] on link "Download & Print" at bounding box center [164, 498] width 283 height 46
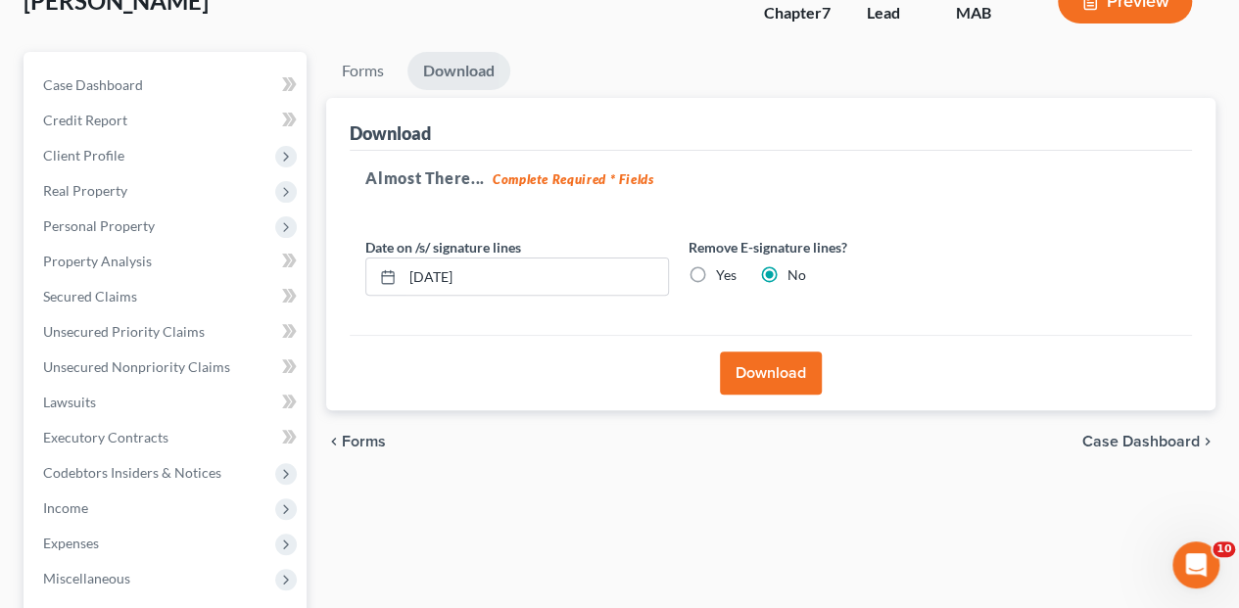
scroll to position [139, 0]
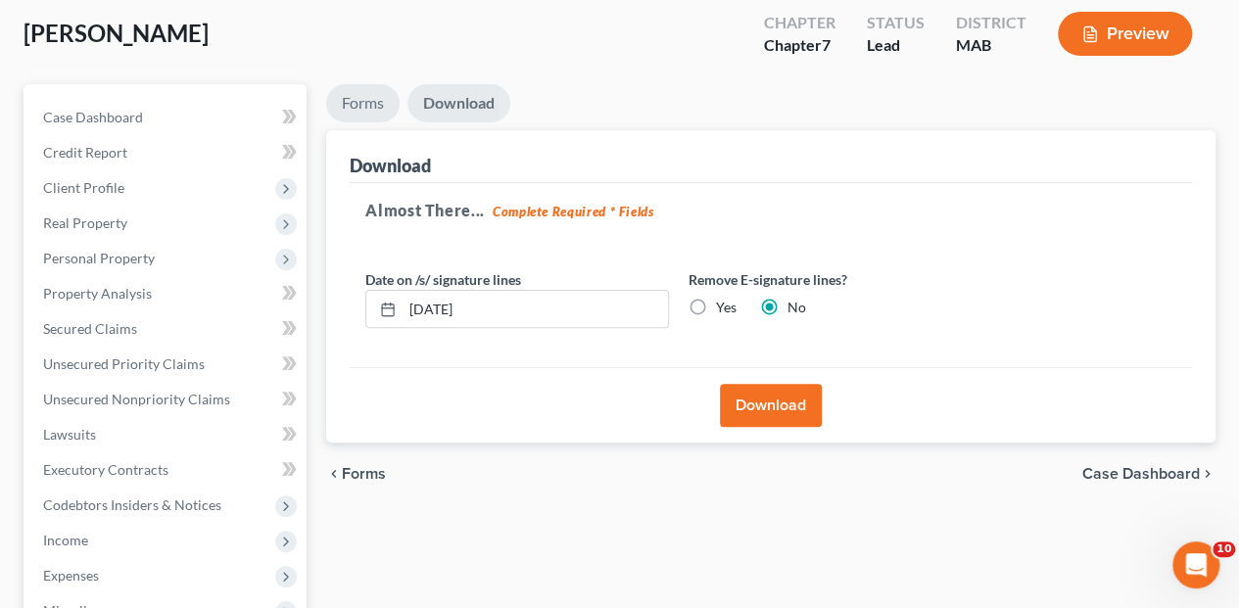
click at [370, 84] on link "Forms" at bounding box center [362, 103] width 73 height 38
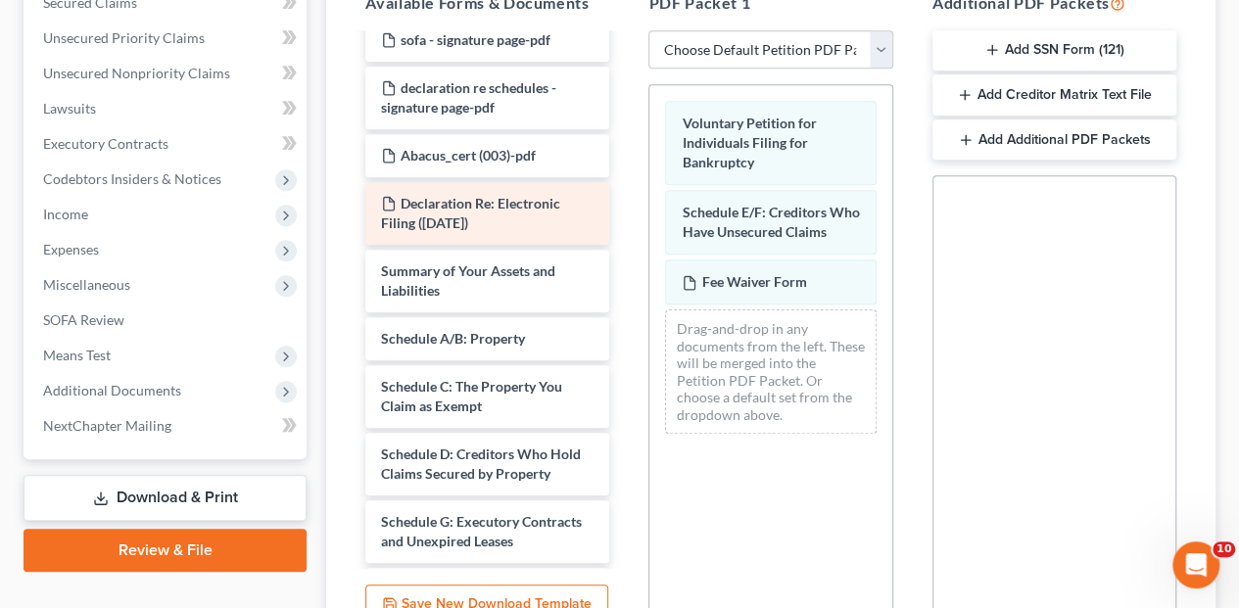
scroll to position [392, 0]
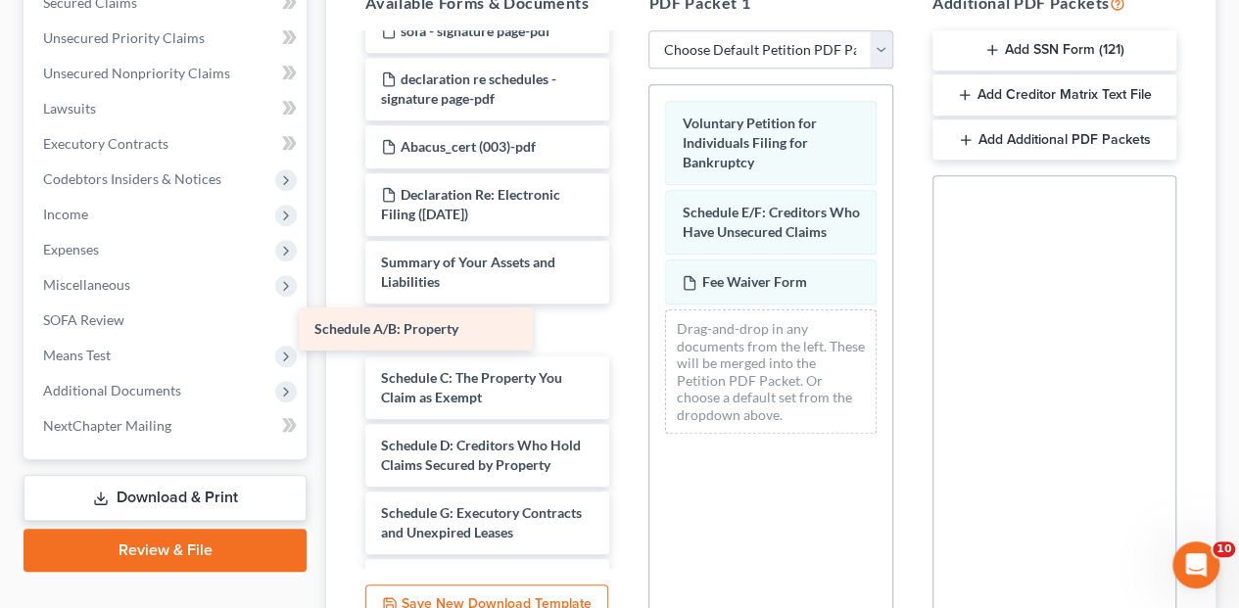
drag, startPoint x: 497, startPoint y: 298, endPoint x: 431, endPoint y: 334, distance: 75.8
click at [431, 334] on div "Schedule A/B: Property Fee Waiver Form petition - signature pages-pdf declarati…" at bounding box center [487, 451] width 275 height 1614
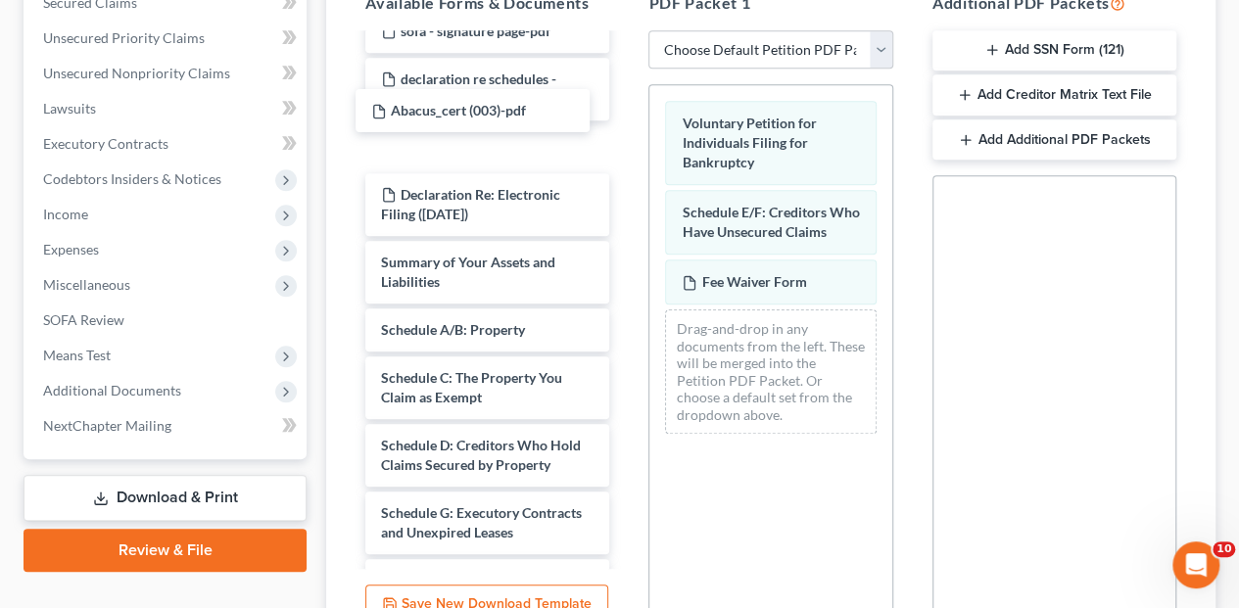
click at [577, 119] on div "Abacus_cert (003)-pdf Fee Waiver Form petition - signature pages-pdf declaratio…" at bounding box center [487, 451] width 275 height 1614
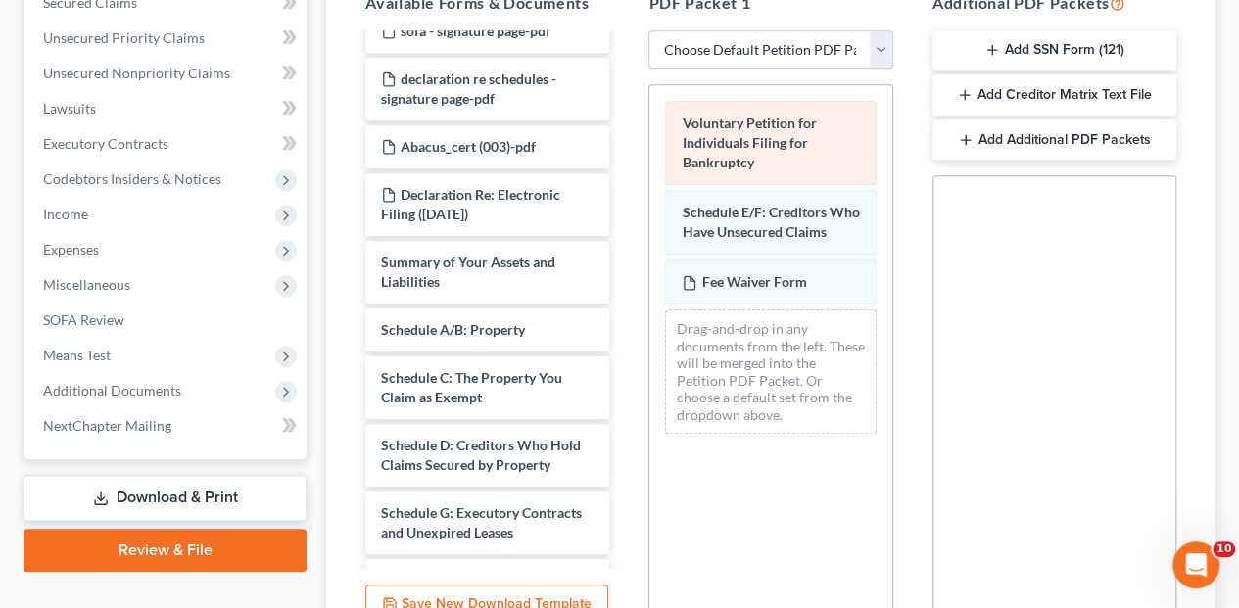
click at [649, 111] on div "Voluntary Petition for Individuals Filing for Bankruptcy Schedule E/F: Creditor…" at bounding box center [770, 267] width 242 height 364
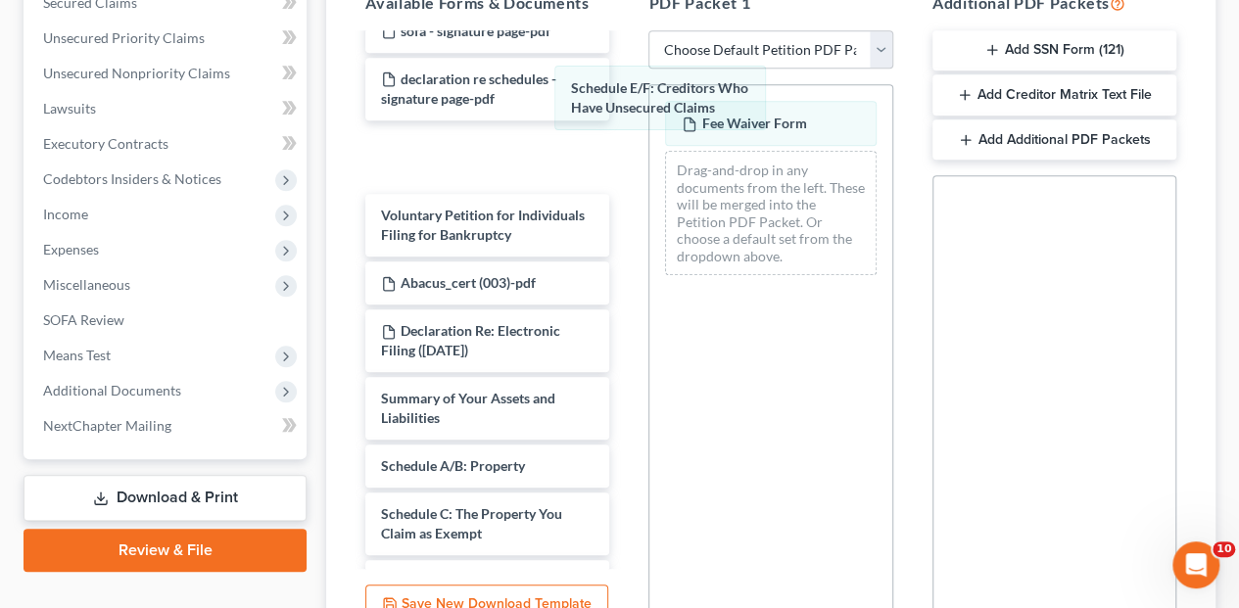
drag, startPoint x: 728, startPoint y: 101, endPoint x: 632, endPoint y: 131, distance: 100.6
click at [649, 104] on div "Schedule E/F: Creditors Who Have Unsecured Claims Schedule E/F: Creditors Who H…" at bounding box center [770, 188] width 242 height 206
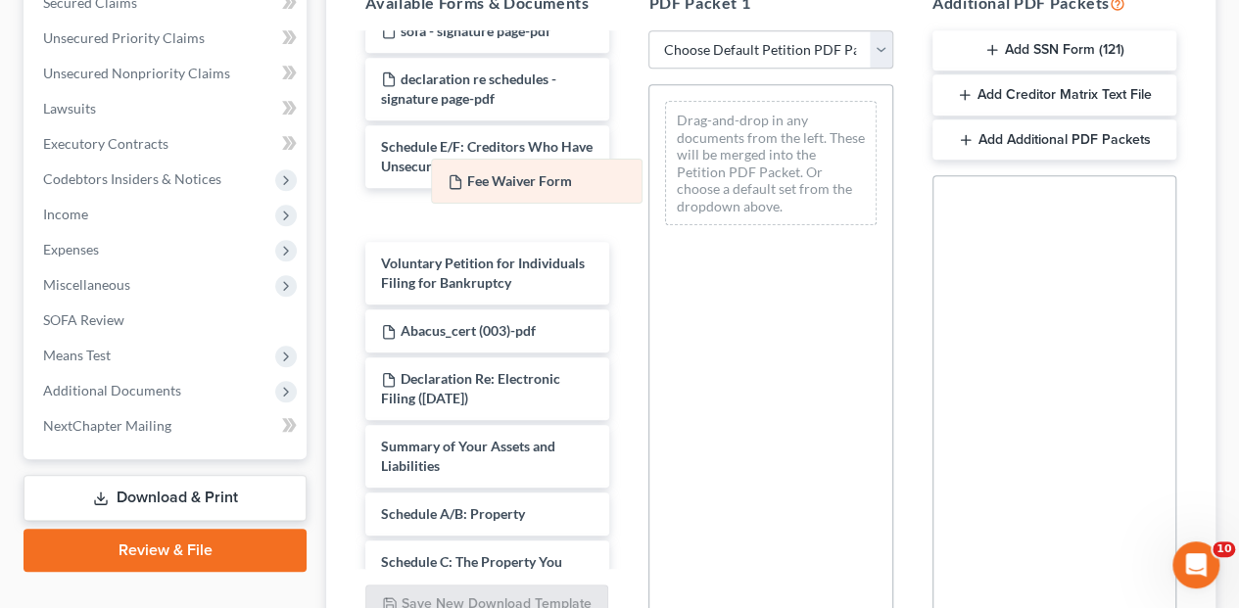
drag, startPoint x: 701, startPoint y: 99, endPoint x: 456, endPoint y: 210, distance: 268.6
click at [649, 203] on div "Fee Waiver Form Fee Waiver Form Drag-and-drop in any documents from the left. T…" at bounding box center [770, 163] width 242 height 156
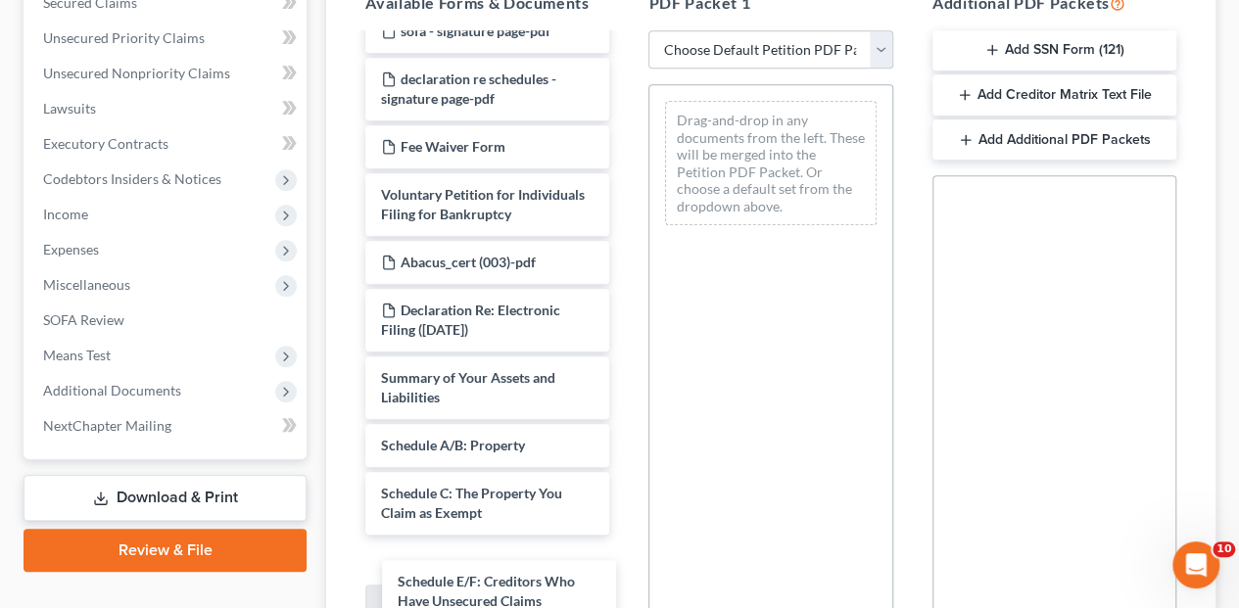
drag, startPoint x: 452, startPoint y: 114, endPoint x: 473, endPoint y: 576, distance: 462.6
click at [470, 585] on div "Schedule E/F: Creditors Who Have Unsecured Claims Fee Waiver Form petition - si…" at bounding box center [487, 543] width 275 height 1798
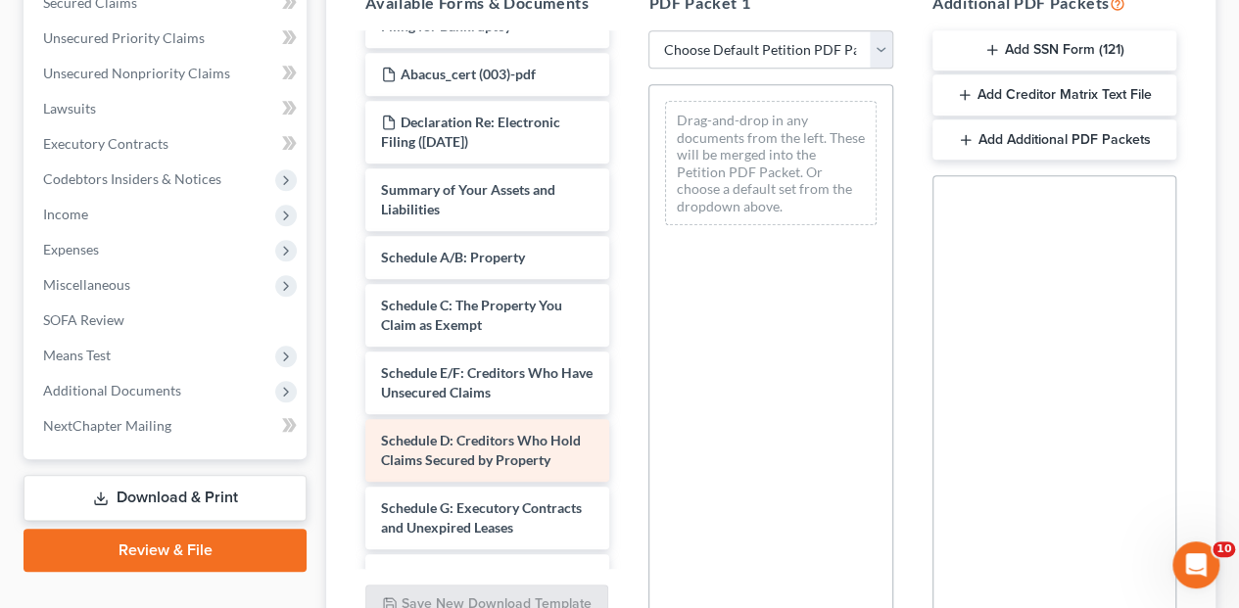
scroll to position [587, 0]
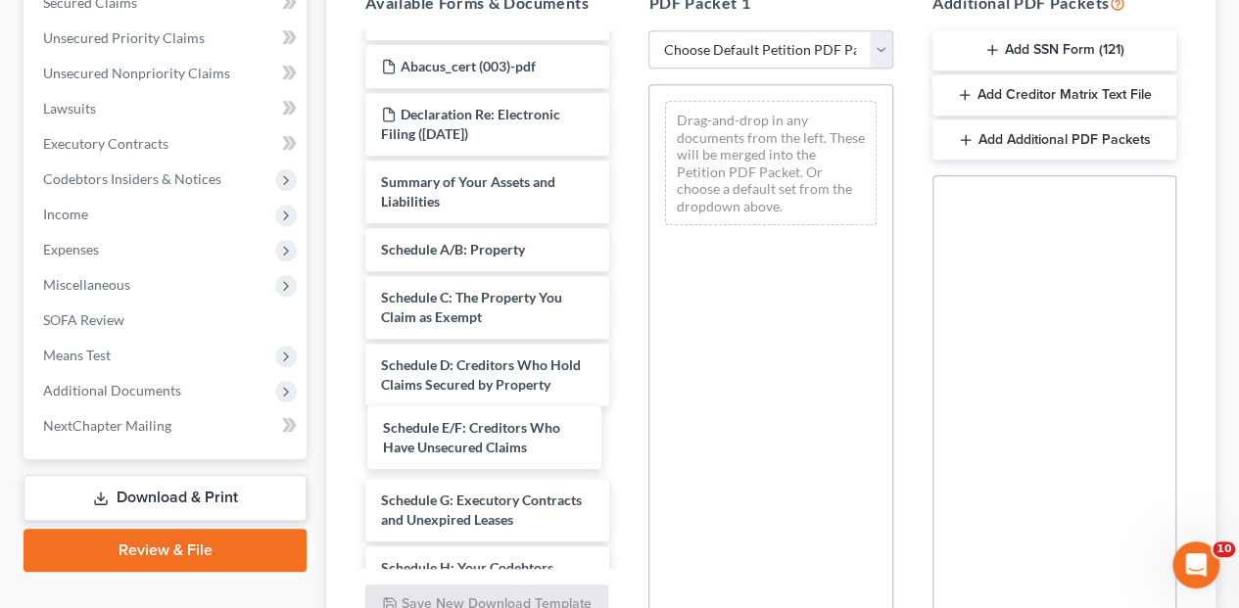
drag, startPoint x: 472, startPoint y: 331, endPoint x: 480, endPoint y: 398, distance: 67.0
click at [475, 427] on div "Schedule E/F: Creditors Who Have Unsecured Claims Fee Waiver Form petition - si…" at bounding box center [487, 347] width 275 height 1798
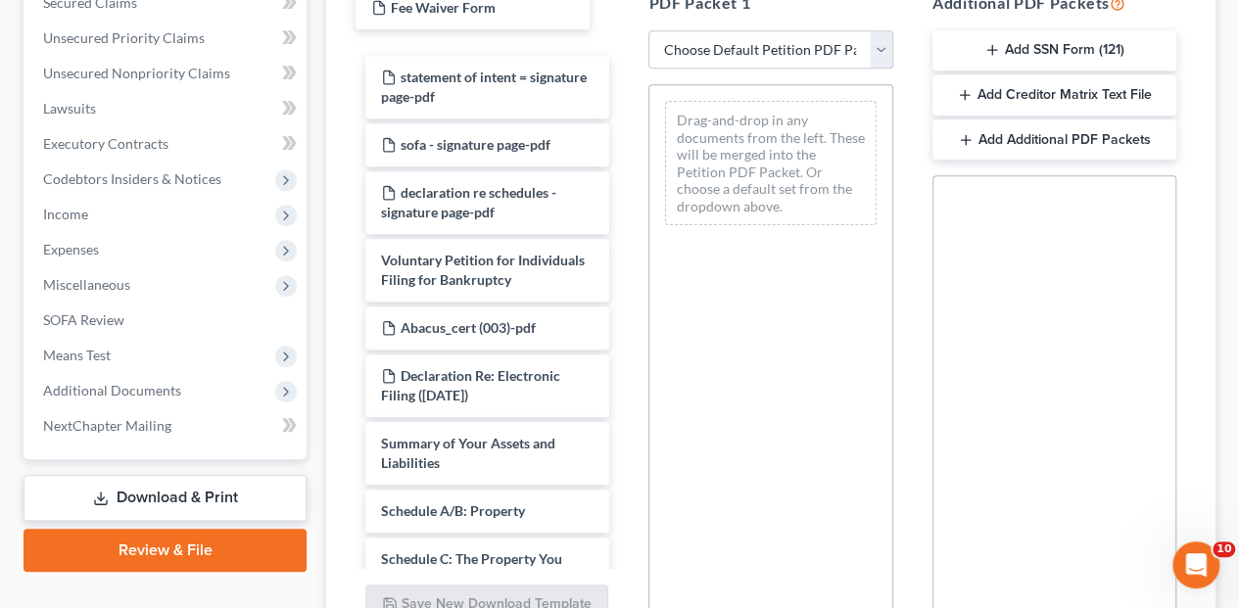
scroll to position [374, 0]
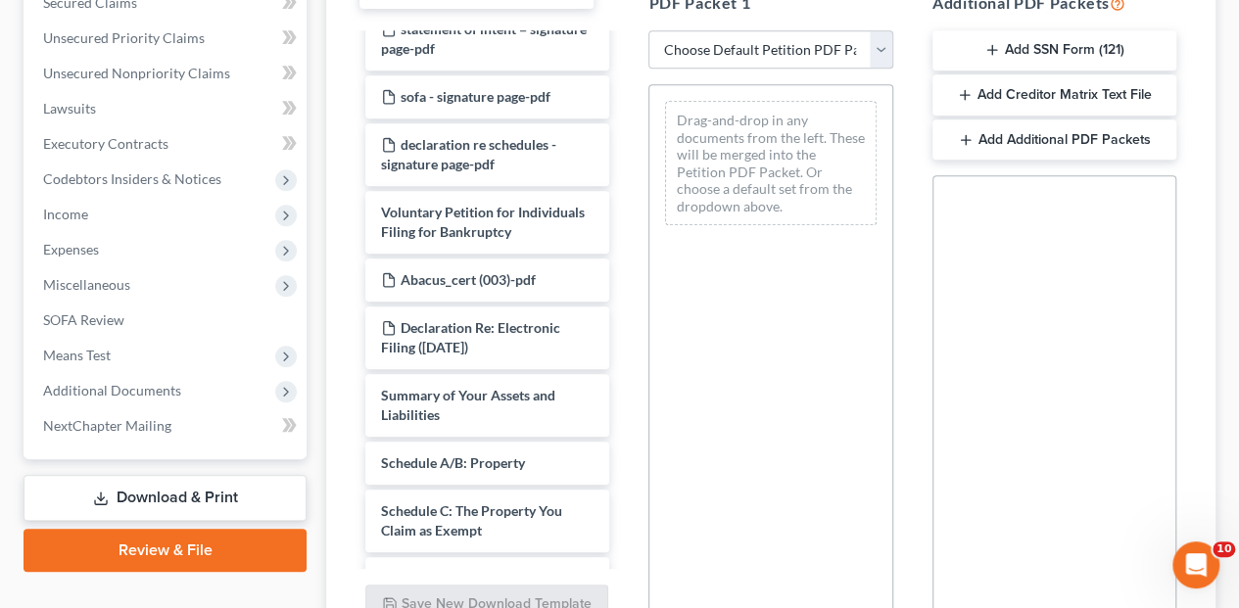
drag, startPoint x: 460, startPoint y: 167, endPoint x: 454, endPoint y: -22, distance: 189.1
click at [454, 0] on html "Home New Case Client Portal Directory Cases [PERSON_NAME] Law Advisors PC [EMAI…" at bounding box center [619, 167] width 1239 height 1264
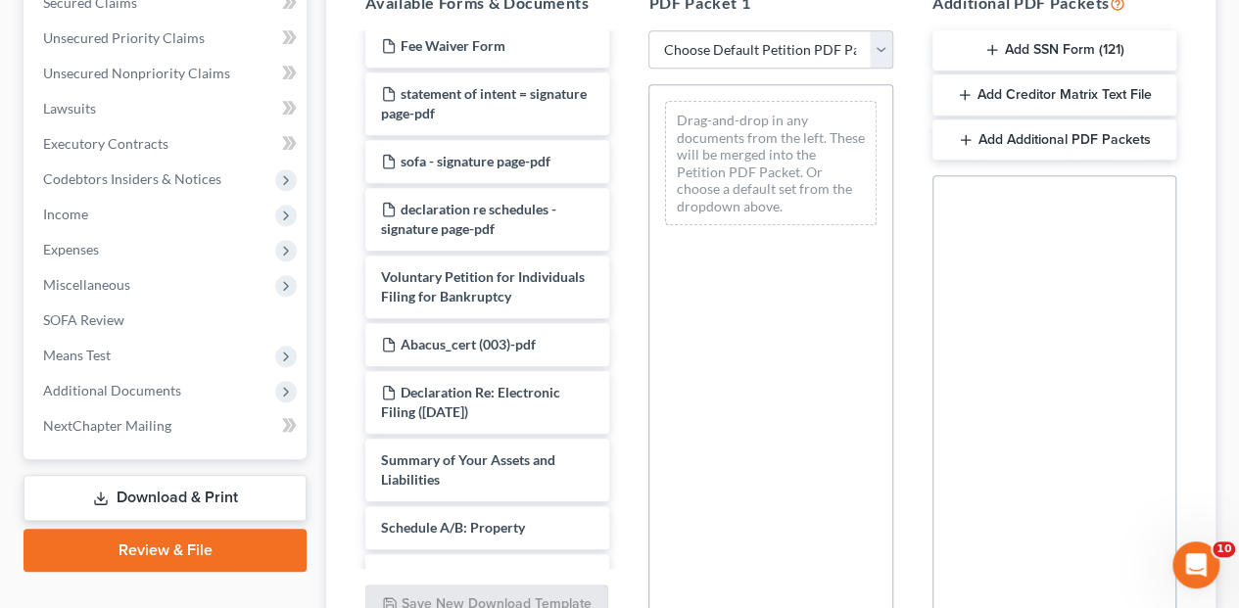
scroll to position [114, 0]
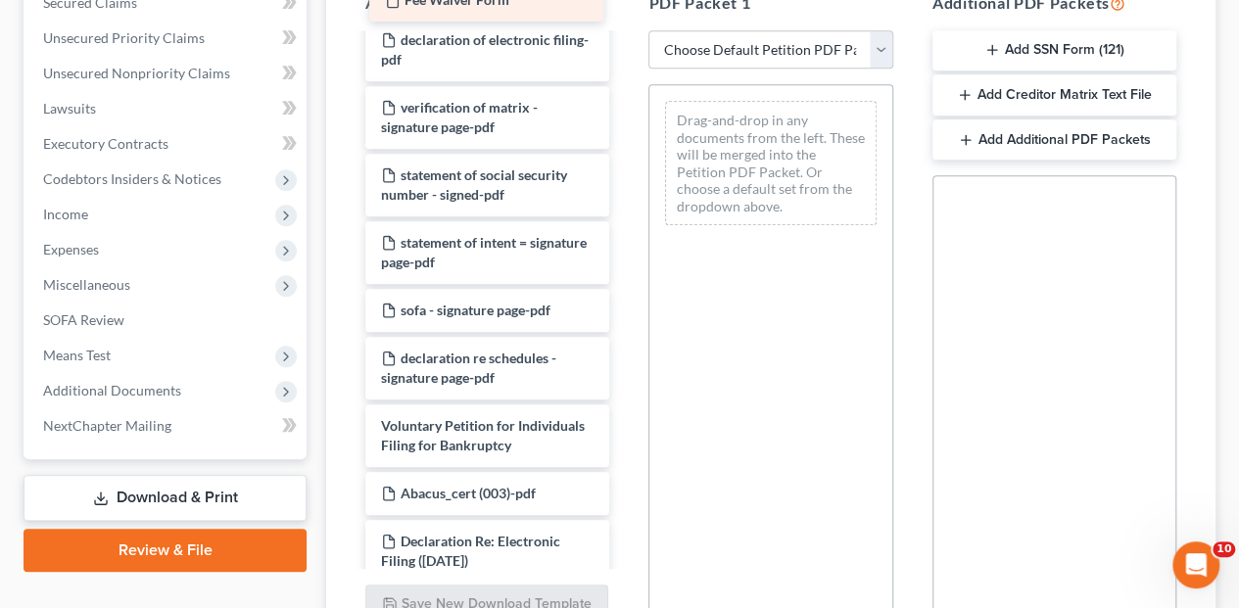
drag, startPoint x: 468, startPoint y: 214, endPoint x: 472, endPoint y: 3, distance: 211.5
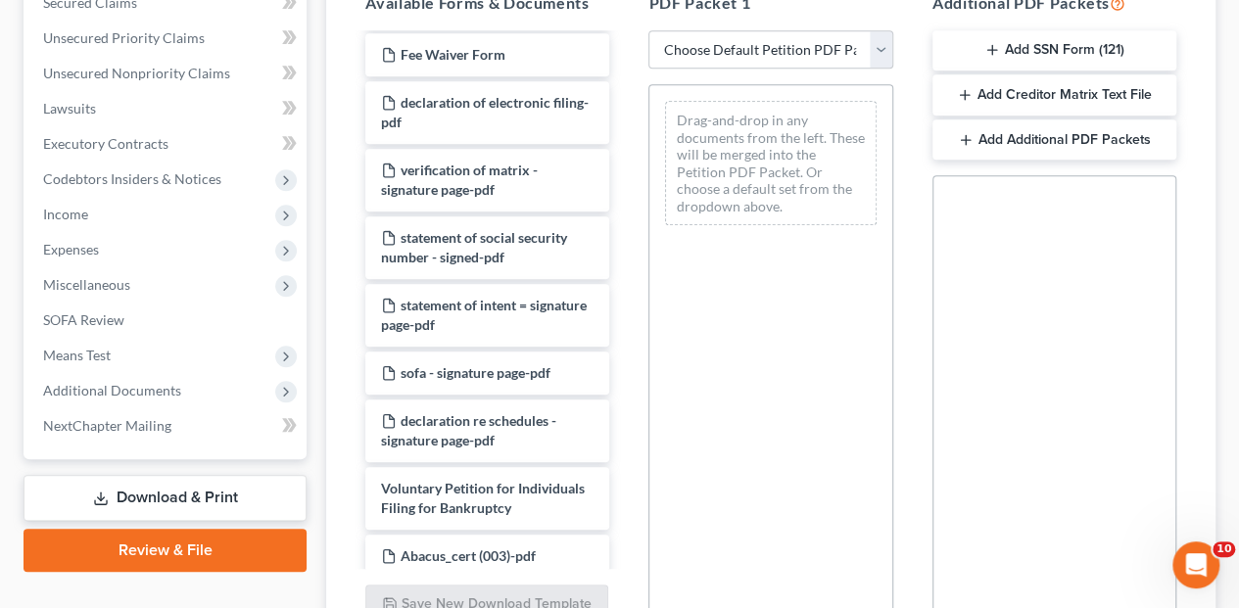
scroll to position [0, 0]
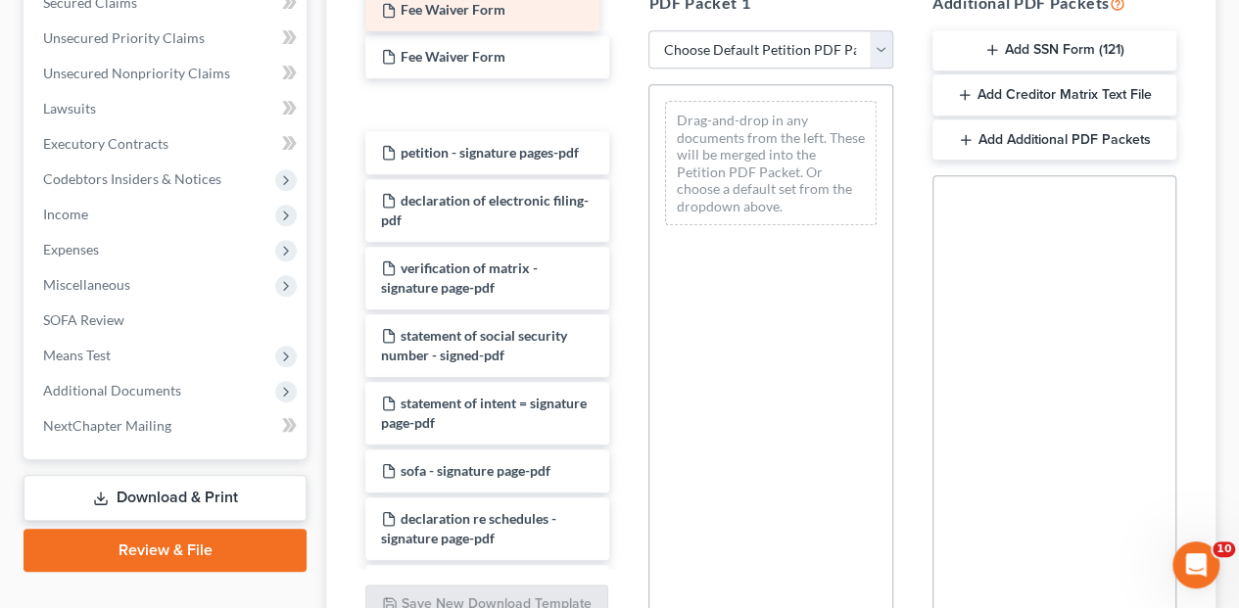
drag, startPoint x: 482, startPoint y: 128, endPoint x: 480, endPoint y: 13, distance: 115.5
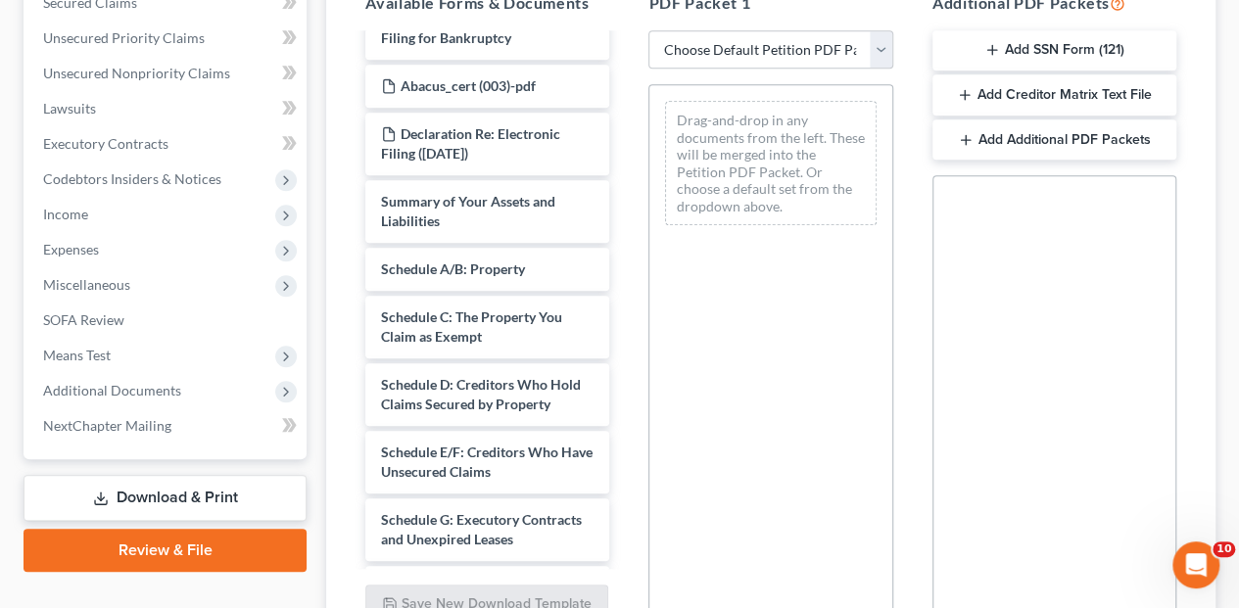
scroll to position [587, 0]
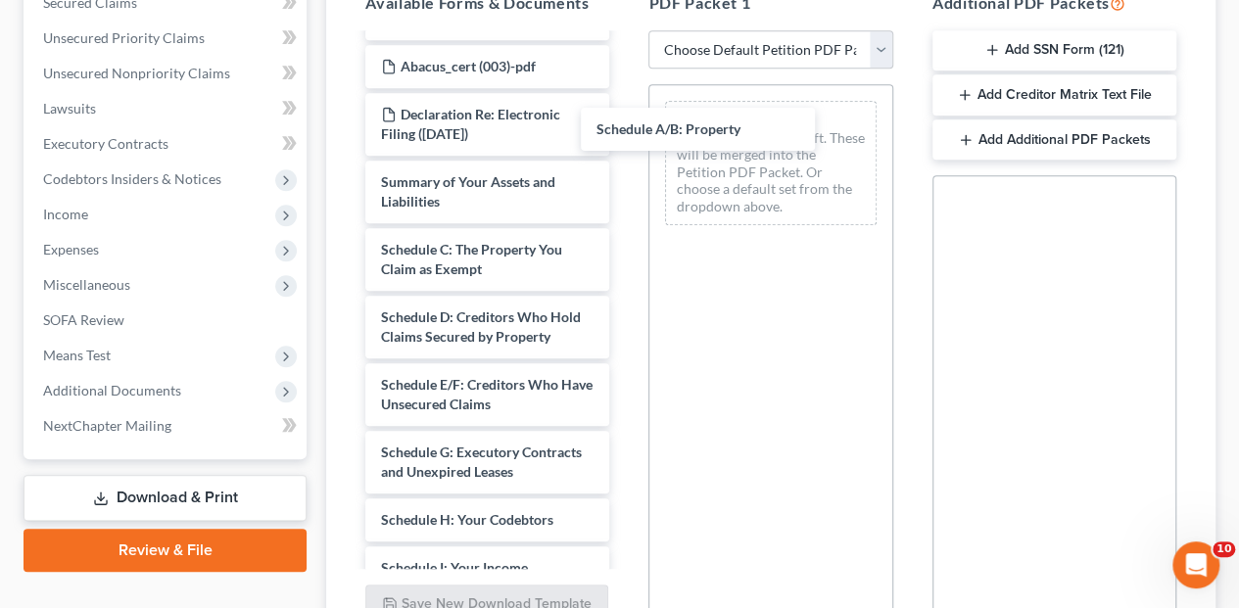
drag, startPoint x: 497, startPoint y: 211, endPoint x: 801, endPoint y: 69, distance: 335.1
click at [625, 91] on div "Schedule A/B: Property Fee Waiver Form Fee Waiver Form petition - signature pag…" at bounding box center [487, 323] width 275 height 1750
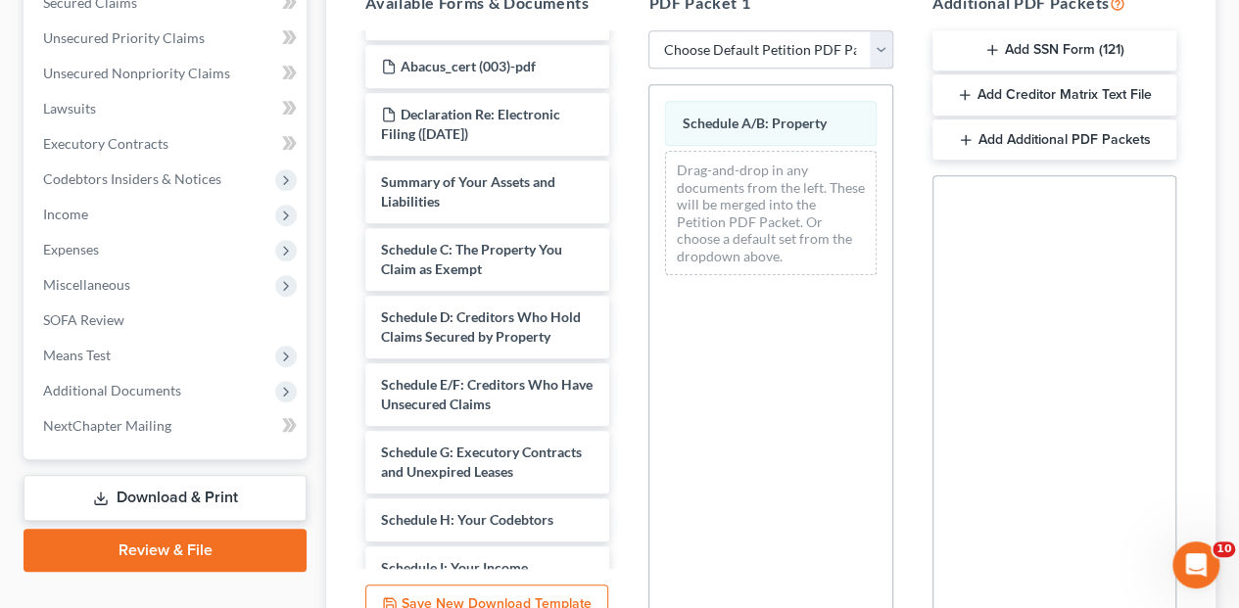
scroll to position [619, 0]
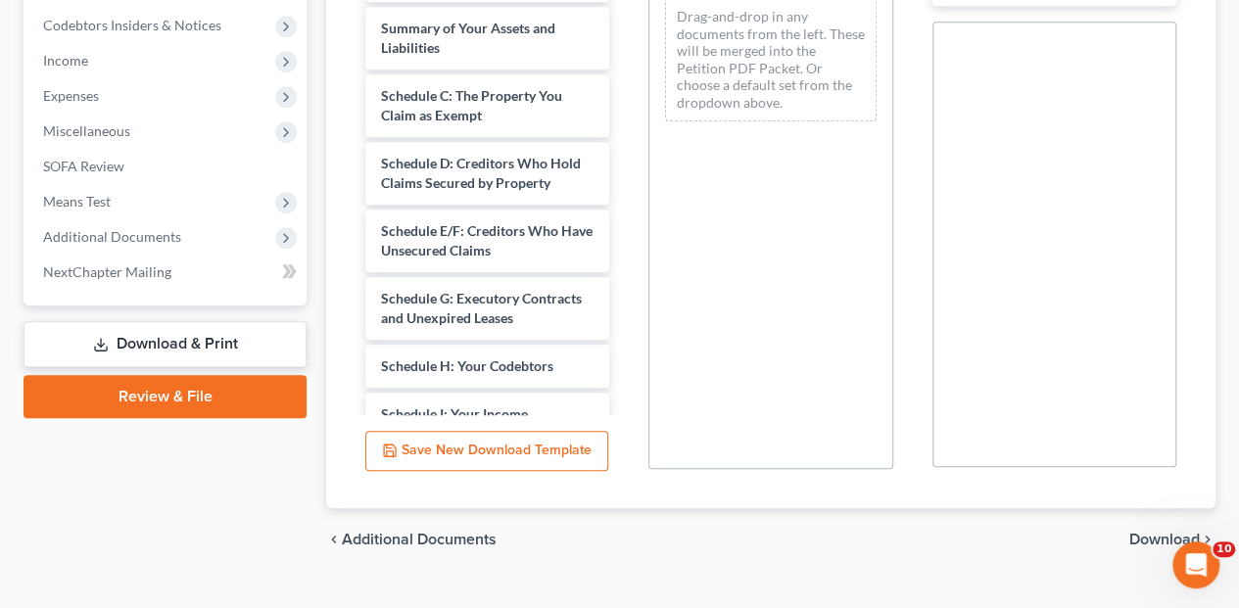
click at [1192, 532] on span "Download" at bounding box center [1164, 540] width 70 height 16
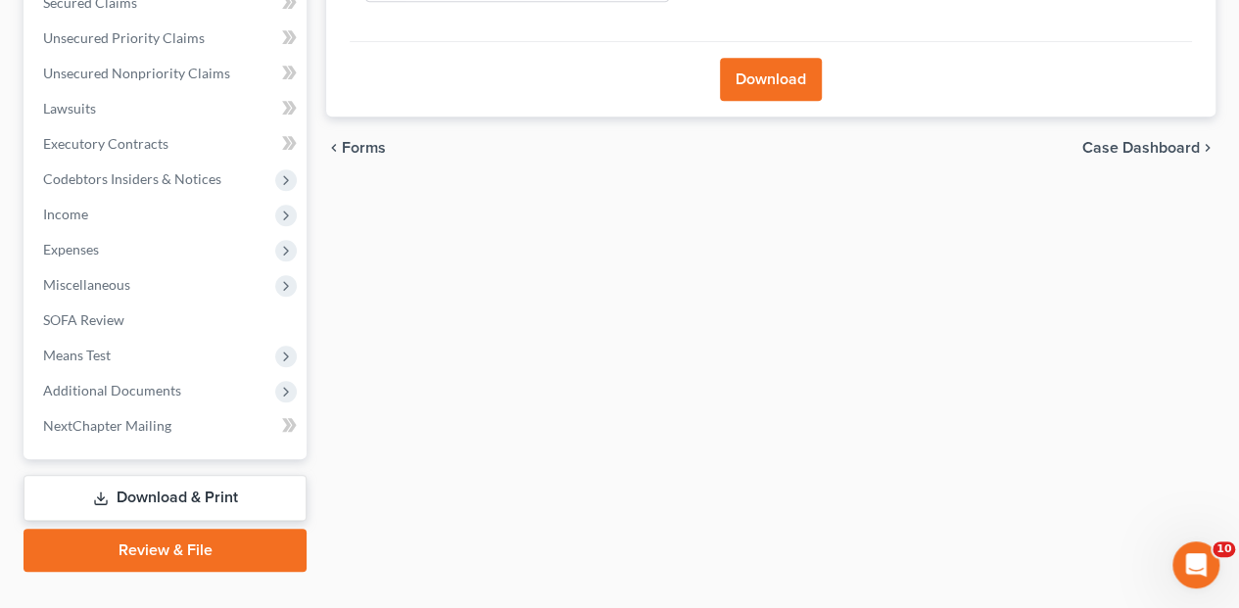
click at [777, 58] on button "Download" at bounding box center [771, 79] width 102 height 43
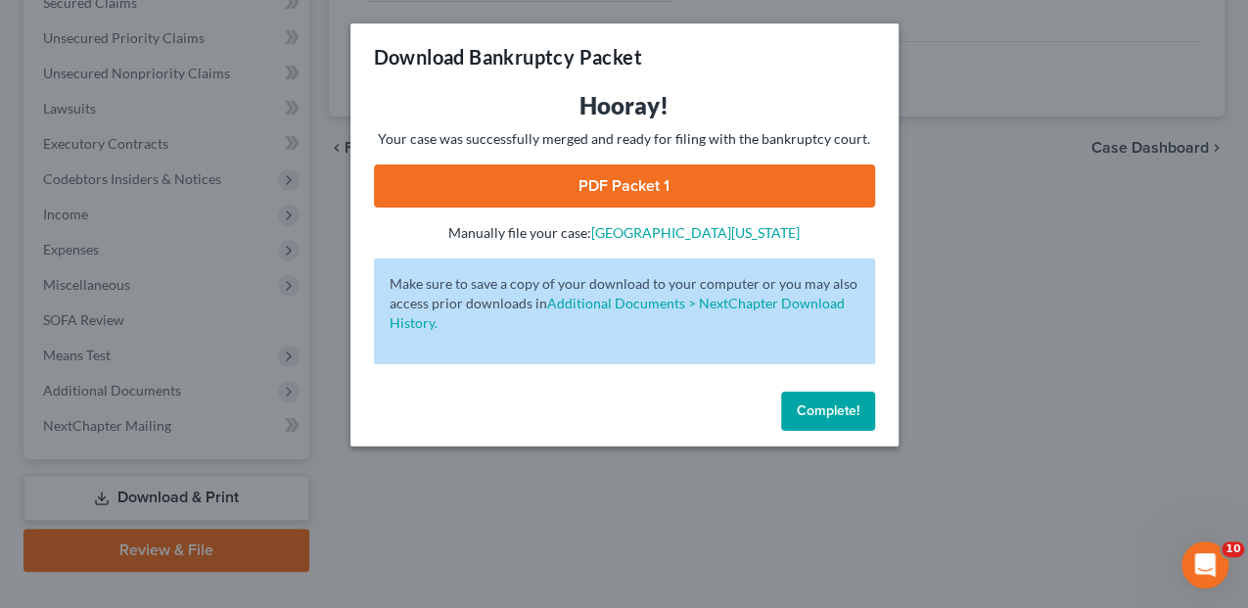
click at [656, 198] on link "PDF Packet 1" at bounding box center [624, 185] width 501 height 43
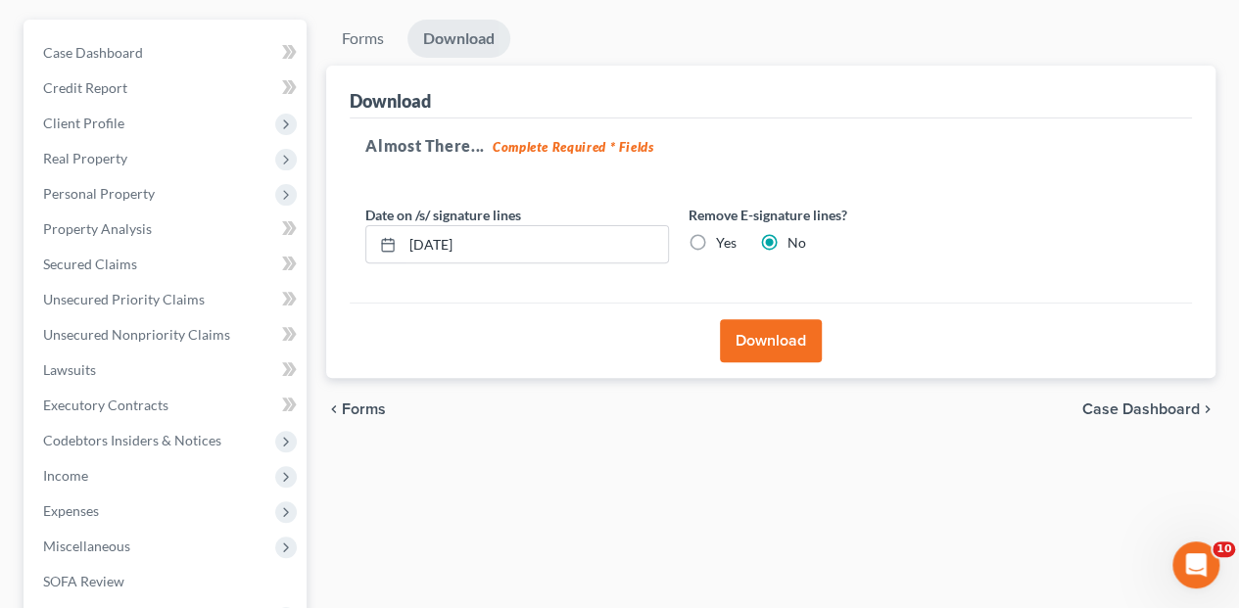
scroll to position [0, 0]
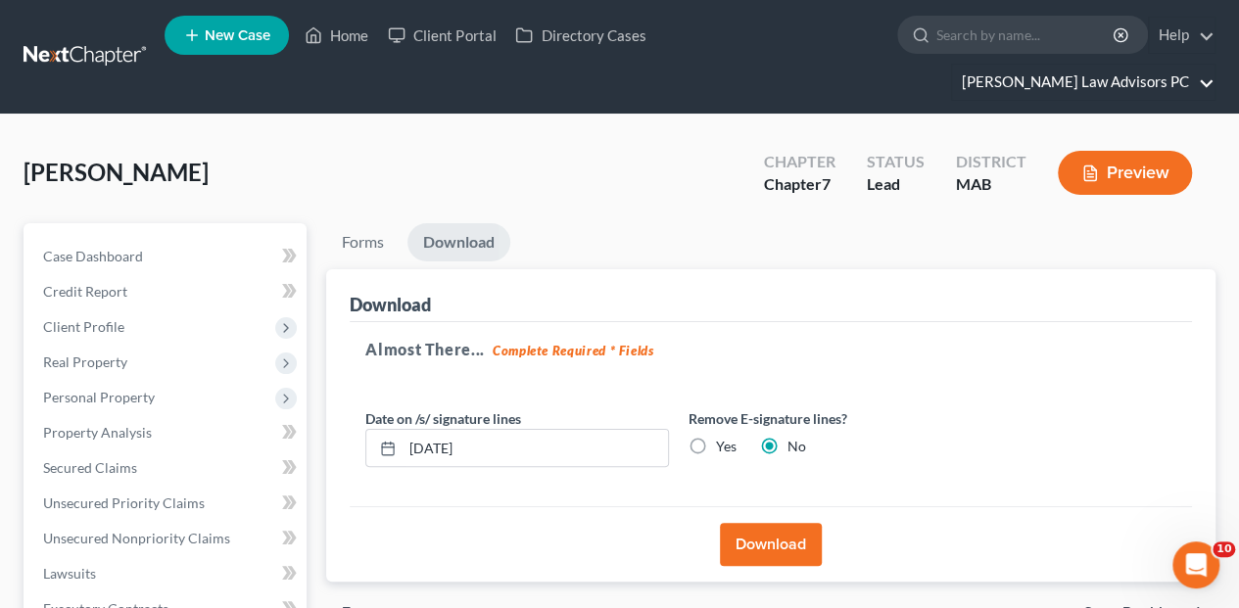
click at [1104, 65] on link "[PERSON_NAME] Law Advisors PC" at bounding box center [1083, 82] width 262 height 35
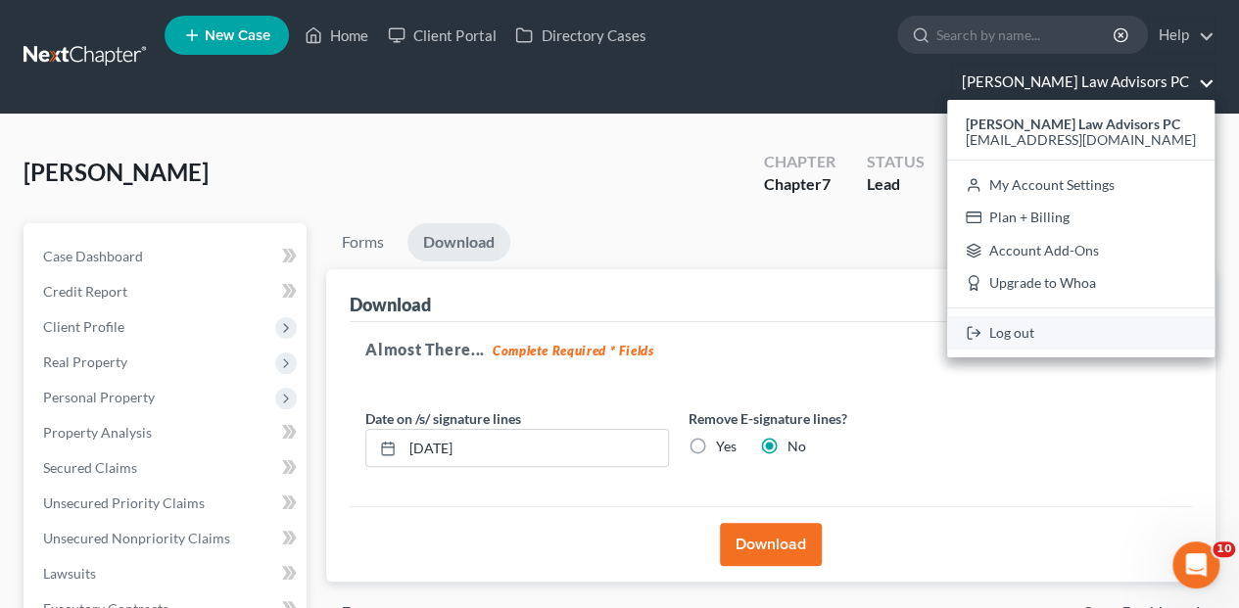
click at [1076, 316] on link "Log out" at bounding box center [1080, 332] width 267 height 33
